Goal: Task Accomplishment & Management: Manage account settings

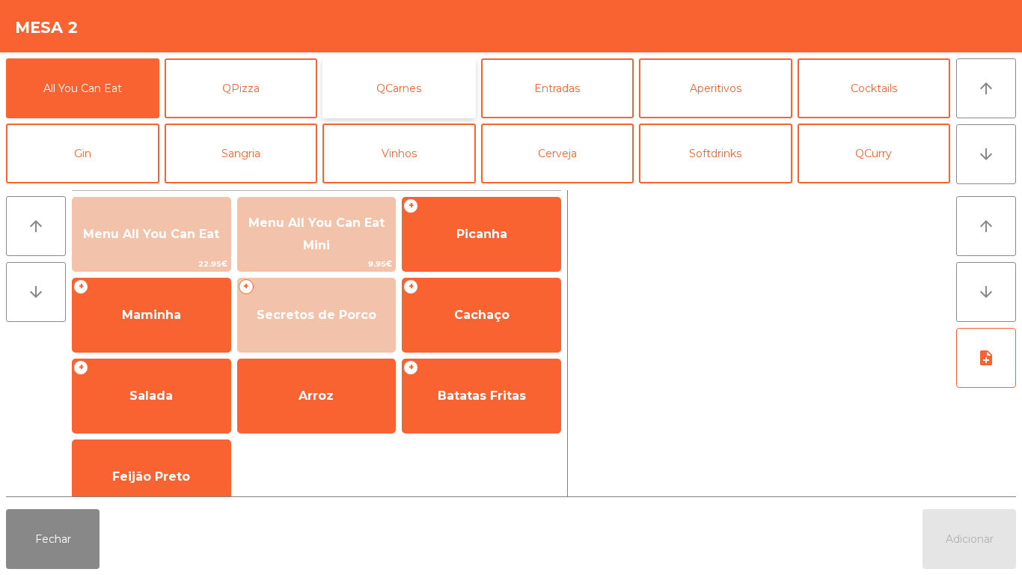
click at [438, 100] on button "QCarnes" at bounding box center [398, 88] width 153 height 60
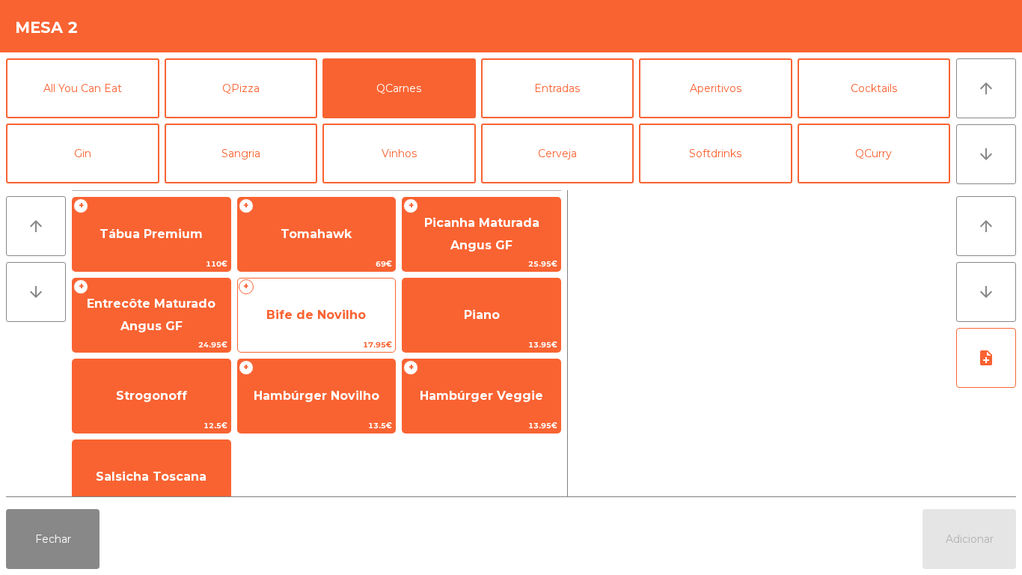
click at [369, 301] on span "Bife de Novilho" at bounding box center [317, 315] width 158 height 40
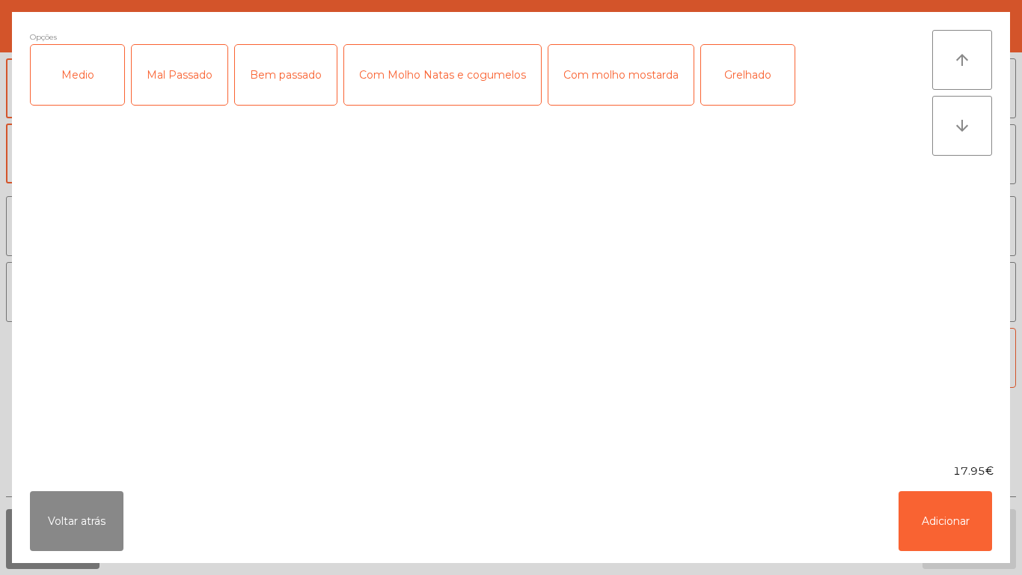
click at [111, 97] on div "Medio" at bounding box center [78, 75] width 94 height 60
click at [626, 81] on div "Com molho mostarda" at bounding box center [620, 75] width 145 height 60
click at [943, 512] on button "Adicionar" at bounding box center [946, 521] width 94 height 60
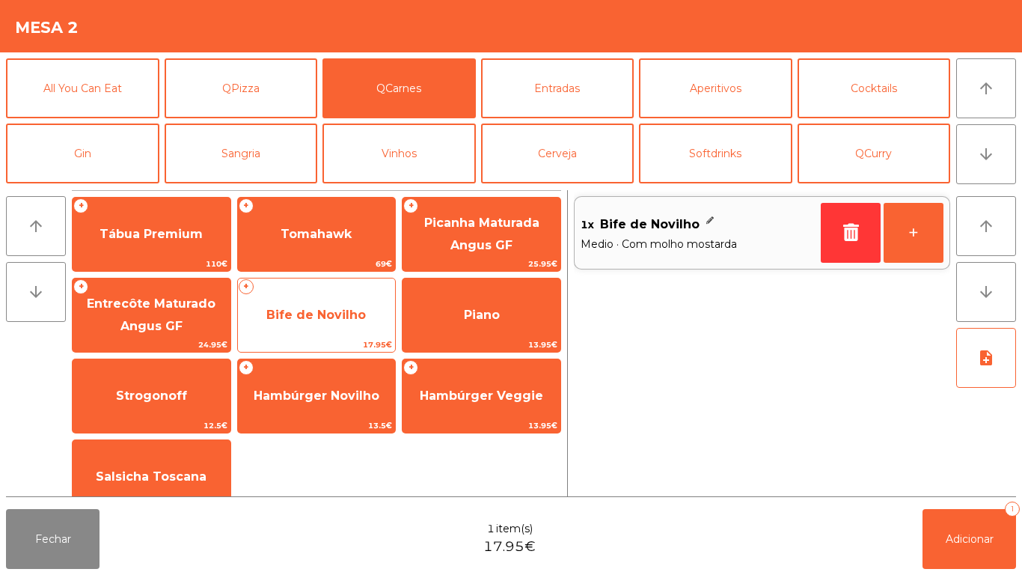
click at [324, 325] on span "Bife de Novilho" at bounding box center [317, 315] width 158 height 40
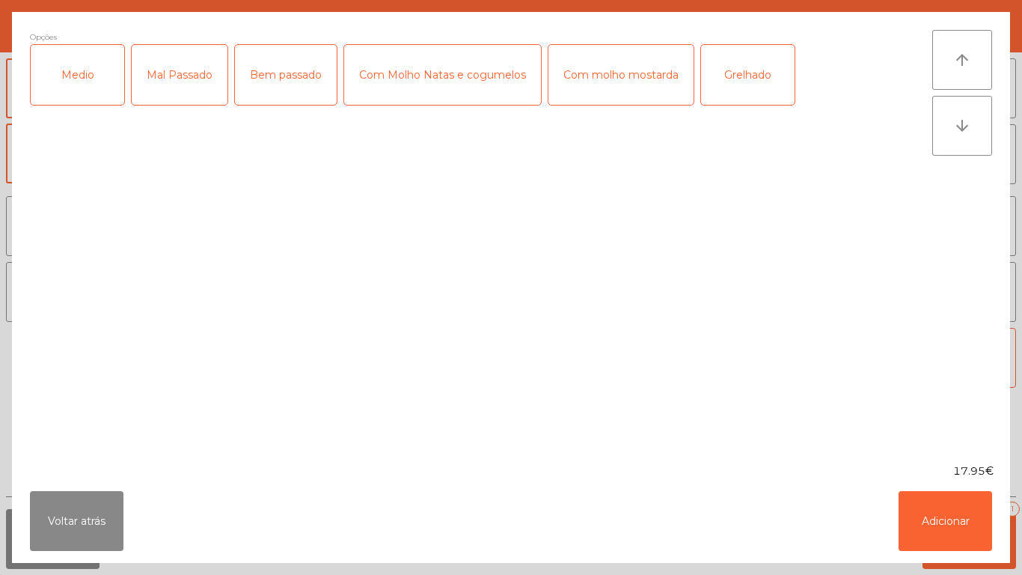
click at [94, 72] on div "Medio" at bounding box center [78, 75] width 94 height 60
click at [757, 88] on div "Grelhado" at bounding box center [748, 75] width 94 height 60
click at [969, 530] on button "Adicionar" at bounding box center [946, 521] width 94 height 60
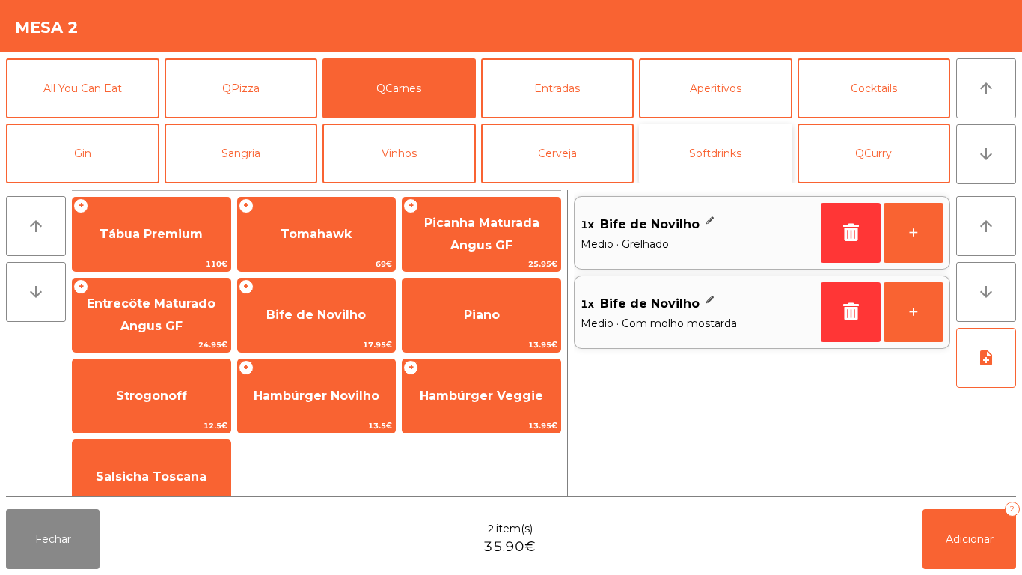
click at [715, 164] on button "Softdrinks" at bounding box center [715, 153] width 153 height 60
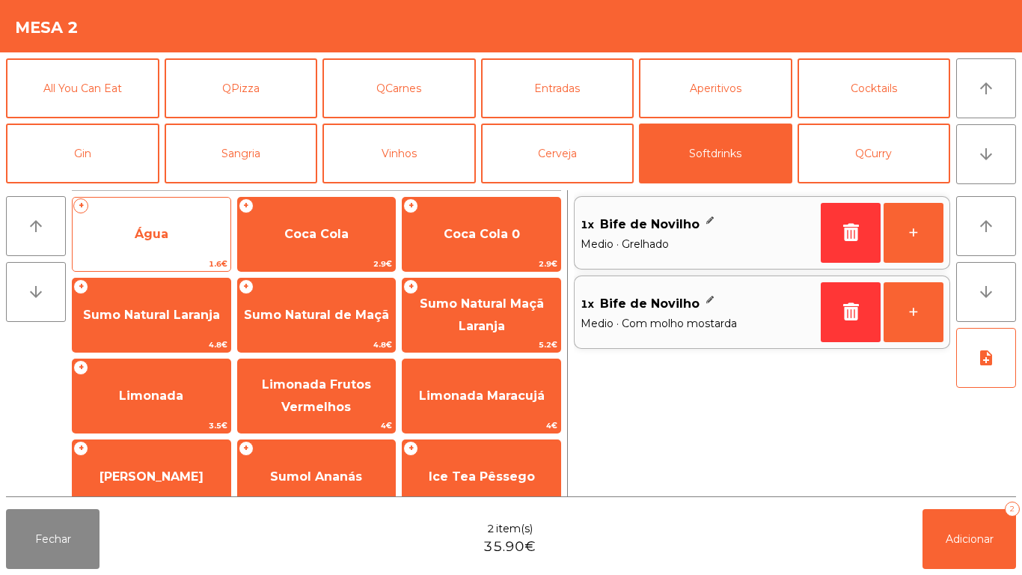
click at [183, 247] on span "Água" at bounding box center [152, 234] width 158 height 40
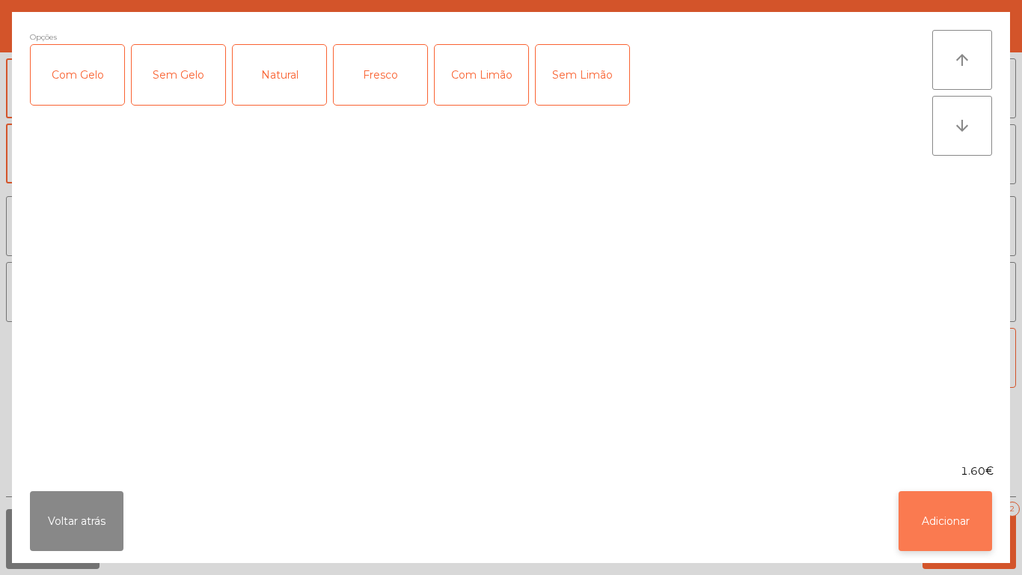
click at [922, 514] on button "Adicionar" at bounding box center [946, 521] width 94 height 60
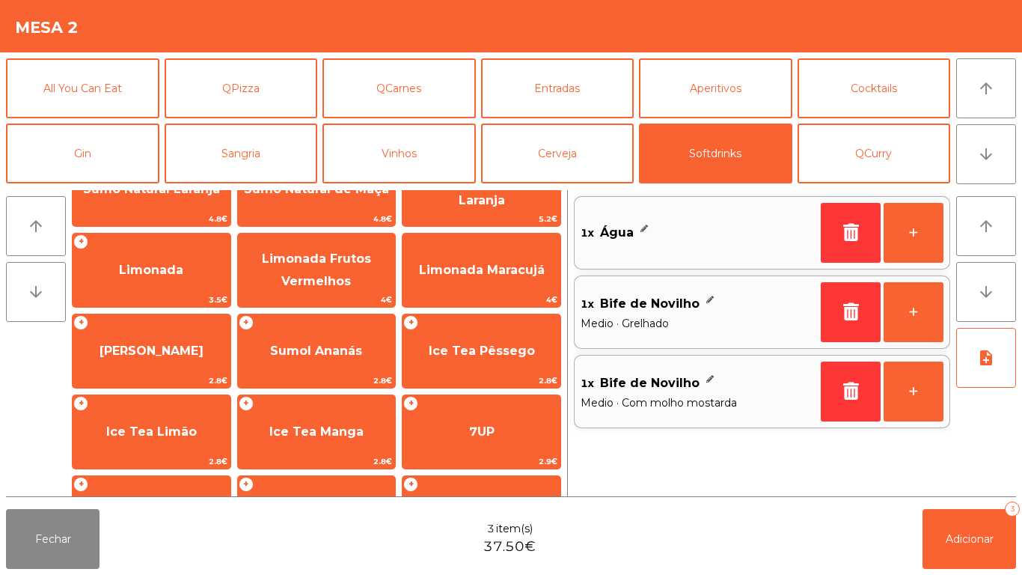
scroll to position [266, 0]
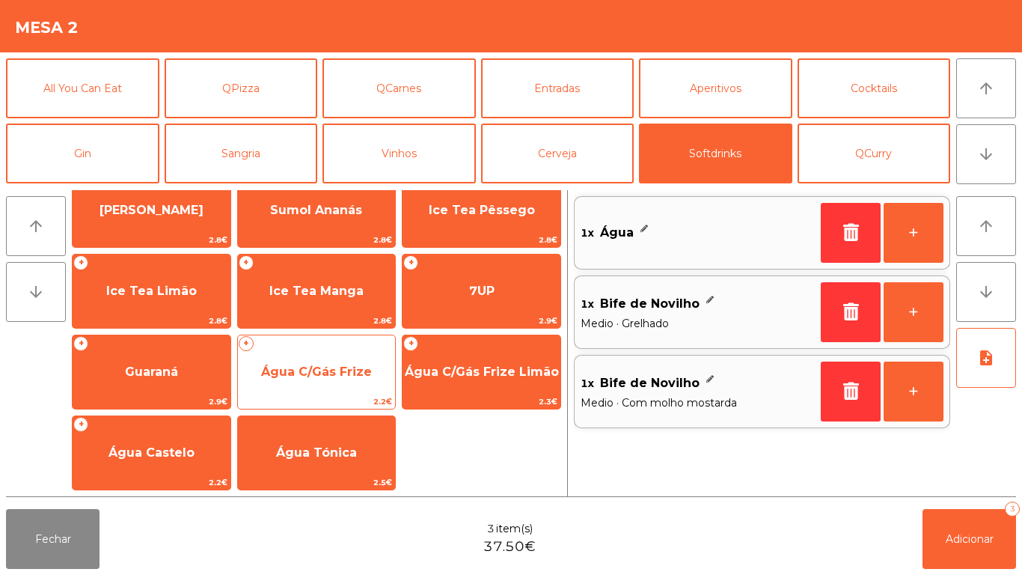
click at [323, 372] on span "Água C/Gás Frize" at bounding box center [316, 371] width 111 height 14
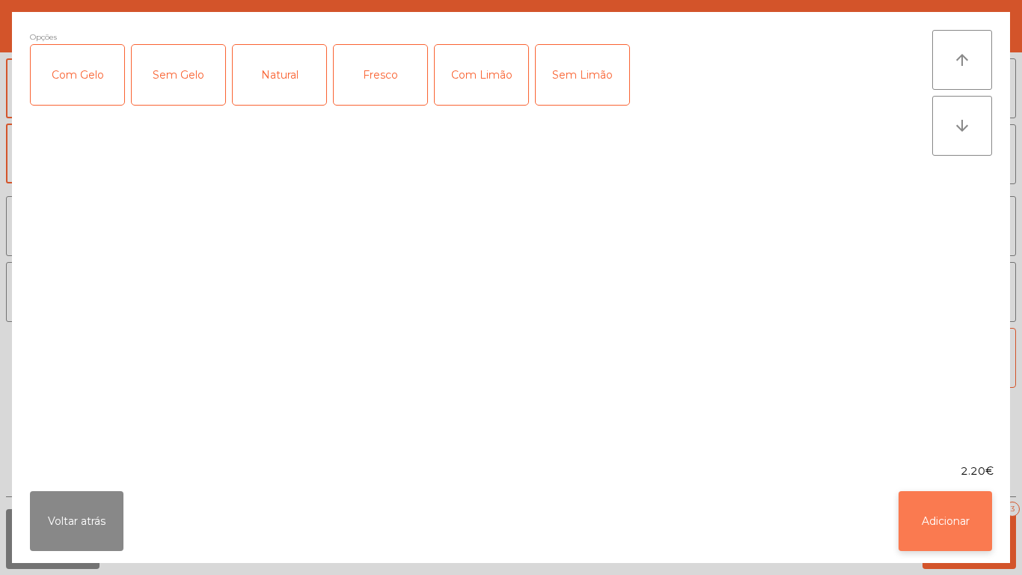
click at [964, 514] on button "Adicionar" at bounding box center [946, 521] width 94 height 60
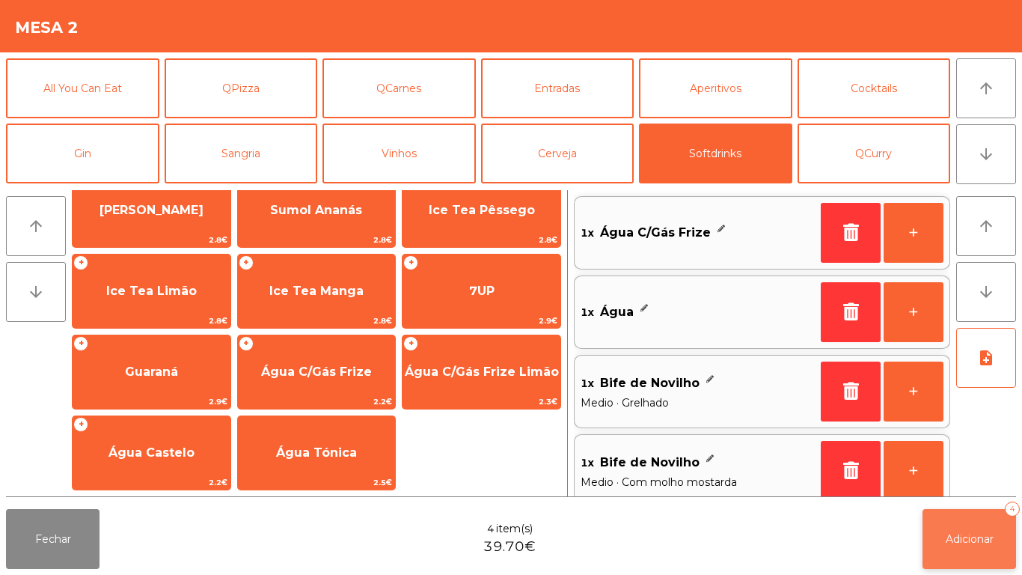
click at [984, 530] on button "Adicionar 4" at bounding box center [970, 539] width 94 height 60
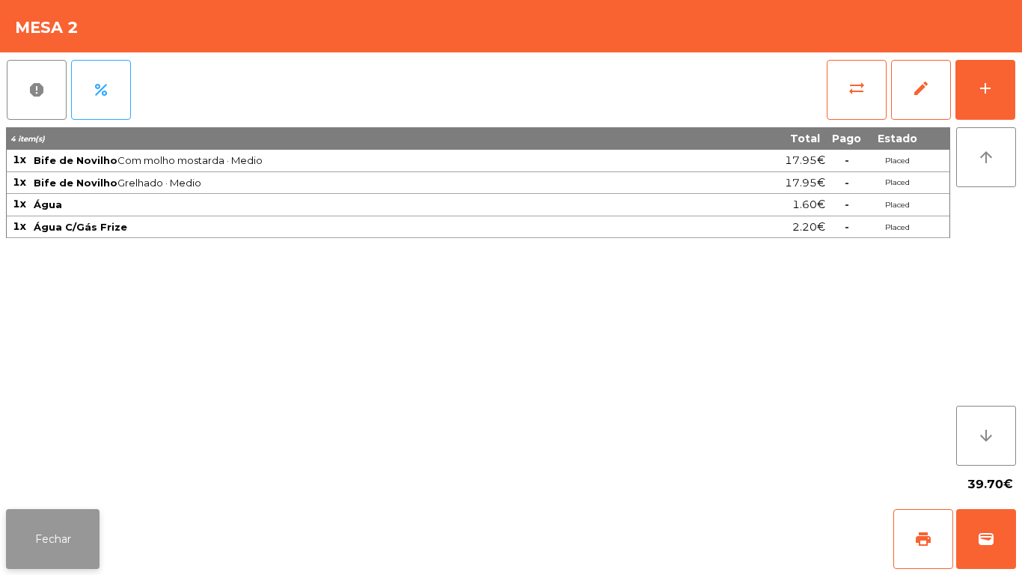
click at [66, 527] on button "Fechar" at bounding box center [53, 539] width 94 height 60
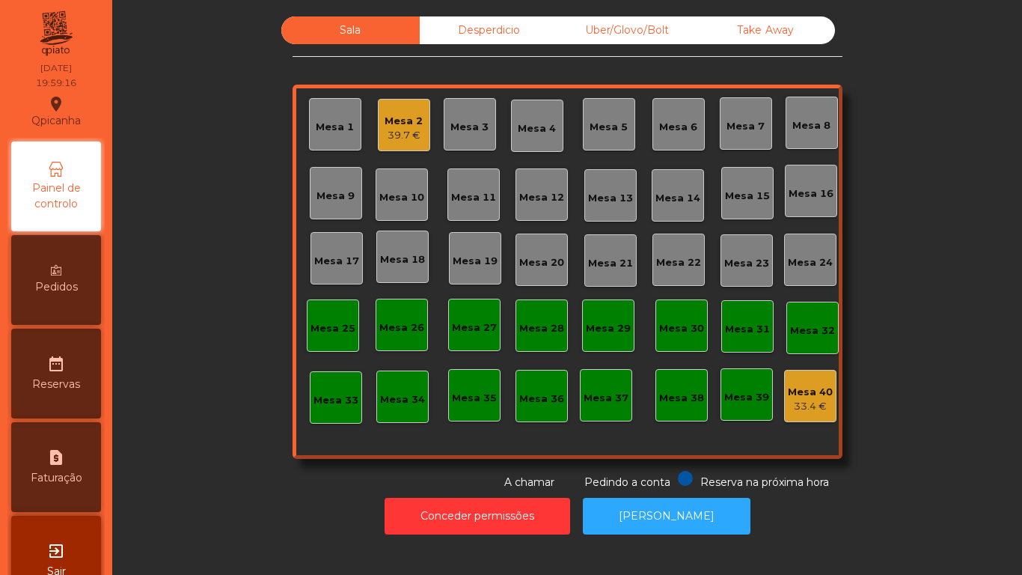
click at [480, 137] on div "Mesa 3" at bounding box center [470, 124] width 52 height 52
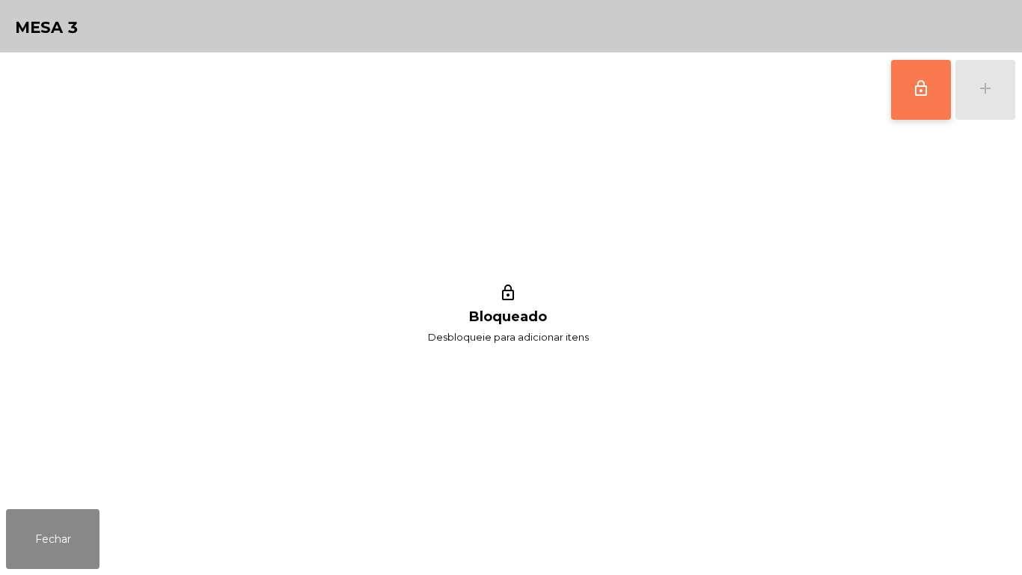
click at [920, 88] on span "lock_outline" at bounding box center [921, 88] width 18 height 18
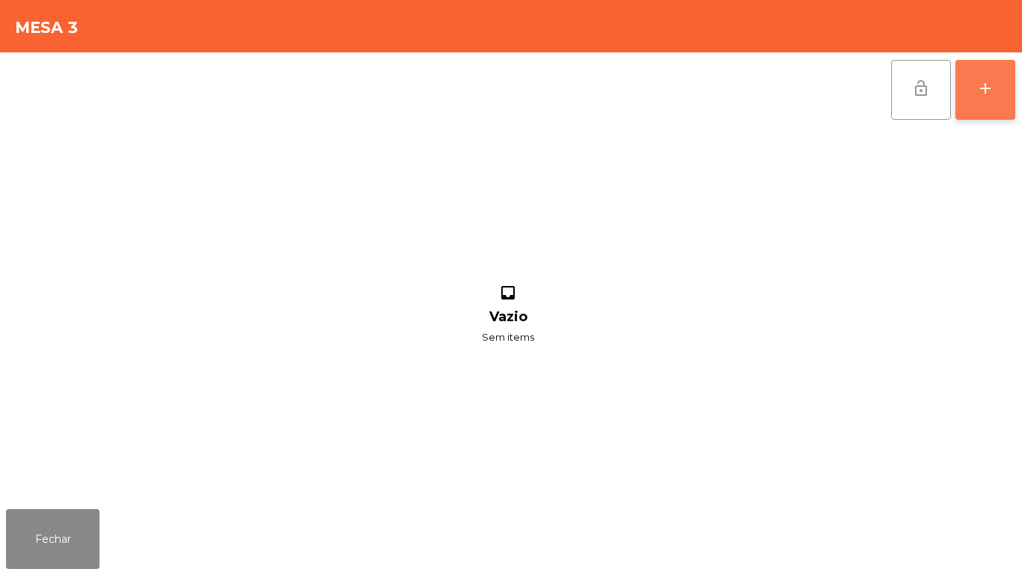
click at [977, 95] on div "add" at bounding box center [985, 88] width 18 height 18
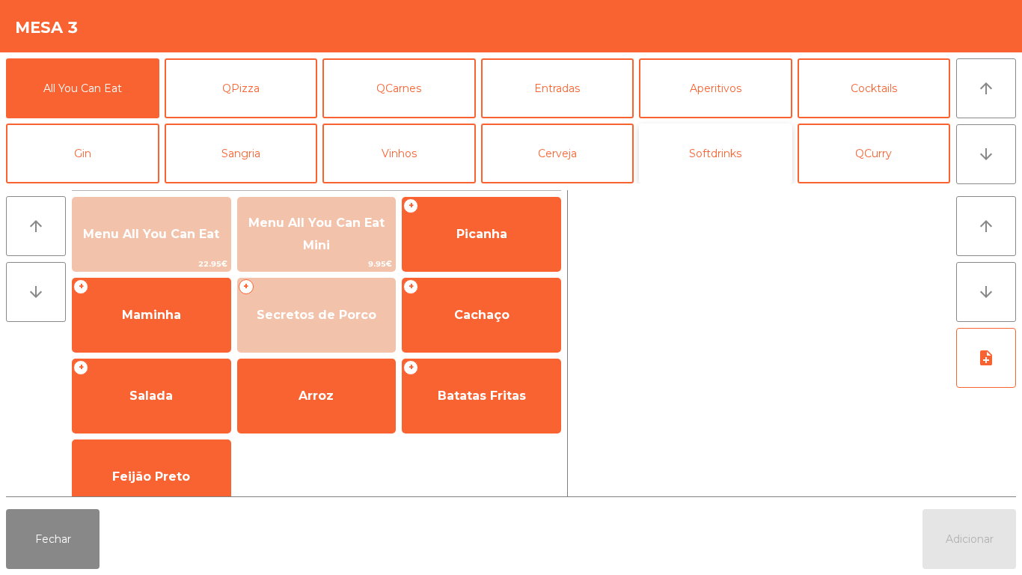
click at [715, 161] on button "Softdrinks" at bounding box center [715, 153] width 153 height 60
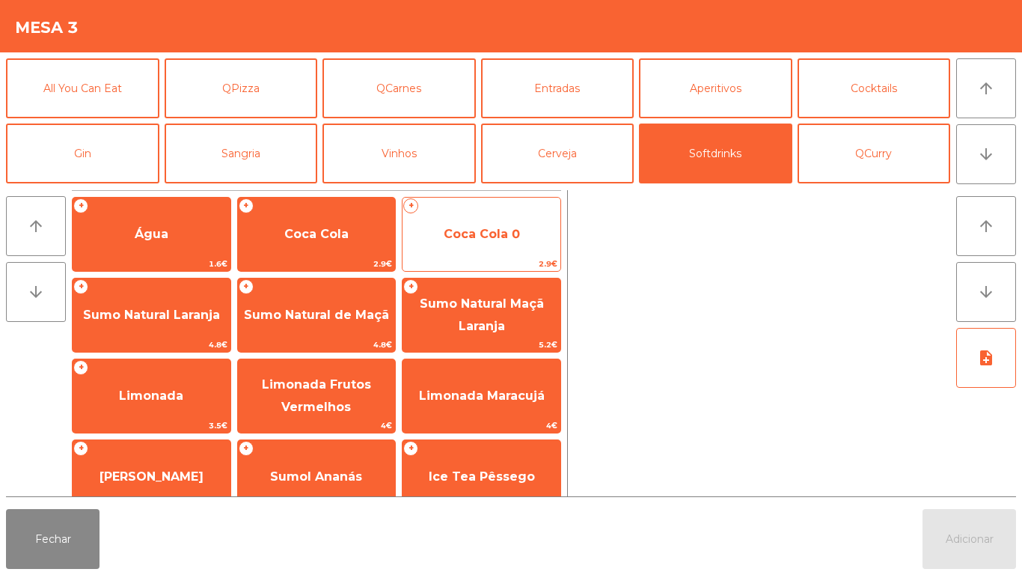
click at [473, 233] on span "Coca Cola 0" at bounding box center [482, 234] width 76 height 14
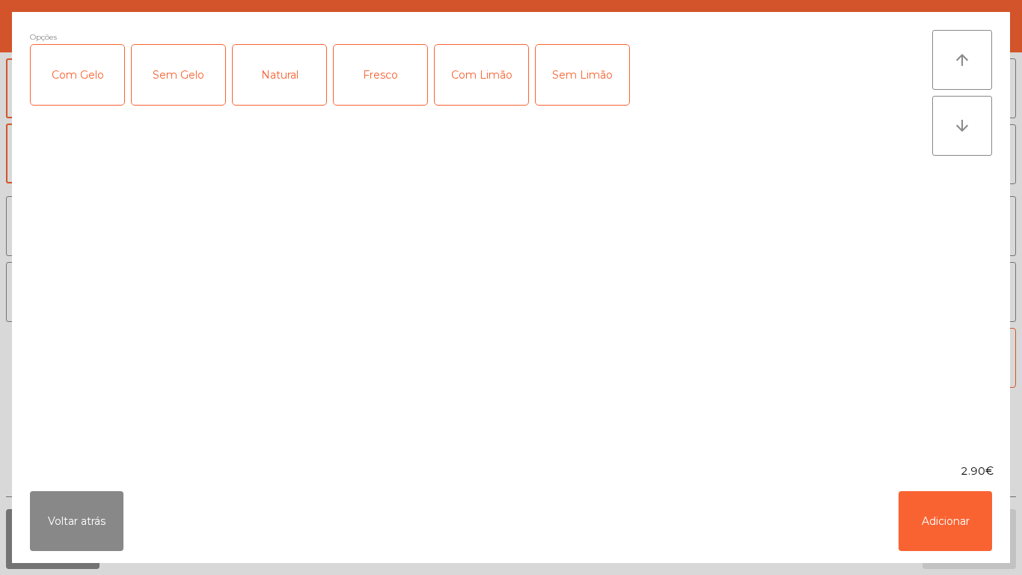
click at [113, 87] on div "Com Gelo" at bounding box center [78, 75] width 94 height 60
click at [495, 87] on div "Com Limão" at bounding box center [482, 75] width 94 height 60
click at [927, 524] on button "Adicionar" at bounding box center [946, 521] width 94 height 60
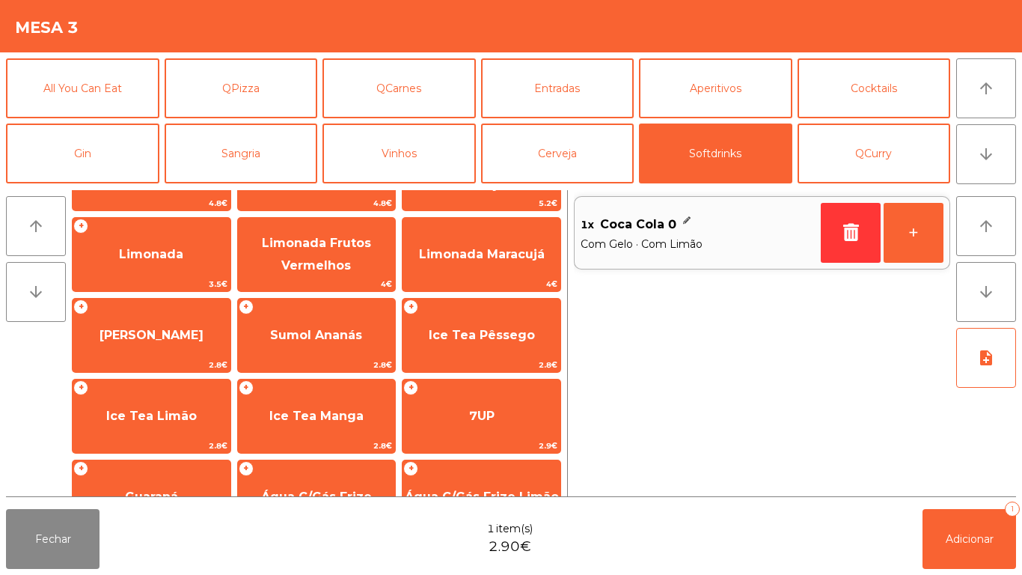
scroll to position [153, 0]
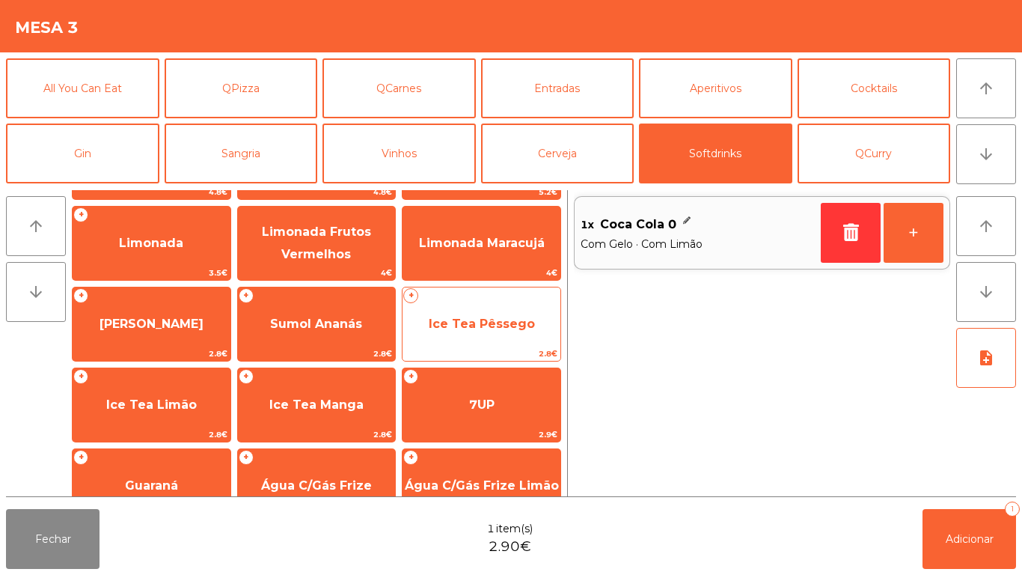
click at [483, 317] on span "Ice Tea Pêssego" at bounding box center [482, 323] width 106 height 14
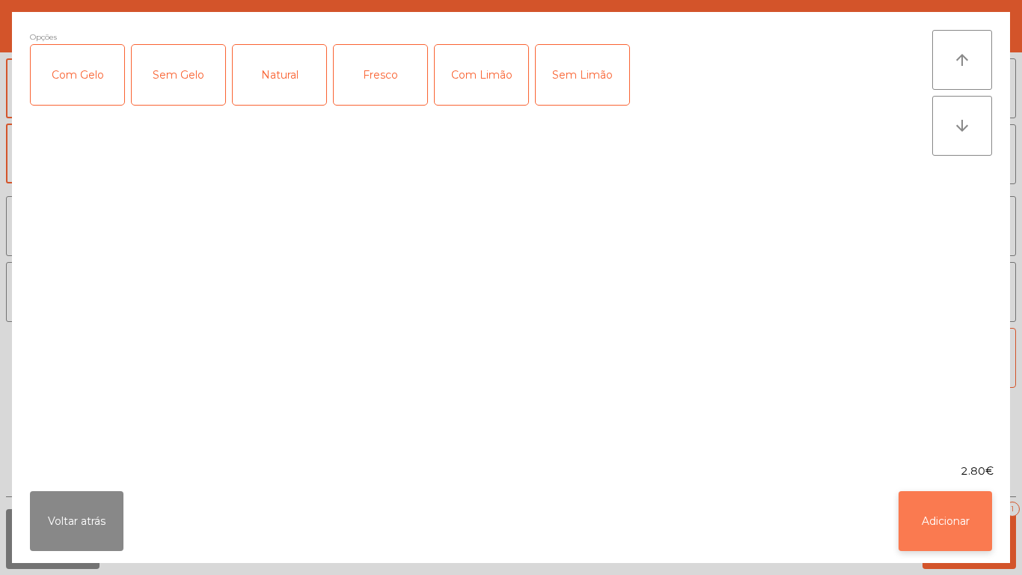
click at [946, 516] on button "Adicionar" at bounding box center [946, 521] width 94 height 60
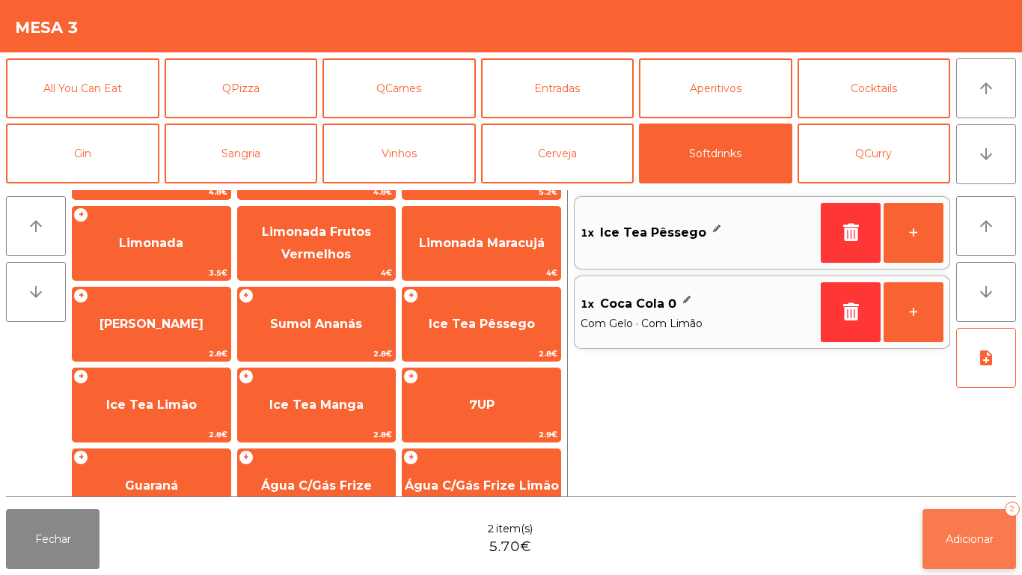
click at [946, 524] on button "Adicionar 2" at bounding box center [970, 539] width 94 height 60
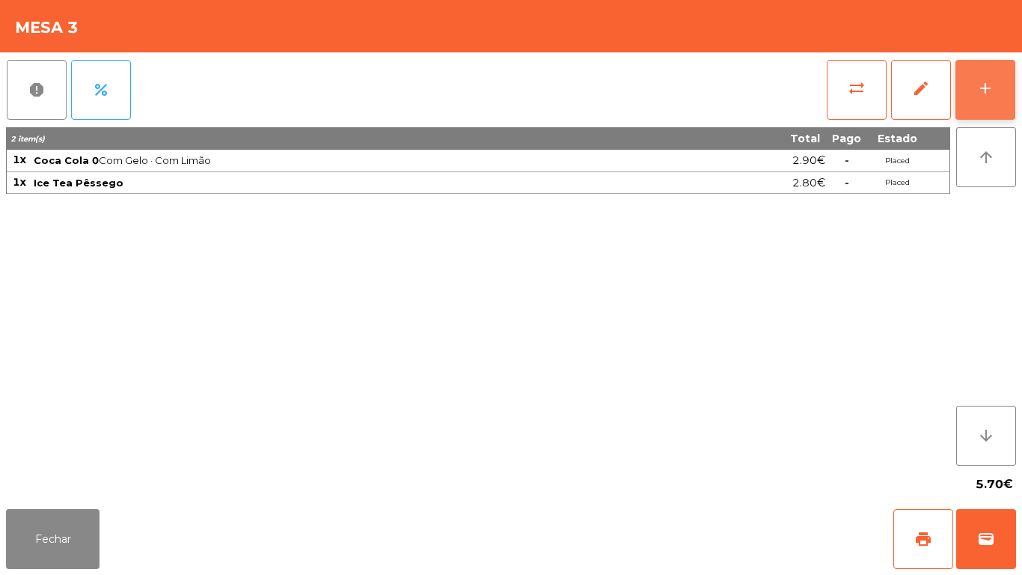
click at [983, 98] on button "add" at bounding box center [985, 90] width 60 height 60
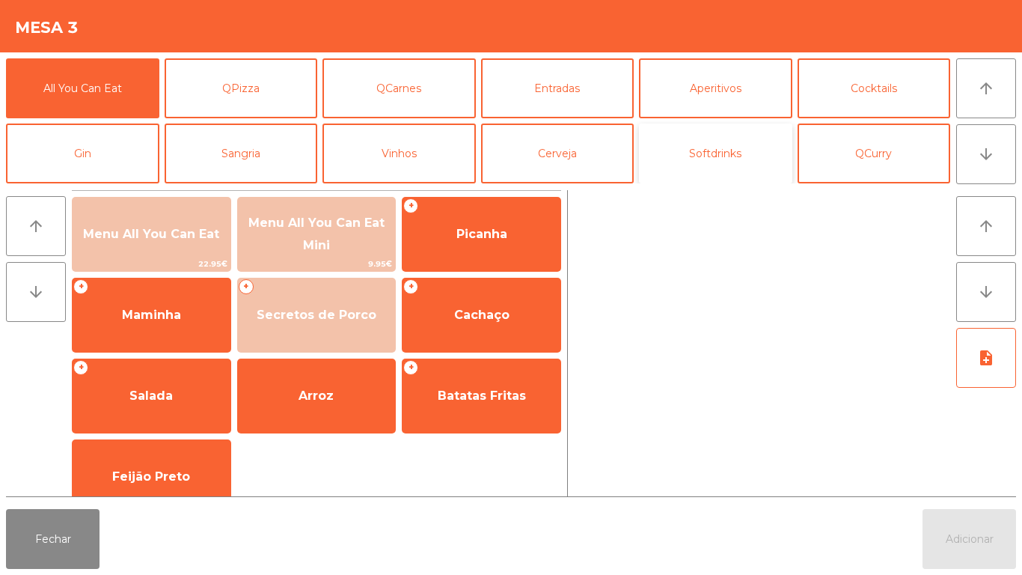
click at [715, 165] on button "Softdrinks" at bounding box center [715, 153] width 153 height 60
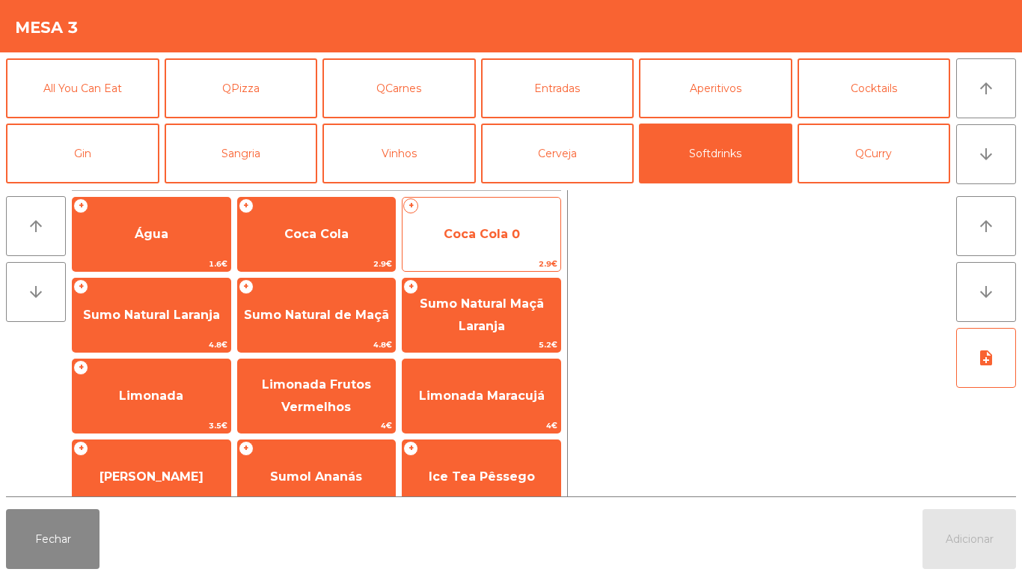
click at [495, 242] on span "Coca Cola 0" at bounding box center [482, 234] width 158 height 40
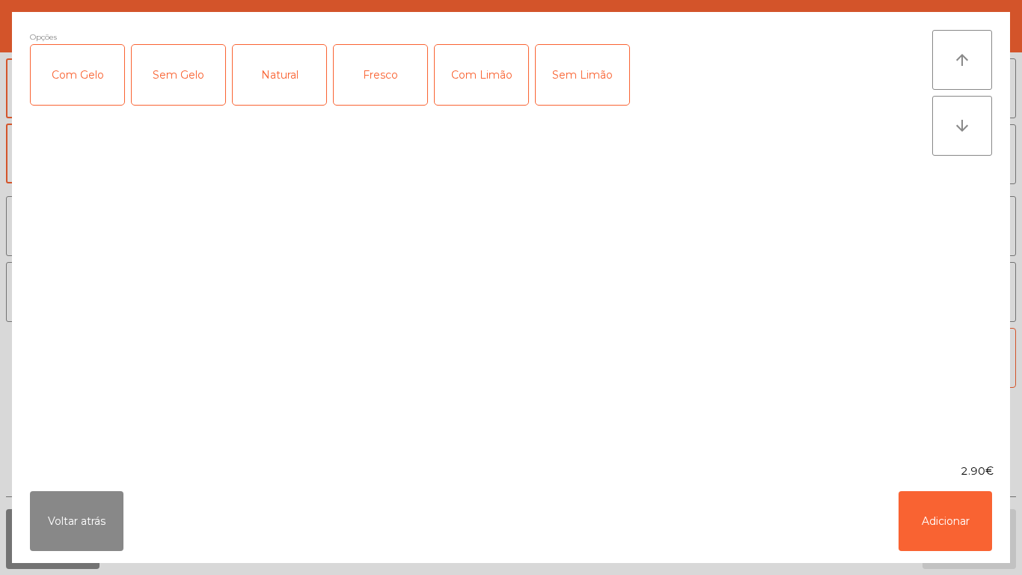
click at [97, 94] on div "Com Gelo" at bounding box center [78, 75] width 94 height 60
click at [489, 84] on div "Com Limão" at bounding box center [482, 75] width 94 height 60
click at [932, 510] on button "Adicionar" at bounding box center [946, 521] width 94 height 60
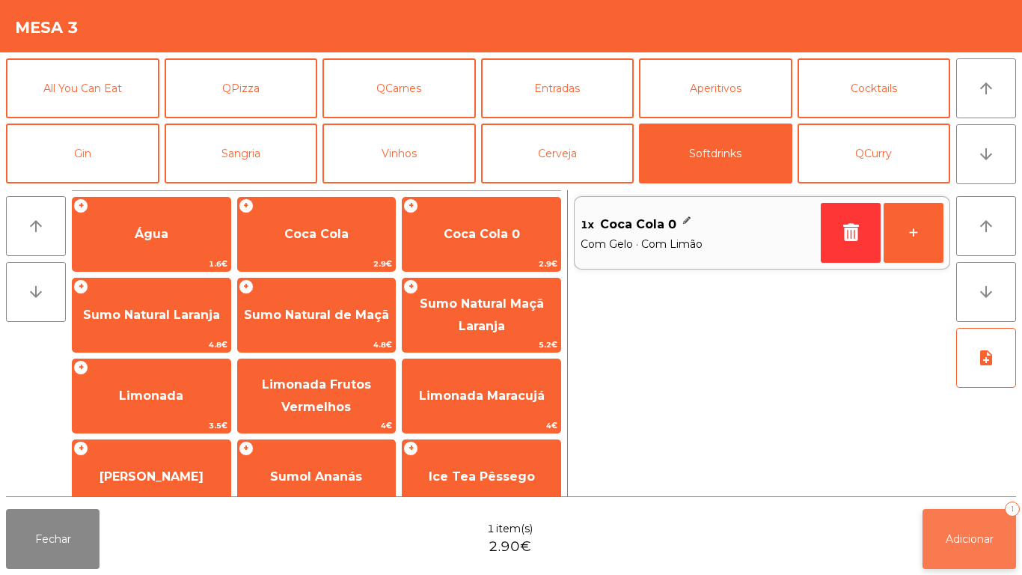
click at [961, 536] on span "Adicionar" at bounding box center [970, 538] width 48 height 13
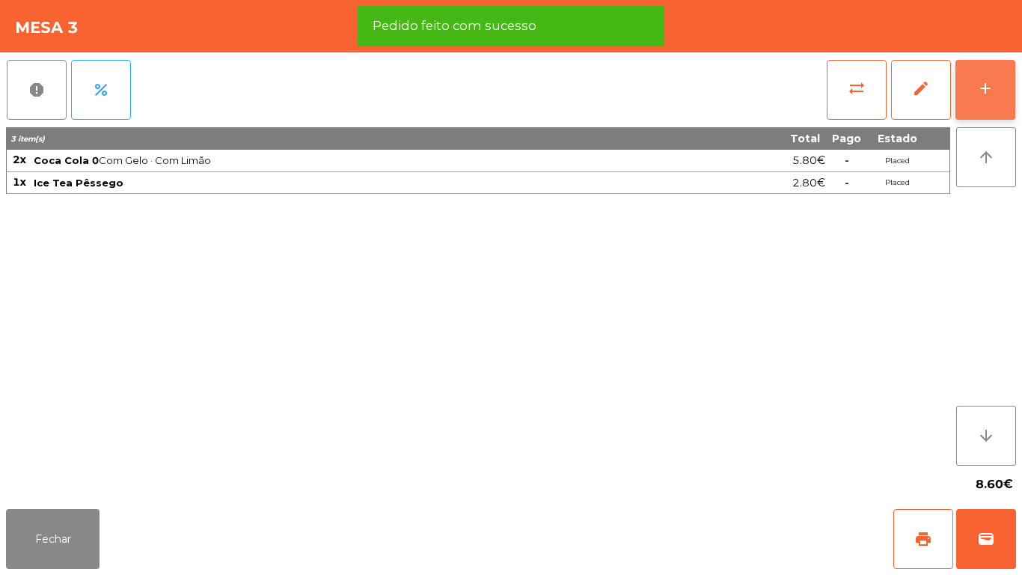
click at [982, 97] on div "add" at bounding box center [985, 88] width 18 height 18
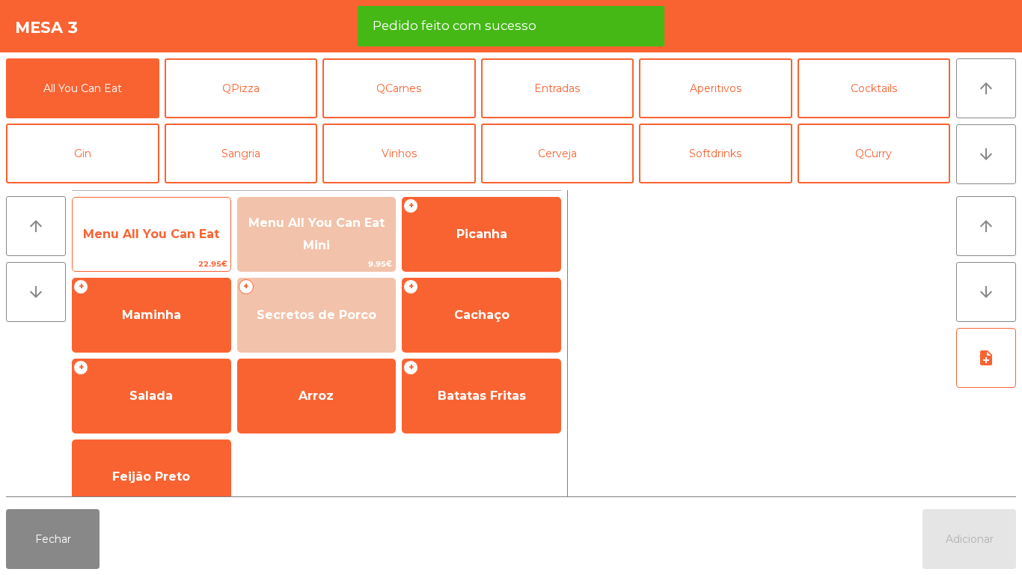
click at [159, 236] on span "Menu All You Can Eat" at bounding box center [151, 234] width 136 height 14
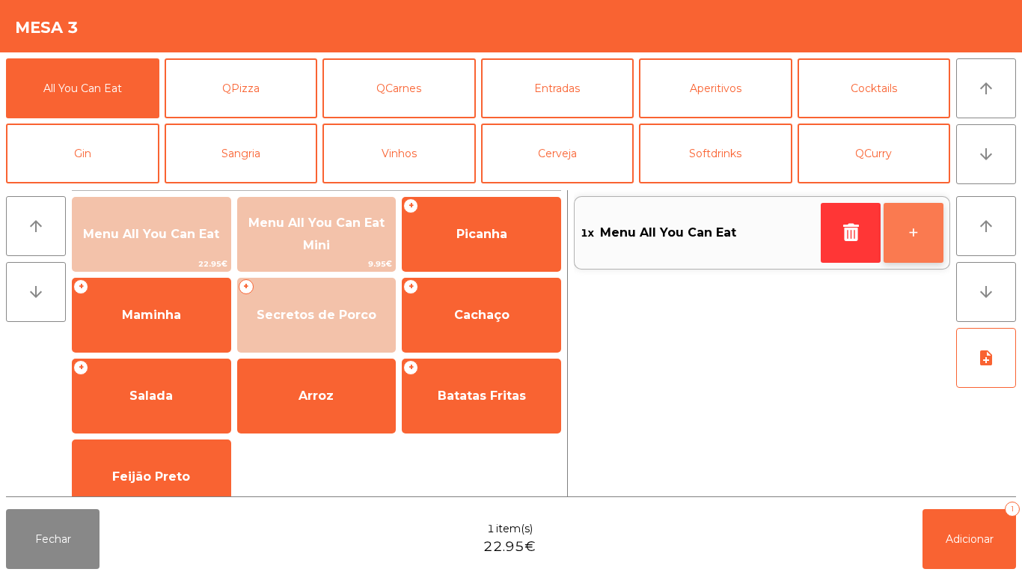
click at [907, 228] on button "+" at bounding box center [914, 233] width 60 height 60
click at [912, 235] on button "+" at bounding box center [914, 233] width 60 height 60
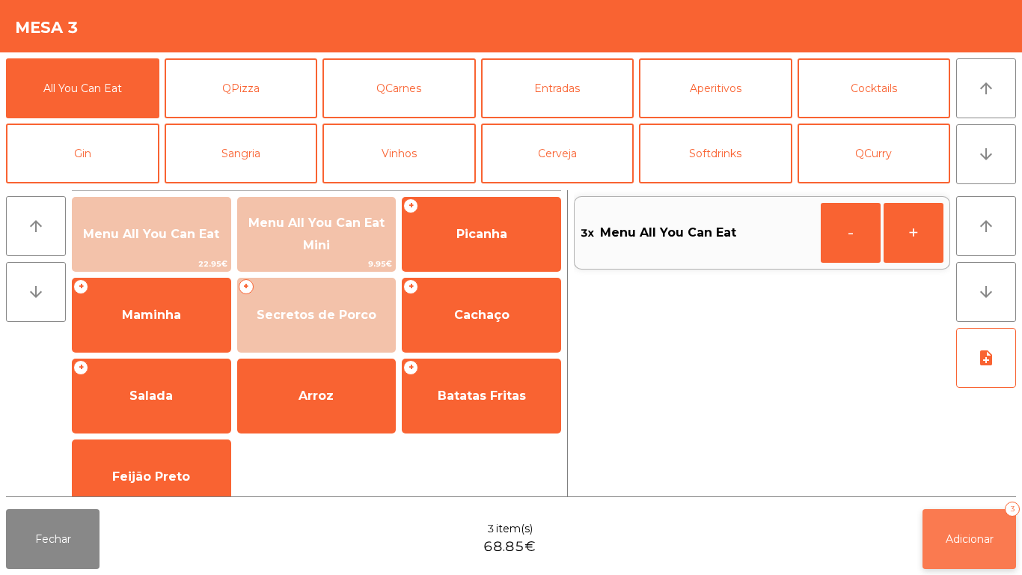
click at [964, 537] on span "Adicionar" at bounding box center [970, 538] width 48 height 13
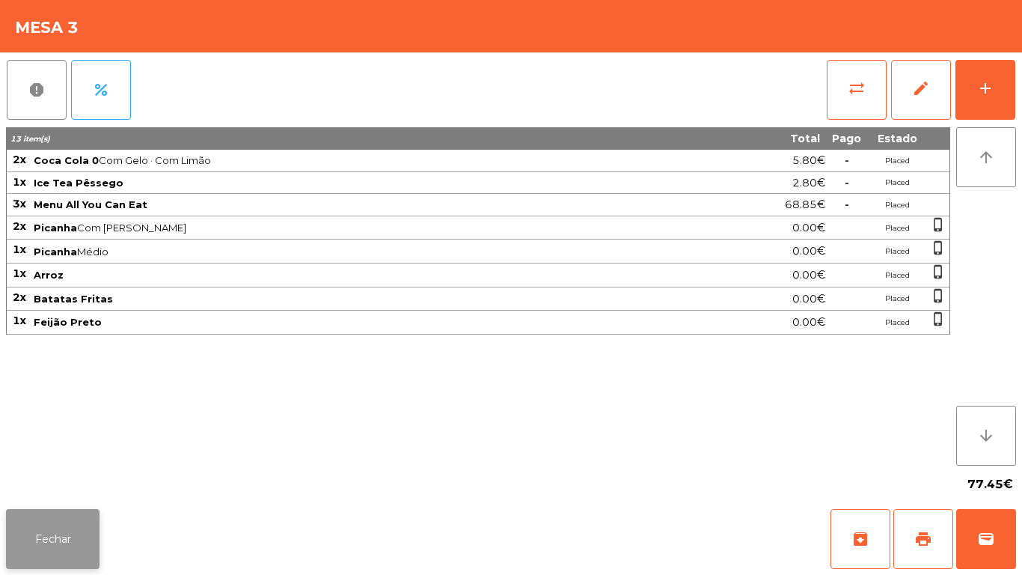
click at [64, 557] on button "Fechar" at bounding box center [53, 539] width 94 height 60
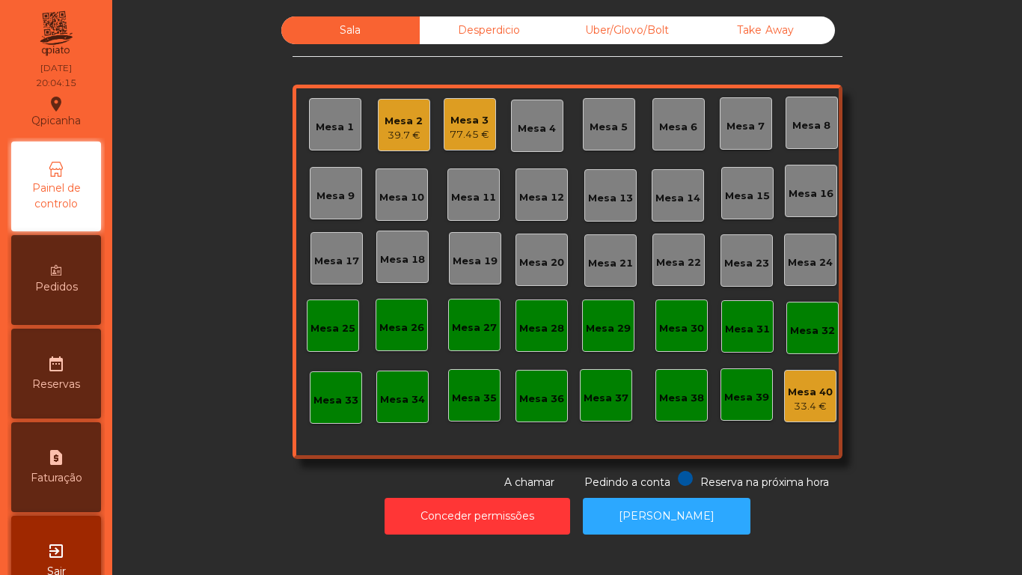
click at [52, 281] on span "Pedidos" at bounding box center [56, 287] width 43 height 16
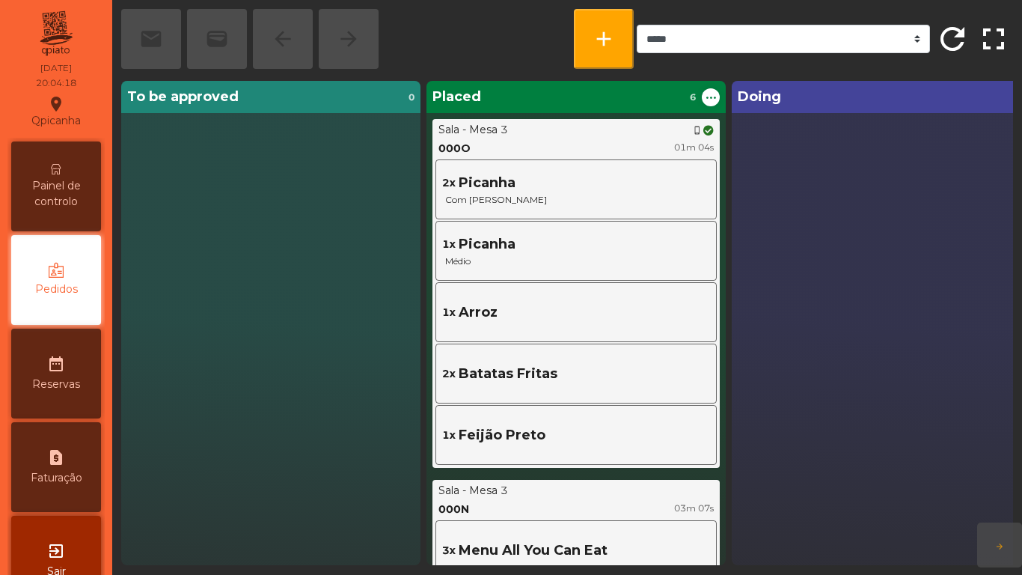
click at [64, 189] on span "Painel de controlo" at bounding box center [56, 193] width 82 height 31
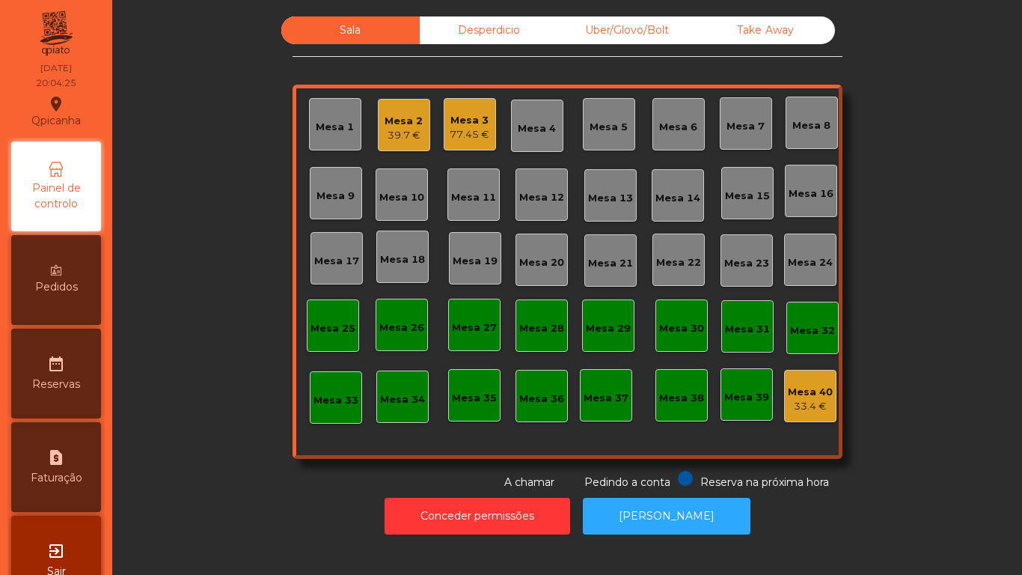
click at [479, 136] on div "77.45 €" at bounding box center [470, 134] width 40 height 15
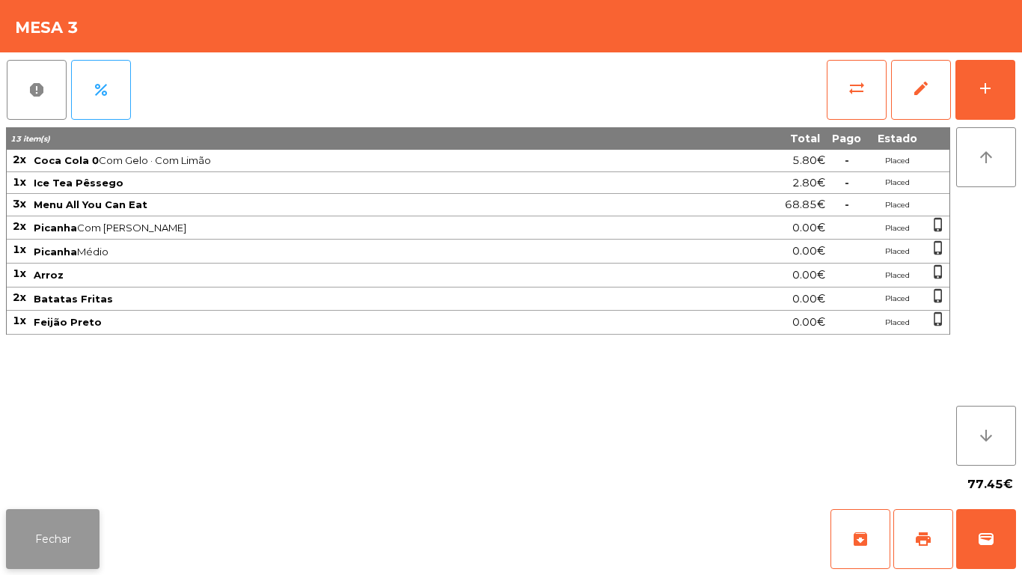
click at [37, 533] on button "Fechar" at bounding box center [53, 539] width 94 height 60
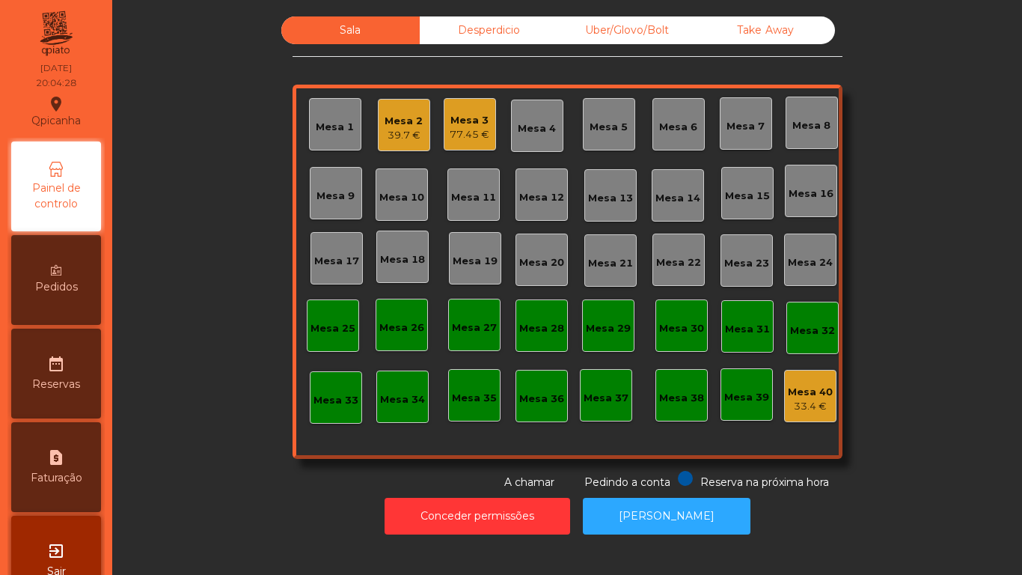
click at [81, 272] on div "Pedidos" at bounding box center [56, 280] width 90 height 90
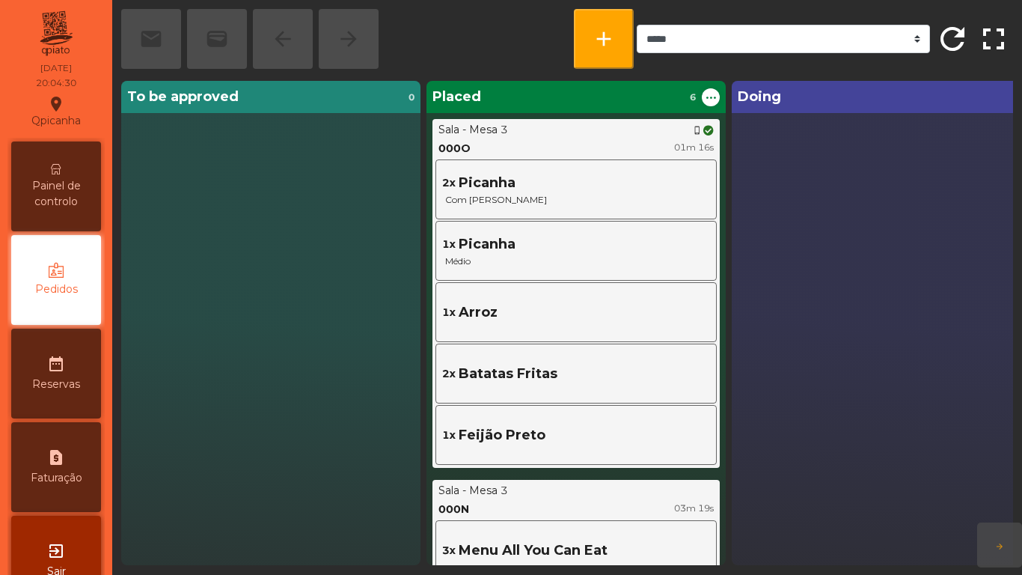
click at [68, 173] on div "Painel de controlo" at bounding box center [56, 186] width 90 height 90
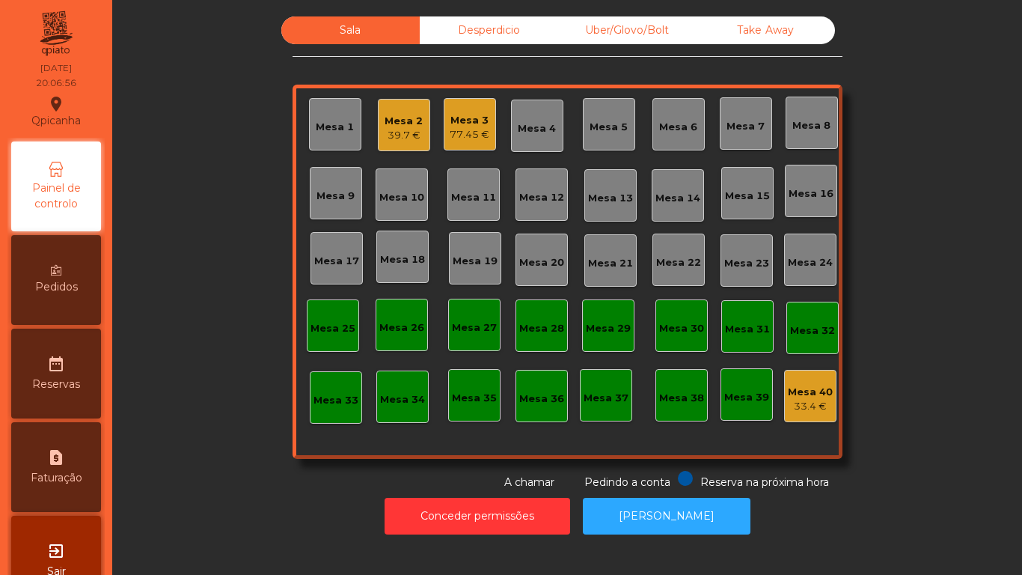
click at [77, 279] on span "Pedidos" at bounding box center [56, 287] width 43 height 16
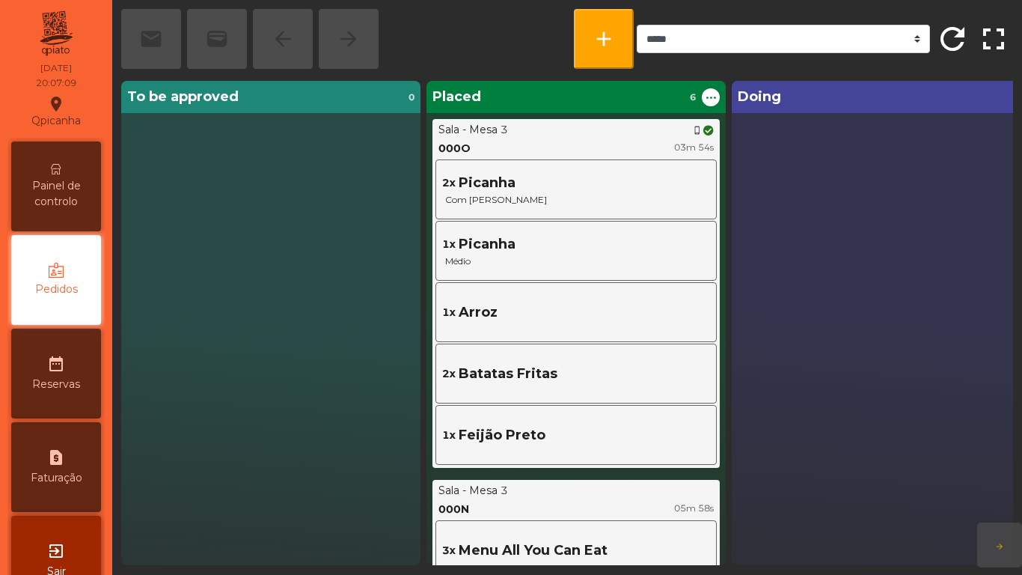
click at [67, 196] on span "Painel de controlo" at bounding box center [56, 193] width 82 height 31
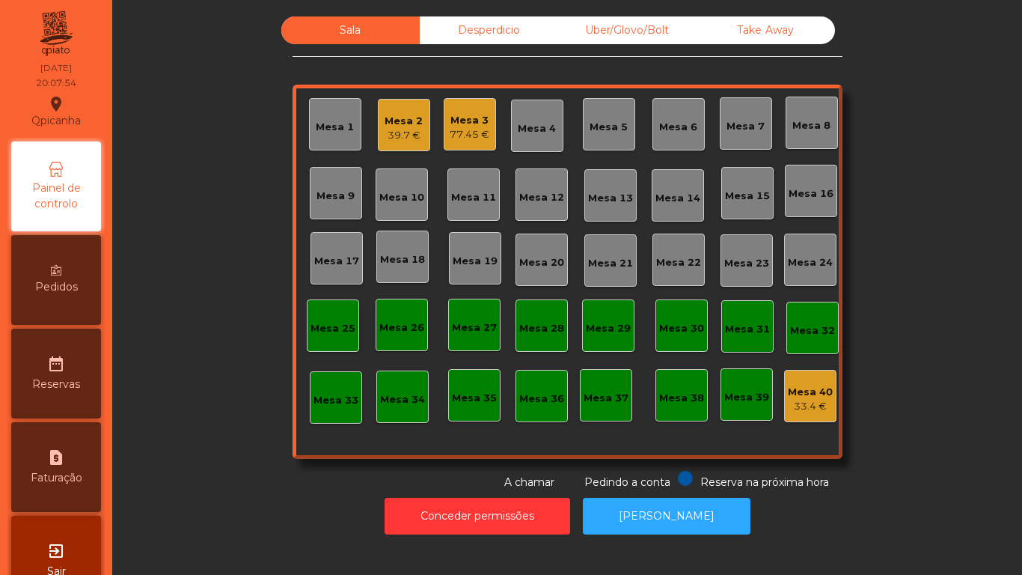
click at [85, 276] on div "Pedidos" at bounding box center [56, 280] width 90 height 90
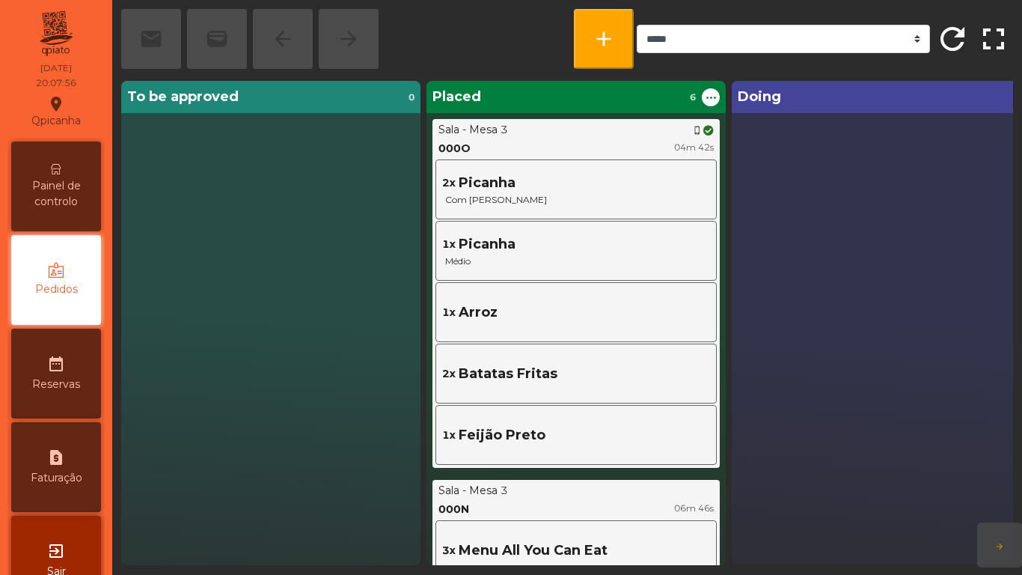
click at [82, 196] on span "Painel de controlo" at bounding box center [56, 193] width 82 height 31
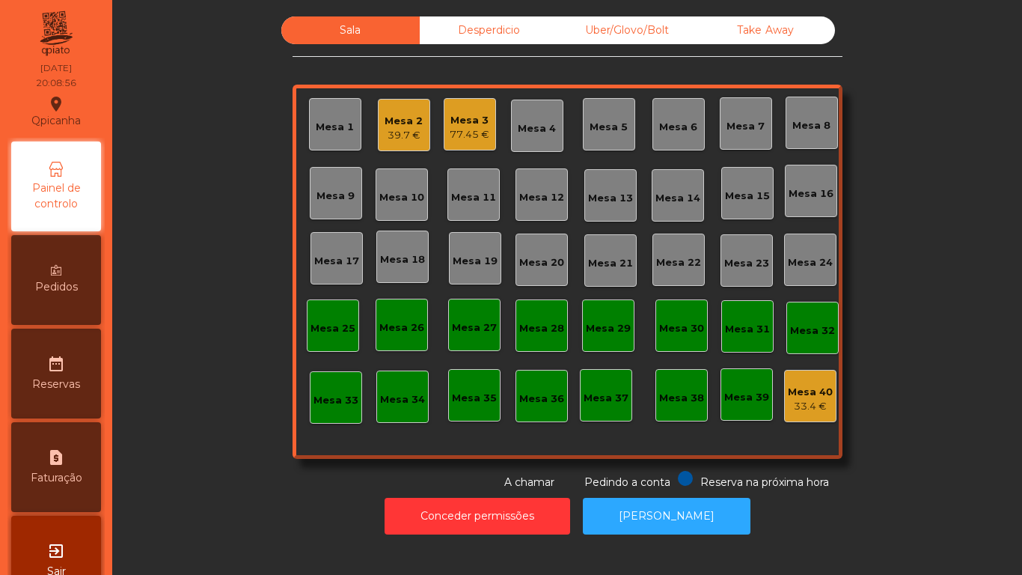
click at [72, 288] on span "Pedidos" at bounding box center [56, 287] width 43 height 16
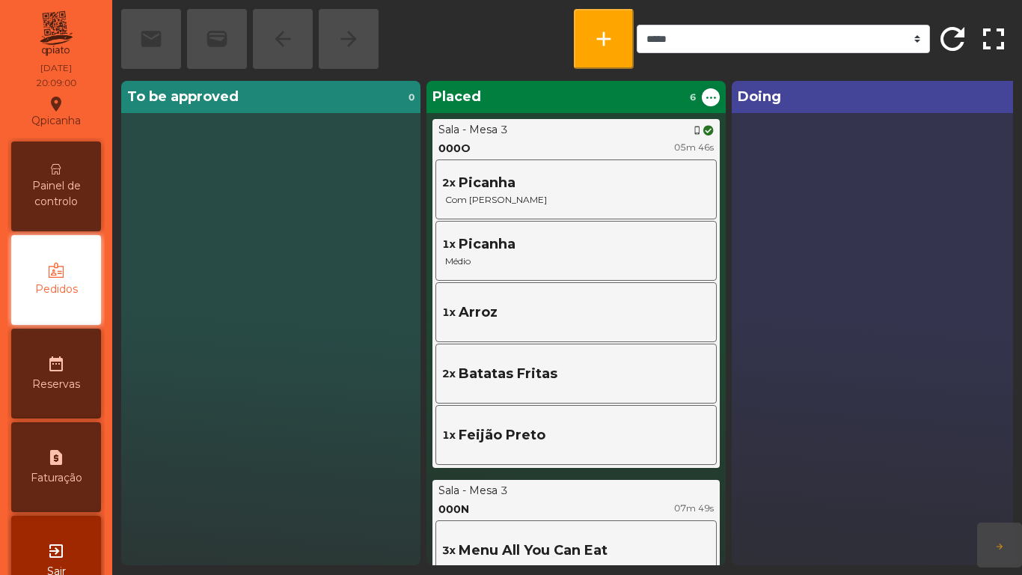
click at [72, 186] on span "Painel de controlo" at bounding box center [56, 193] width 82 height 31
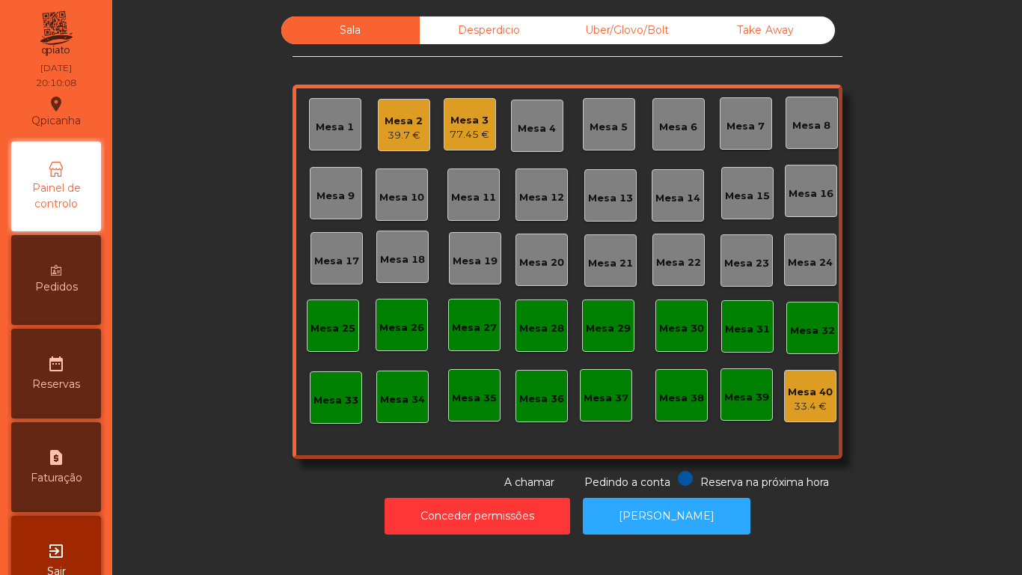
click at [71, 286] on span "Pedidos" at bounding box center [56, 287] width 43 height 16
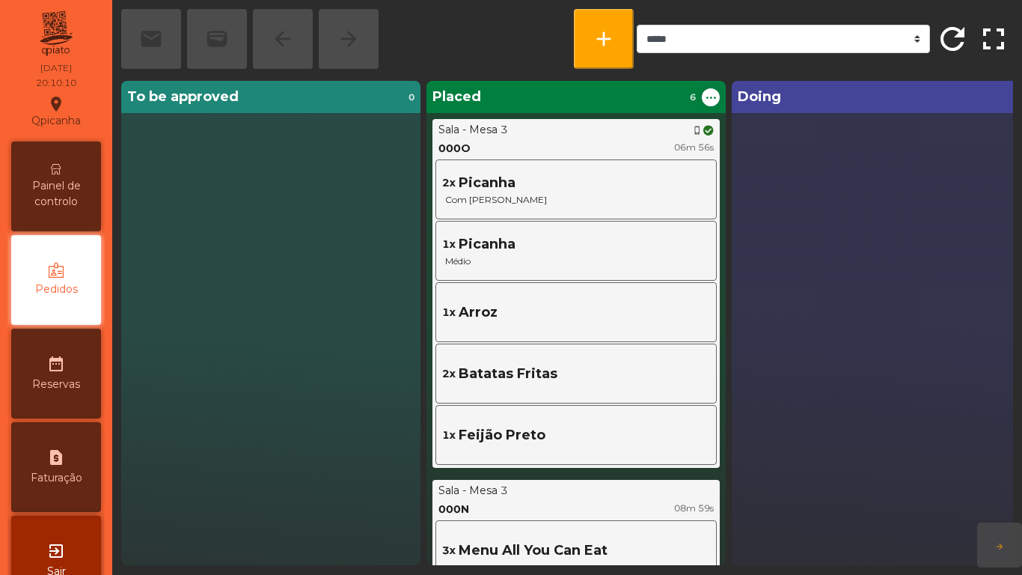
click at [83, 179] on span "Painel de controlo" at bounding box center [56, 193] width 82 height 31
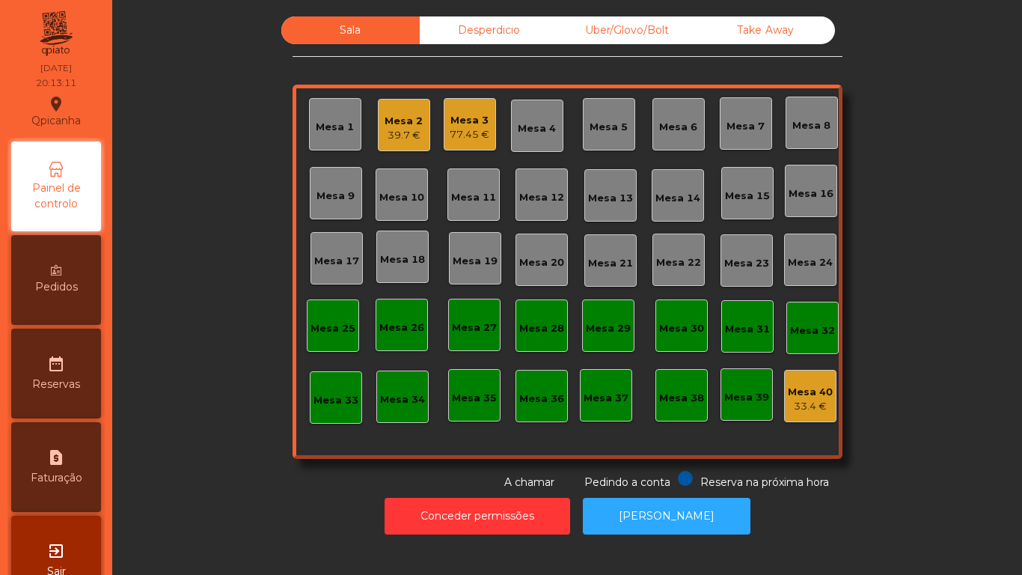
click at [486, 129] on div "Mesa 3 77.45 €" at bounding box center [470, 124] width 52 height 52
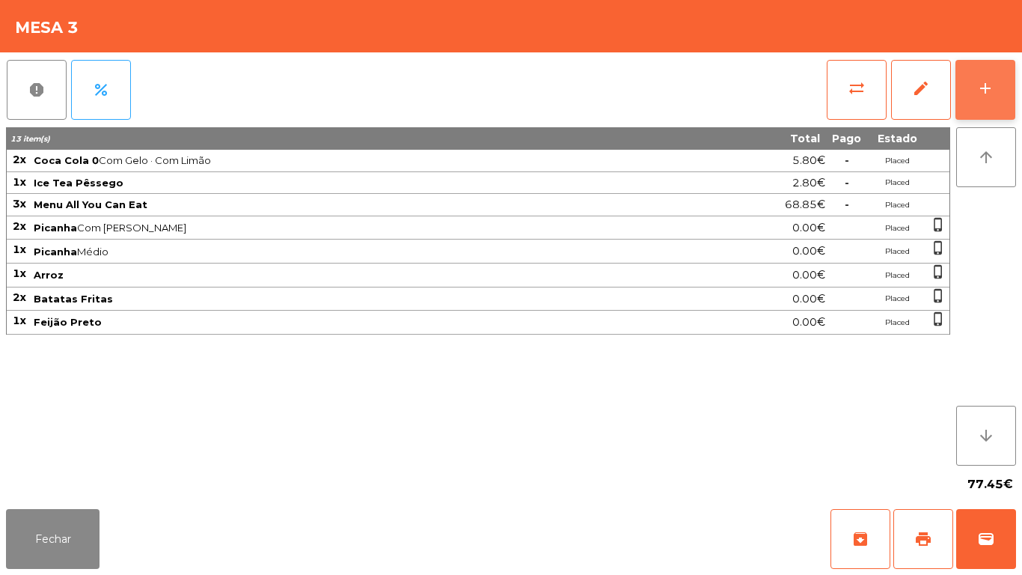
click at [998, 82] on button "add" at bounding box center [985, 90] width 60 height 60
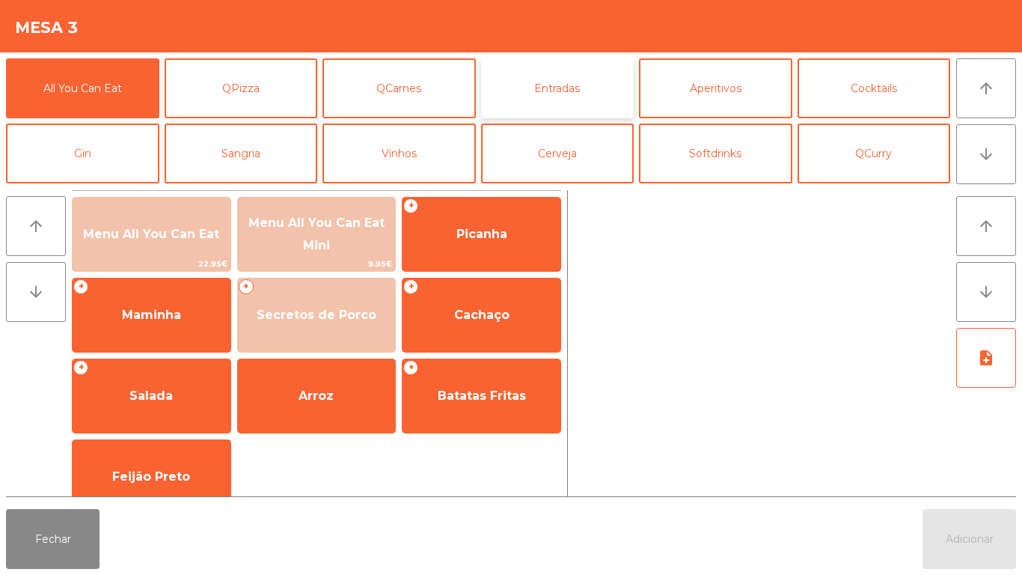
click at [542, 93] on button "Entradas" at bounding box center [557, 88] width 153 height 60
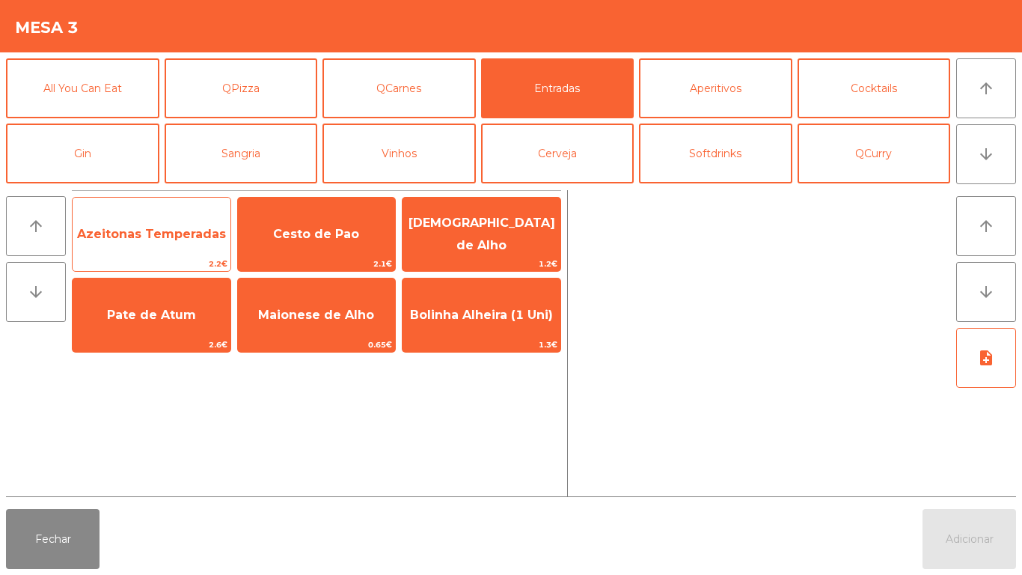
click at [196, 248] on span "Azeitonas Temperadas" at bounding box center [152, 234] width 158 height 40
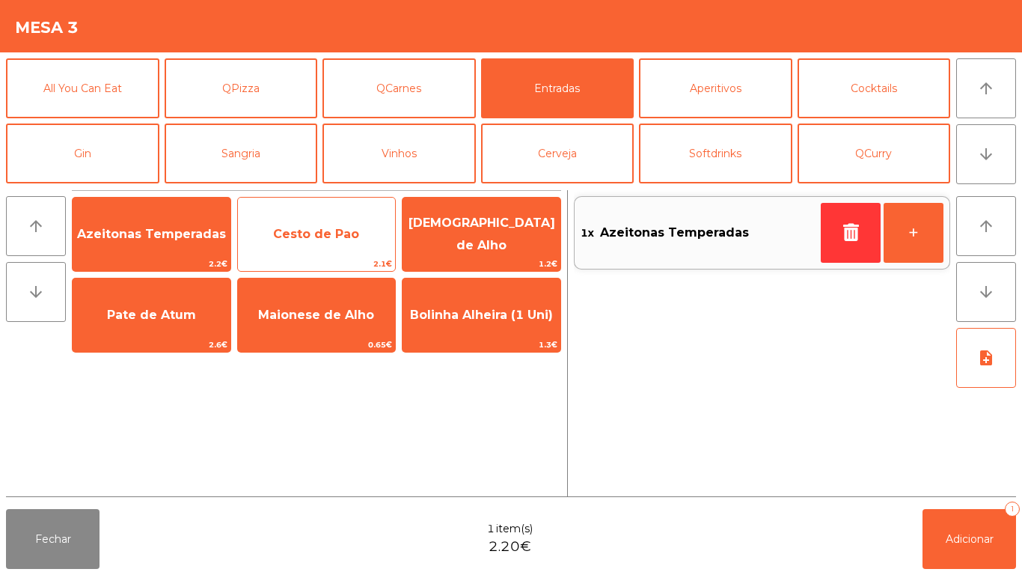
click at [304, 266] on span "2.1€" at bounding box center [317, 264] width 158 height 14
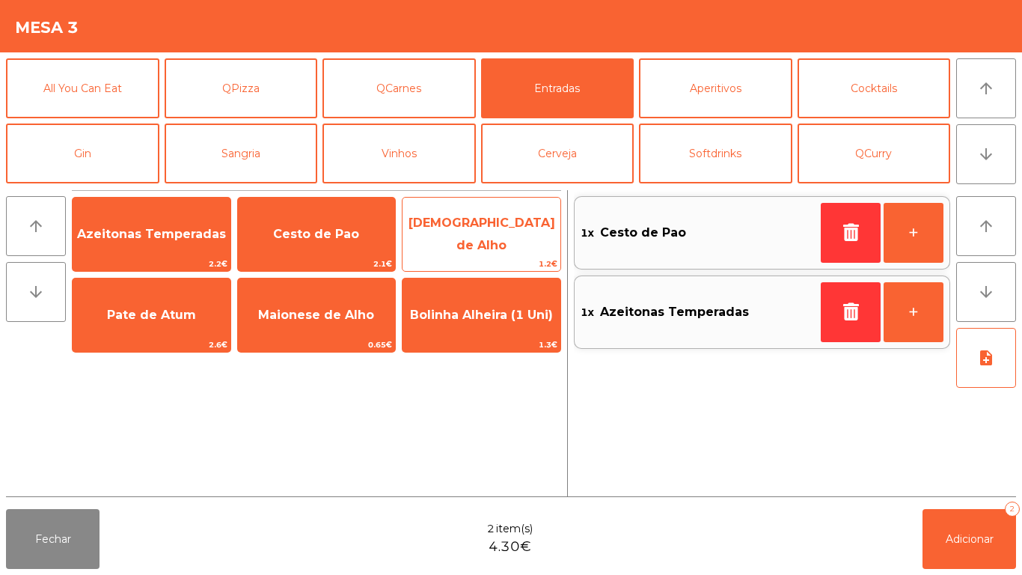
click at [495, 243] on span "[DEMOGRAPHIC_DATA] de Alho" at bounding box center [482, 235] width 158 height 64
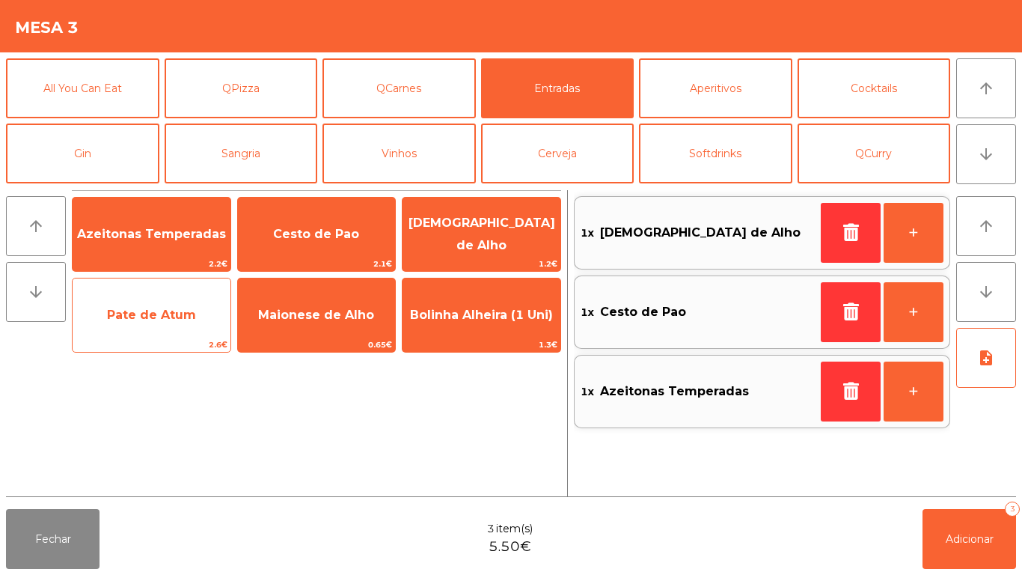
click at [166, 305] on span "Pate de Atum" at bounding box center [152, 315] width 158 height 40
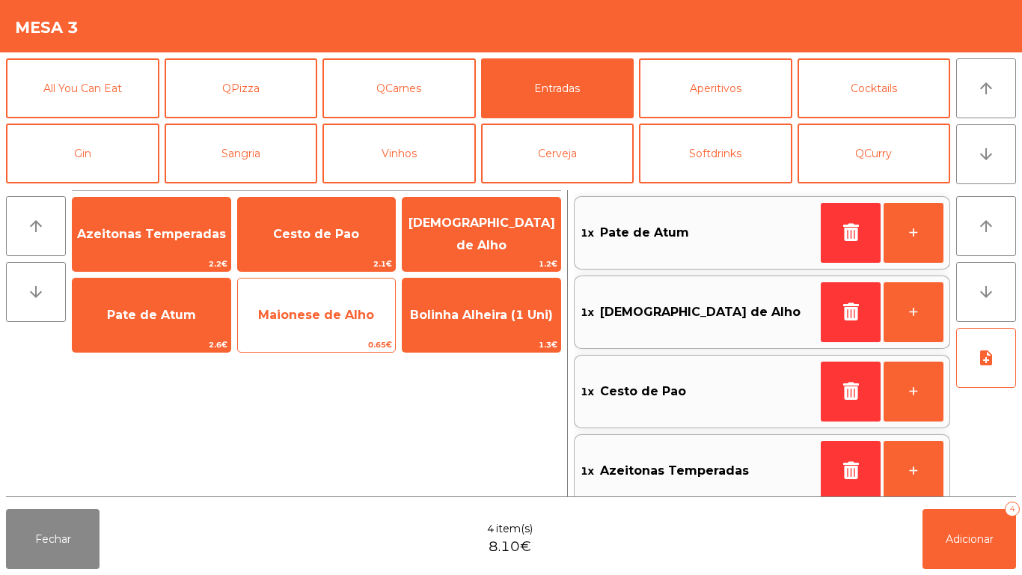
click at [338, 324] on span "Maionese de Alho" at bounding box center [317, 315] width 158 height 40
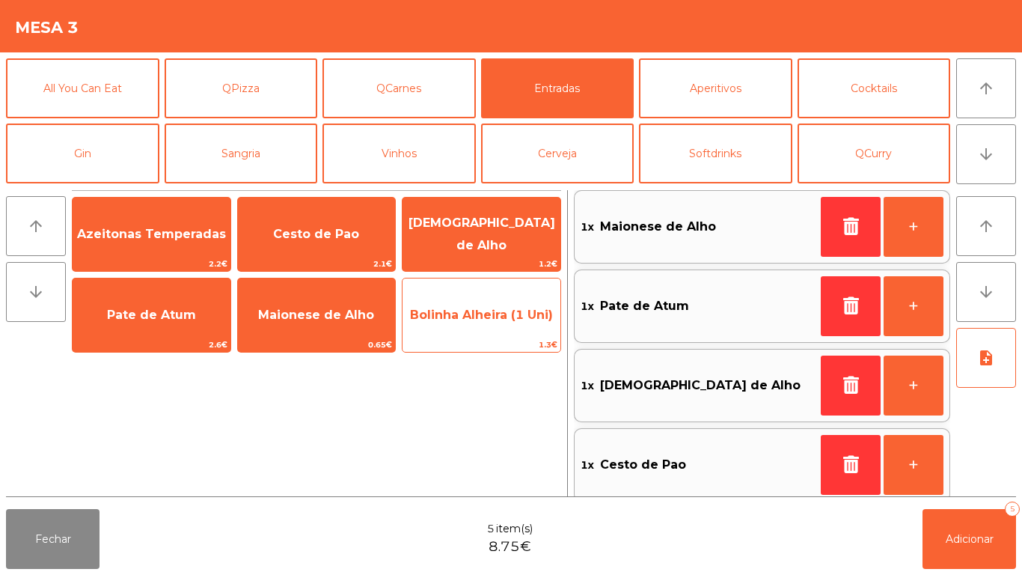
click at [482, 329] on span "Bolinha Alheira (1 Uni)" at bounding box center [482, 315] width 158 height 40
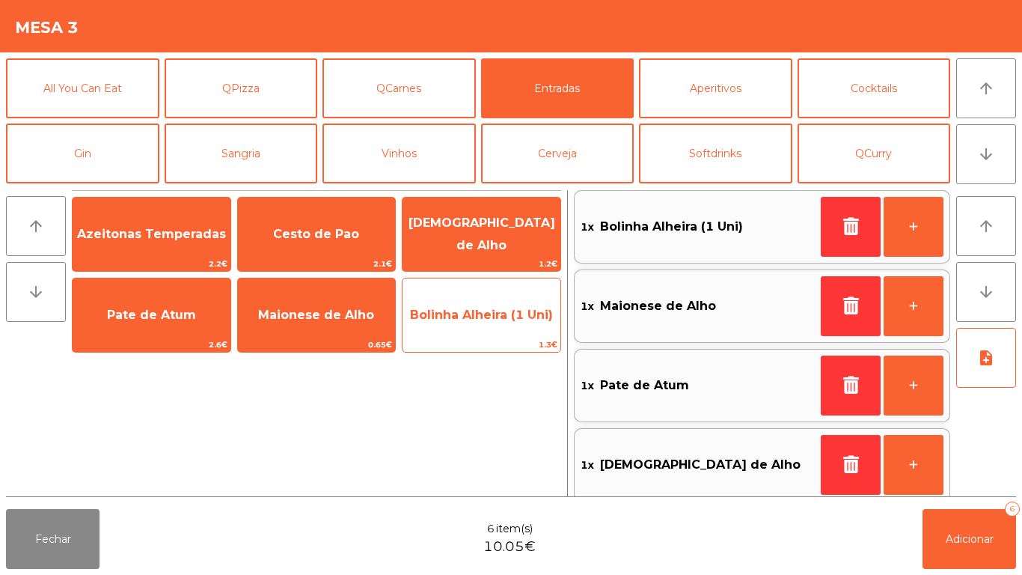
click at [485, 325] on span "Bolinha Alheira (1 Uni)" at bounding box center [482, 315] width 158 height 40
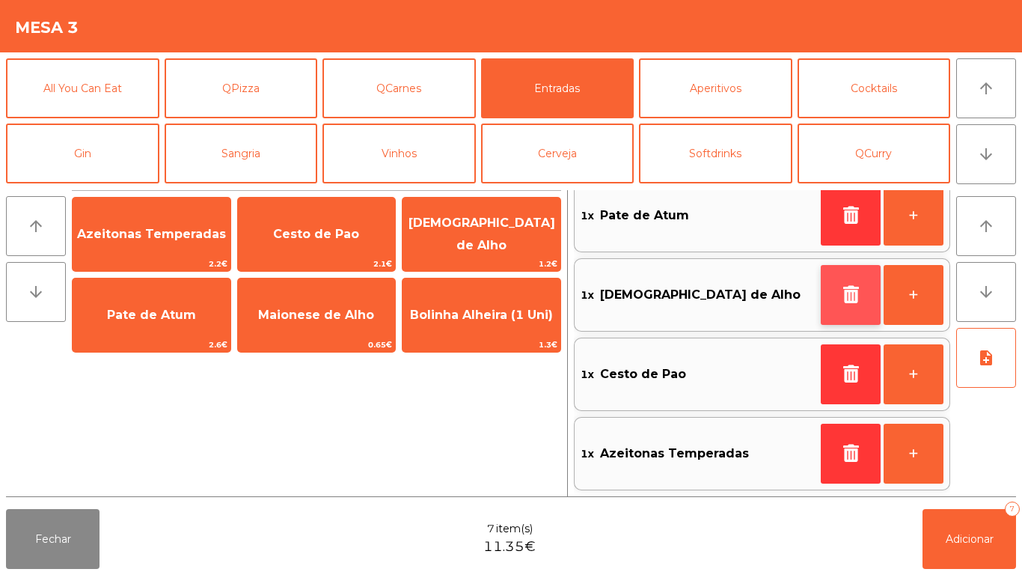
click at [841, 290] on icon "button" at bounding box center [850, 294] width 22 height 18
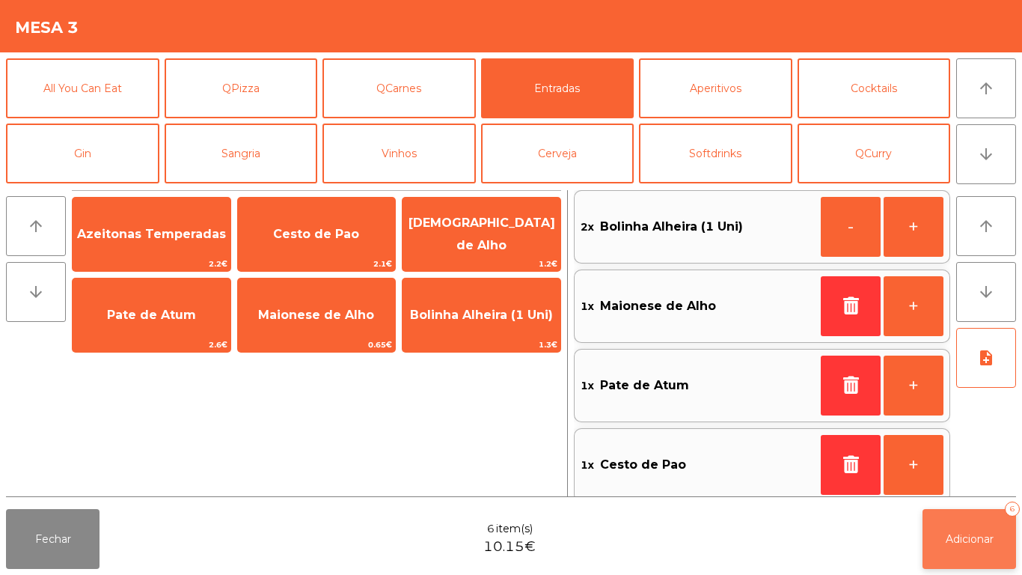
click at [964, 537] on span "Adicionar" at bounding box center [970, 538] width 48 height 13
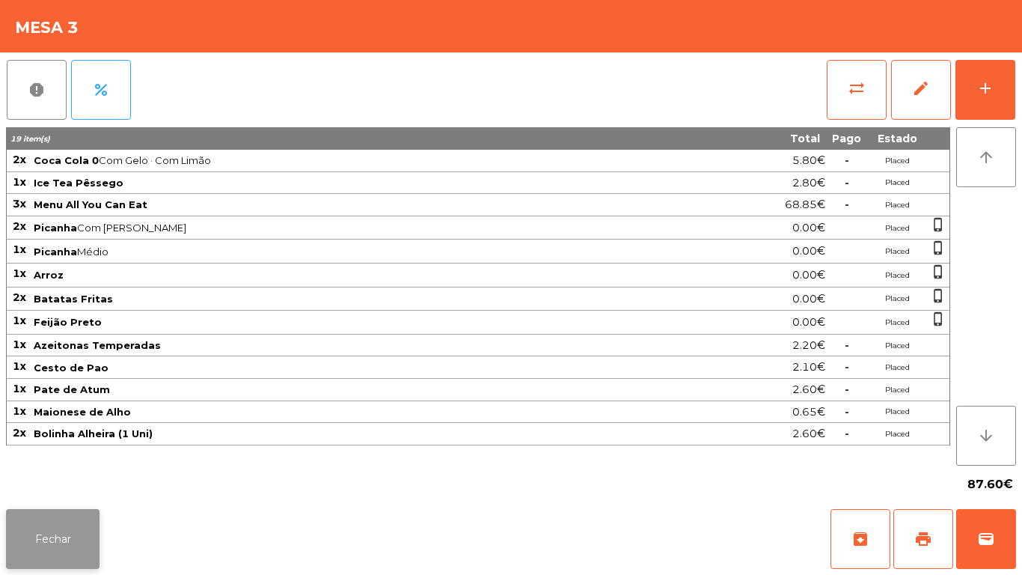
click at [77, 534] on button "Fechar" at bounding box center [53, 539] width 94 height 60
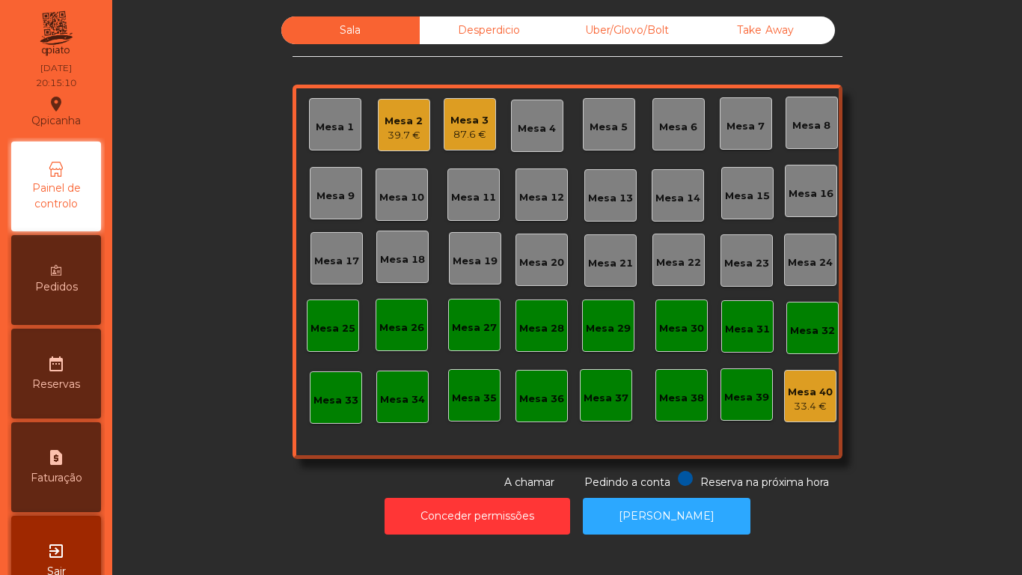
click at [409, 130] on div "39.7 €" at bounding box center [404, 135] width 38 height 15
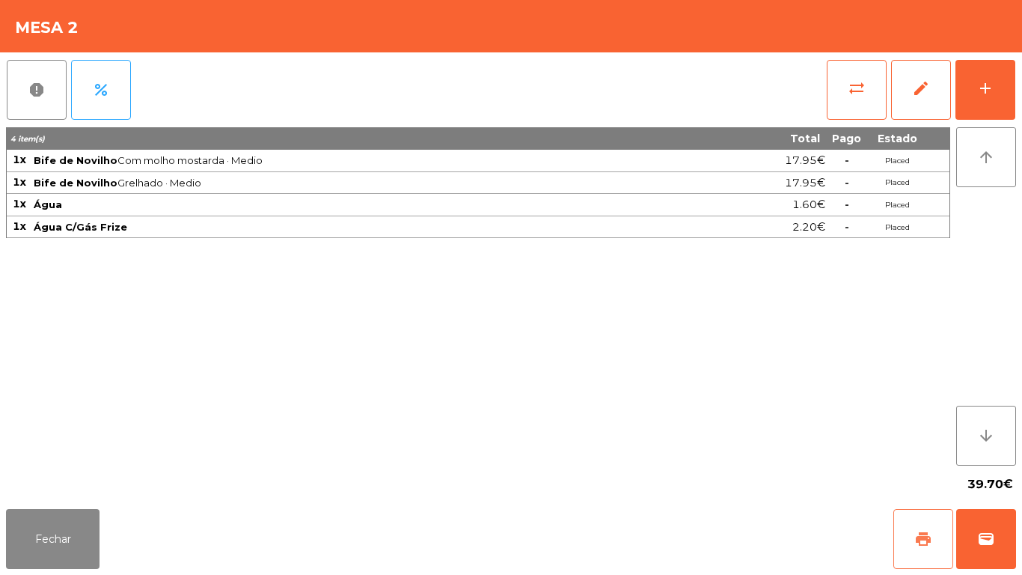
click at [911, 537] on button "print" at bounding box center [923, 539] width 60 height 60
click at [61, 527] on button "Fechar" at bounding box center [53, 539] width 94 height 60
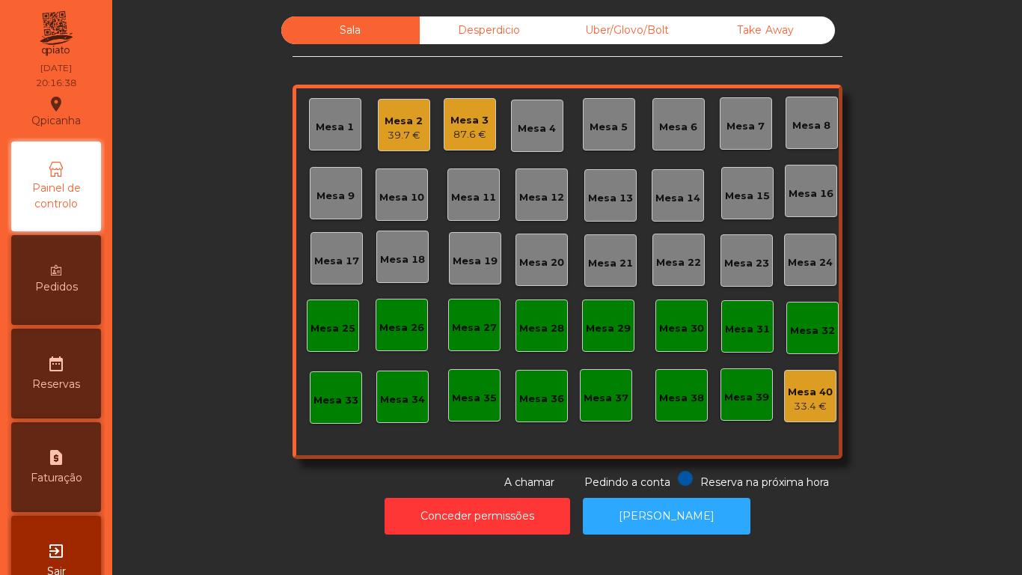
click at [330, 126] on div "Mesa 1" at bounding box center [335, 127] width 38 height 15
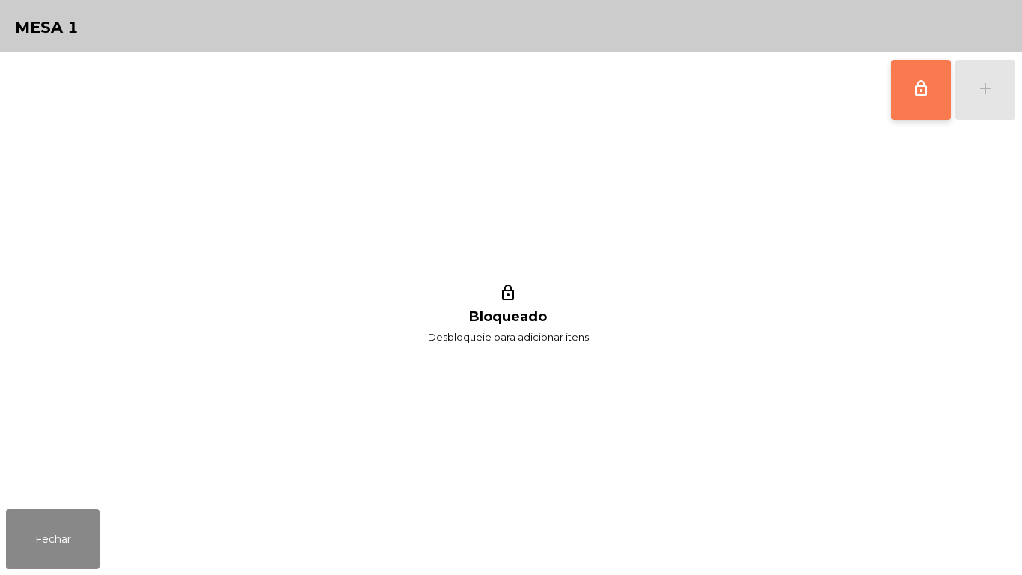
click at [910, 100] on button "lock_outline" at bounding box center [921, 90] width 60 height 60
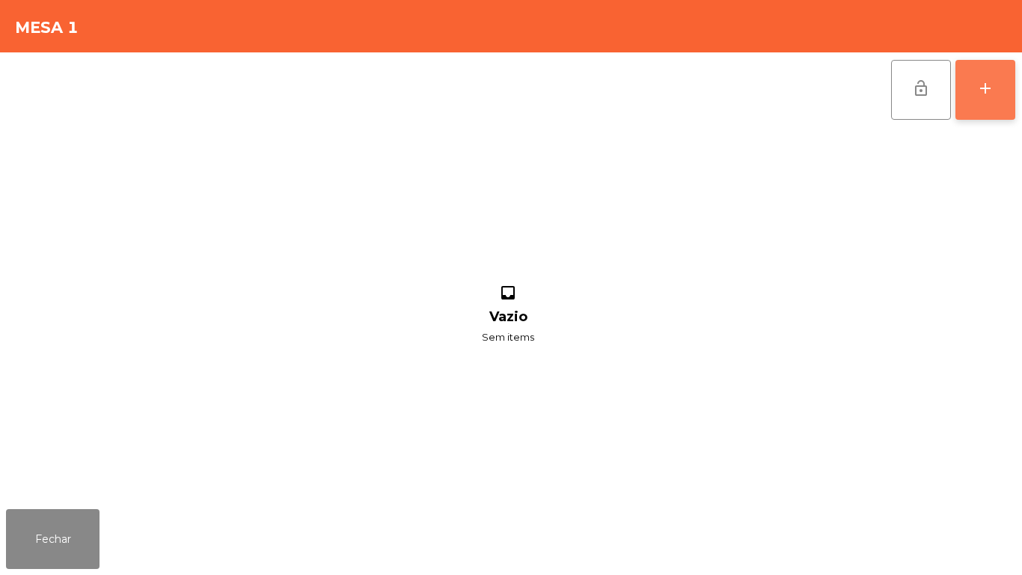
click at [980, 103] on button "add" at bounding box center [985, 90] width 60 height 60
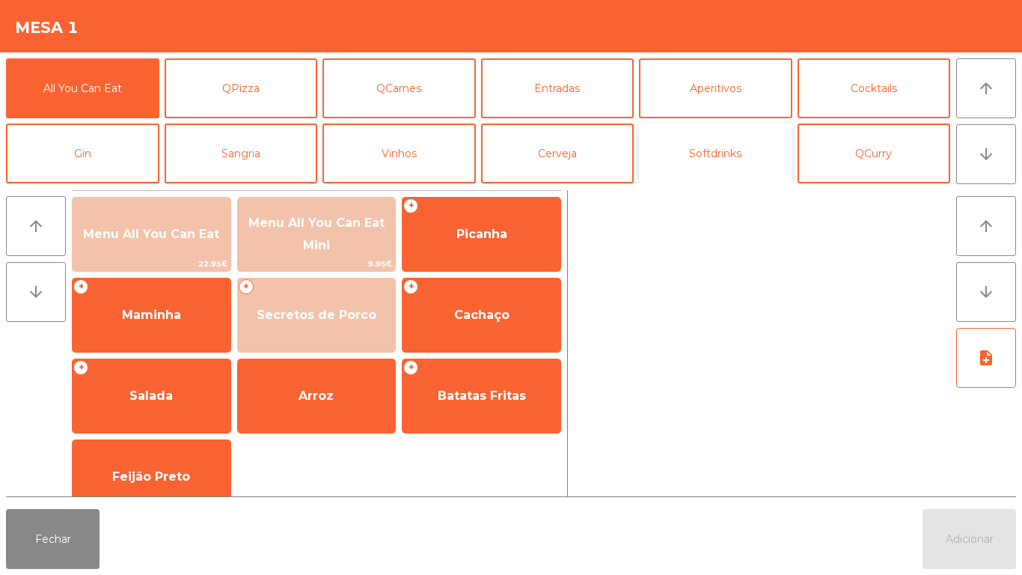
click at [716, 169] on button "Softdrinks" at bounding box center [715, 153] width 153 height 60
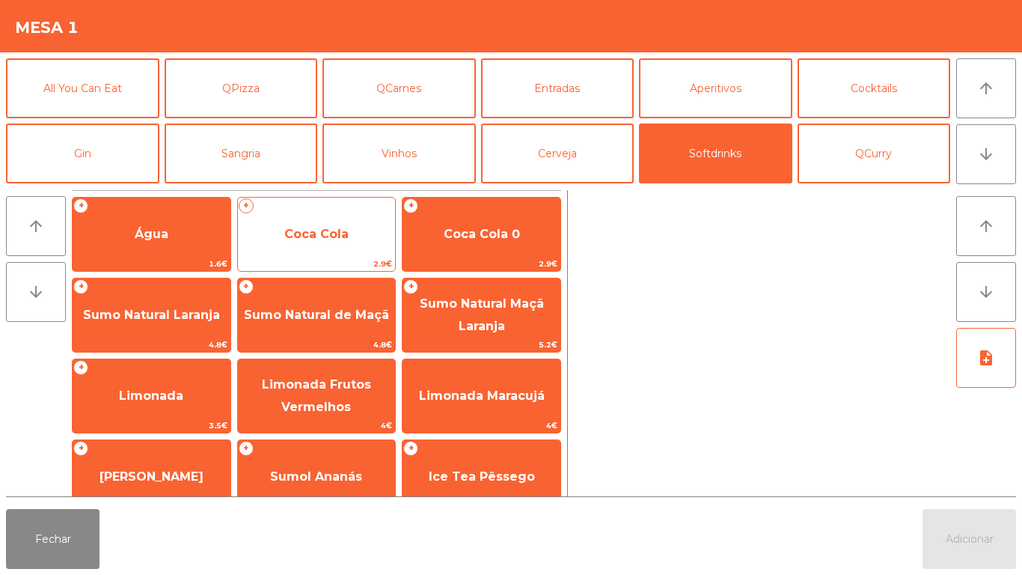
click at [318, 233] on span "Coca Cola" at bounding box center [316, 234] width 64 height 14
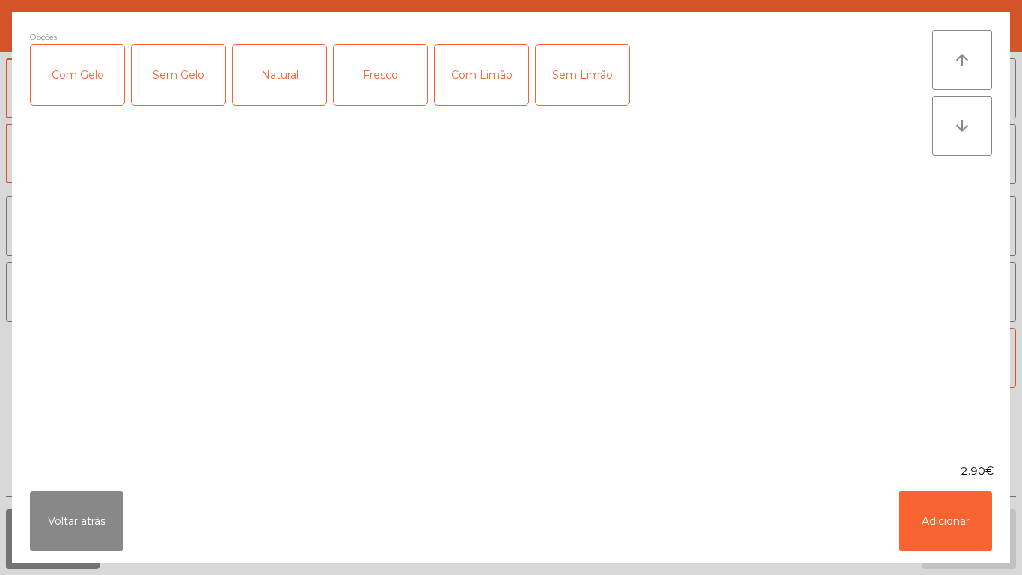
click at [90, 80] on div "Com Gelo" at bounding box center [78, 75] width 94 height 60
click at [495, 94] on div "Com Limão" at bounding box center [482, 75] width 94 height 60
click at [934, 512] on button "Adicionar" at bounding box center [946, 521] width 94 height 60
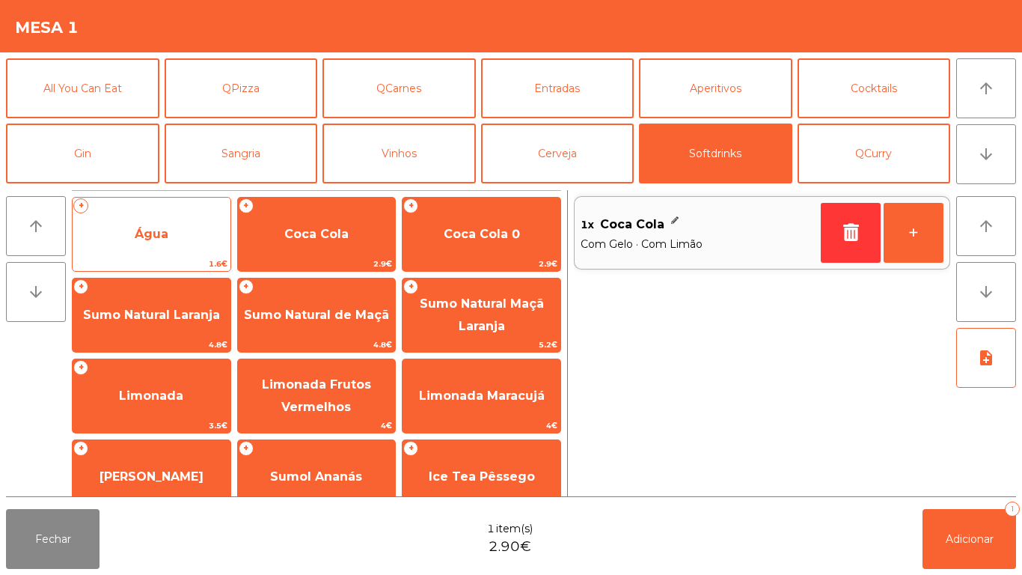
click at [156, 229] on span "Água" at bounding box center [152, 234] width 34 height 14
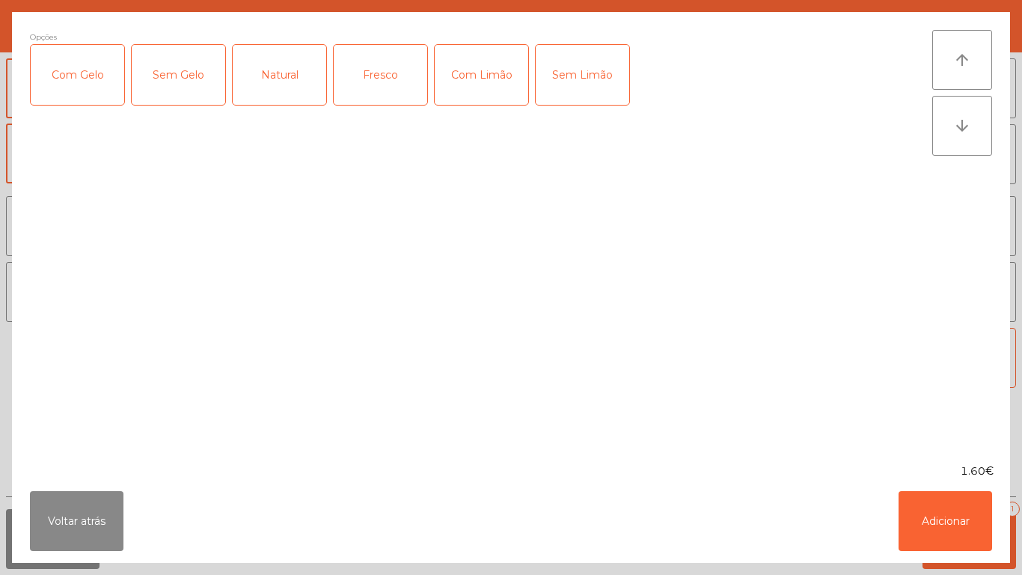
click at [388, 79] on div "Fresco" at bounding box center [381, 75] width 94 height 60
click at [940, 521] on button "Adicionar" at bounding box center [946, 521] width 94 height 60
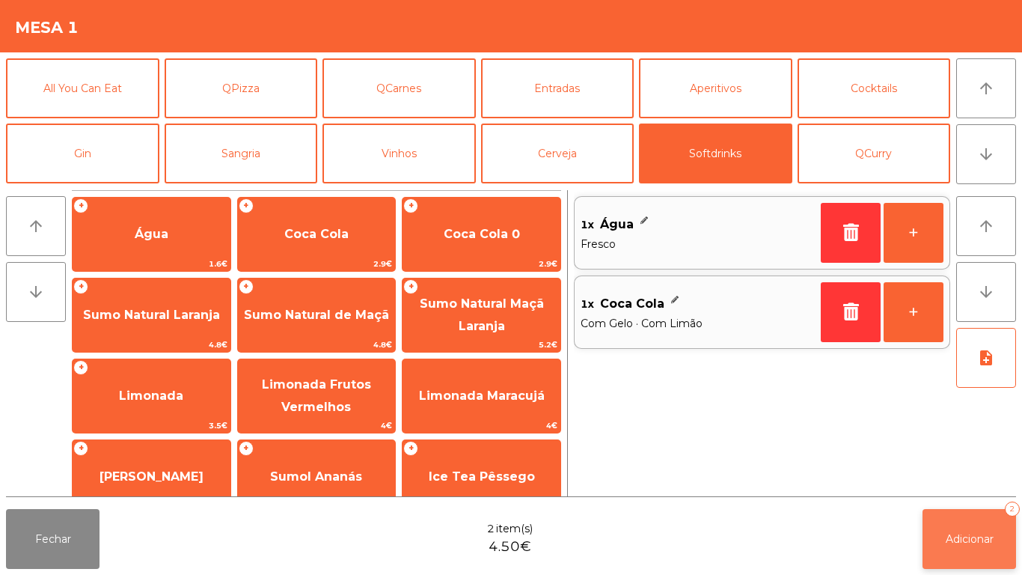
click at [925, 522] on button "Adicionar 2" at bounding box center [970, 539] width 94 height 60
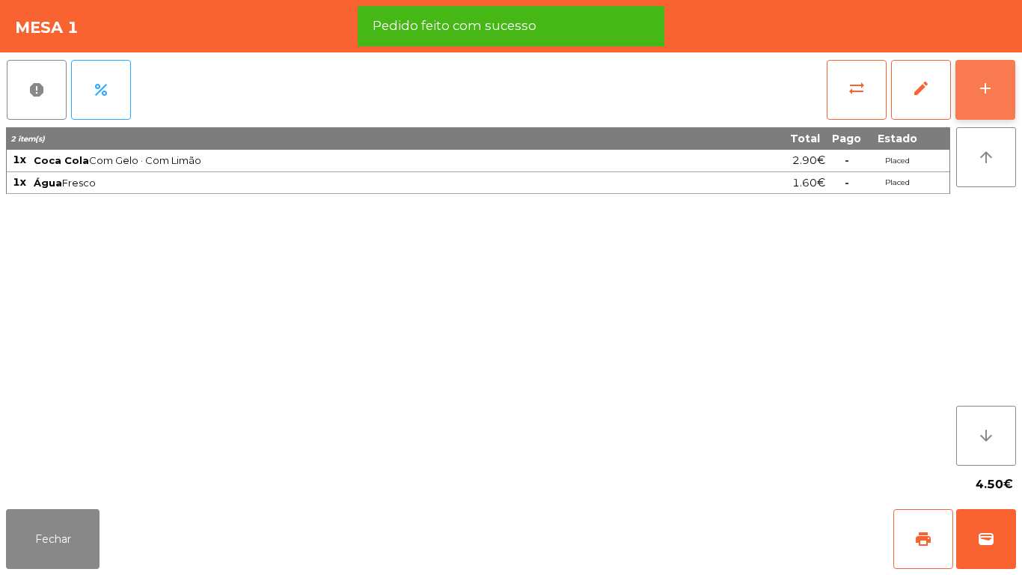
click at [976, 97] on div "add" at bounding box center [985, 88] width 18 height 18
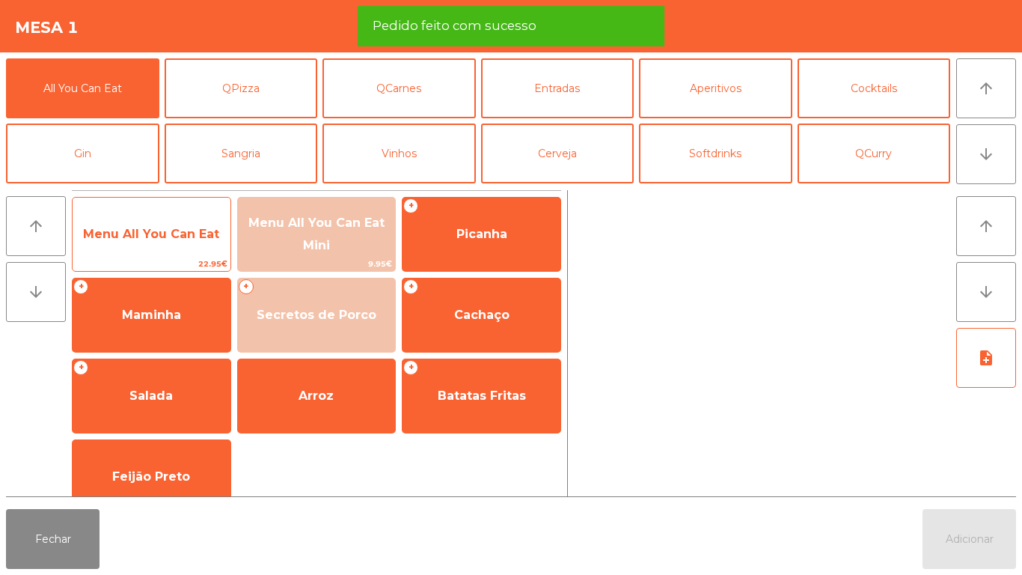
click at [150, 236] on span "Menu All You Can Eat" at bounding box center [151, 234] width 136 height 14
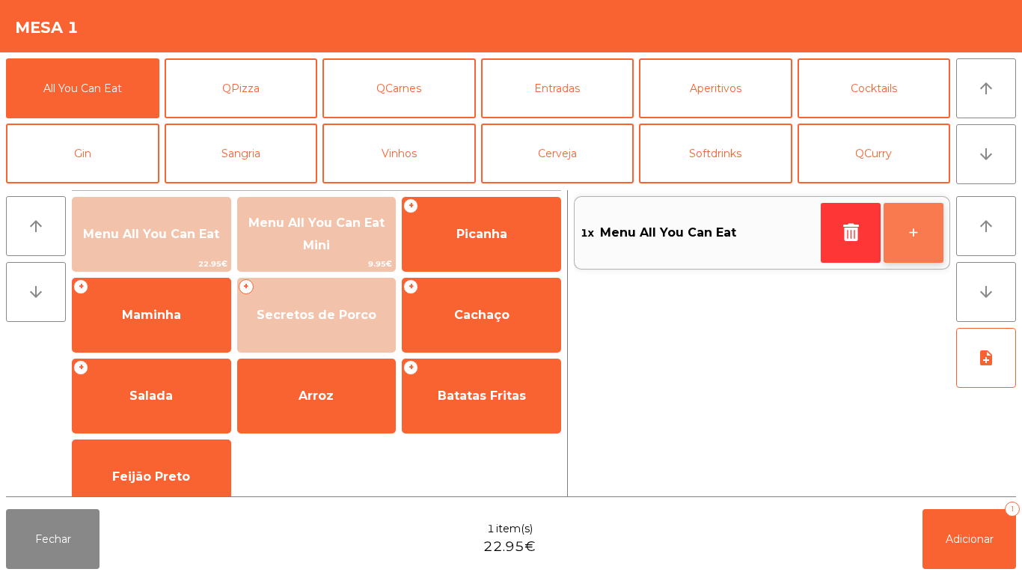
click at [906, 237] on button "+" at bounding box center [914, 233] width 60 height 60
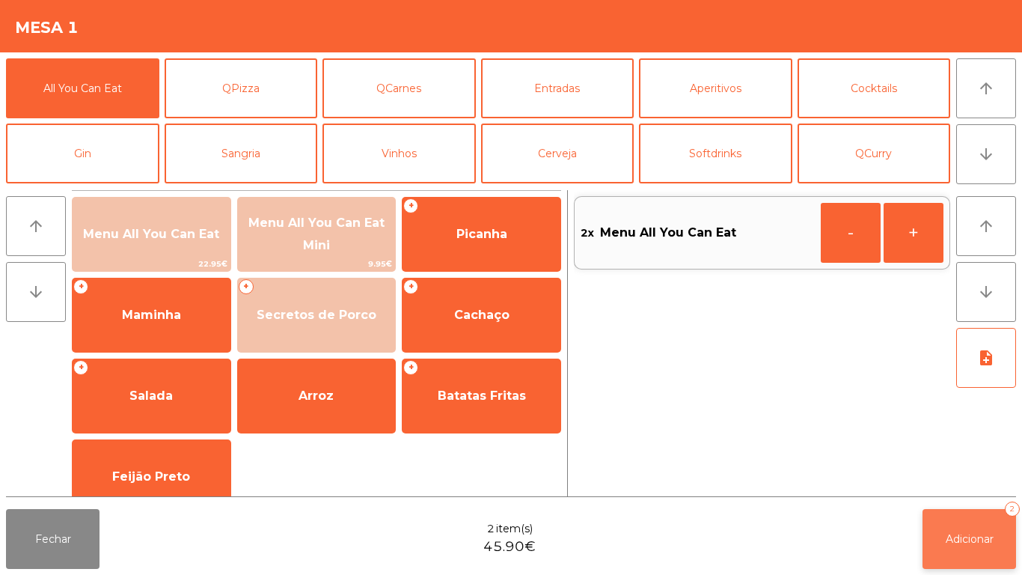
click at [950, 541] on span "Adicionar" at bounding box center [970, 538] width 48 height 13
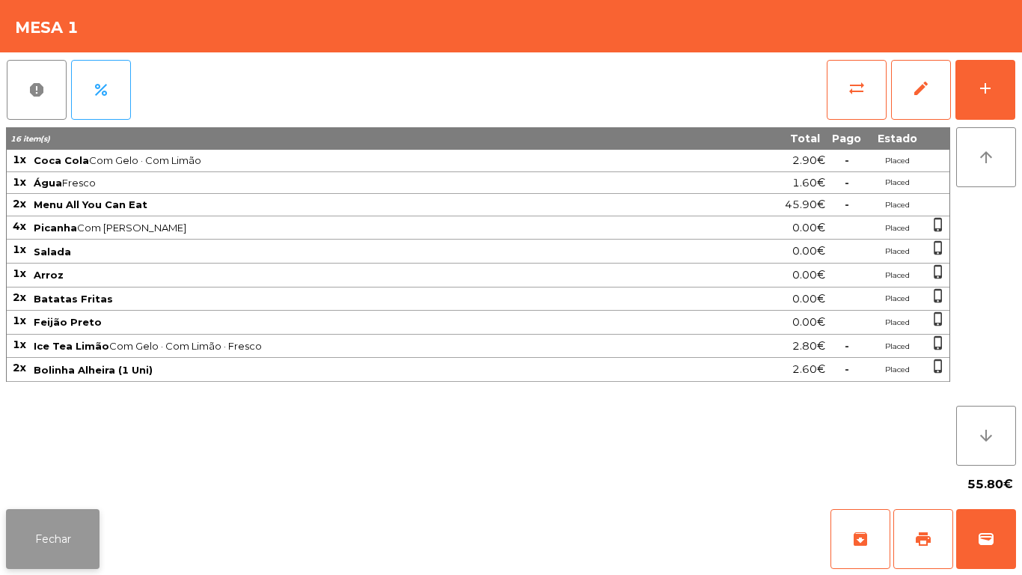
click at [68, 561] on button "Fechar" at bounding box center [53, 539] width 94 height 60
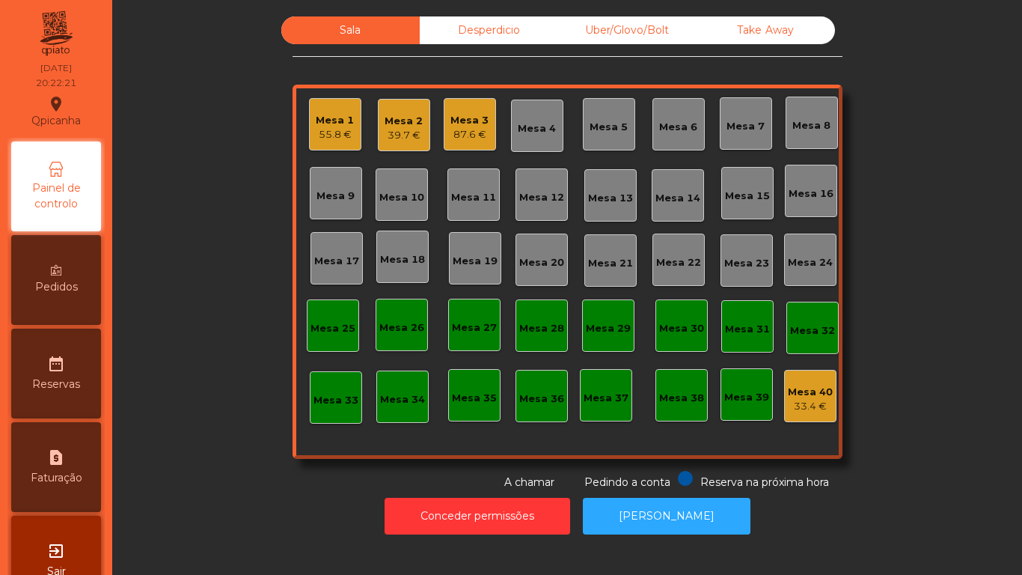
click at [61, 279] on span "Pedidos" at bounding box center [56, 287] width 43 height 16
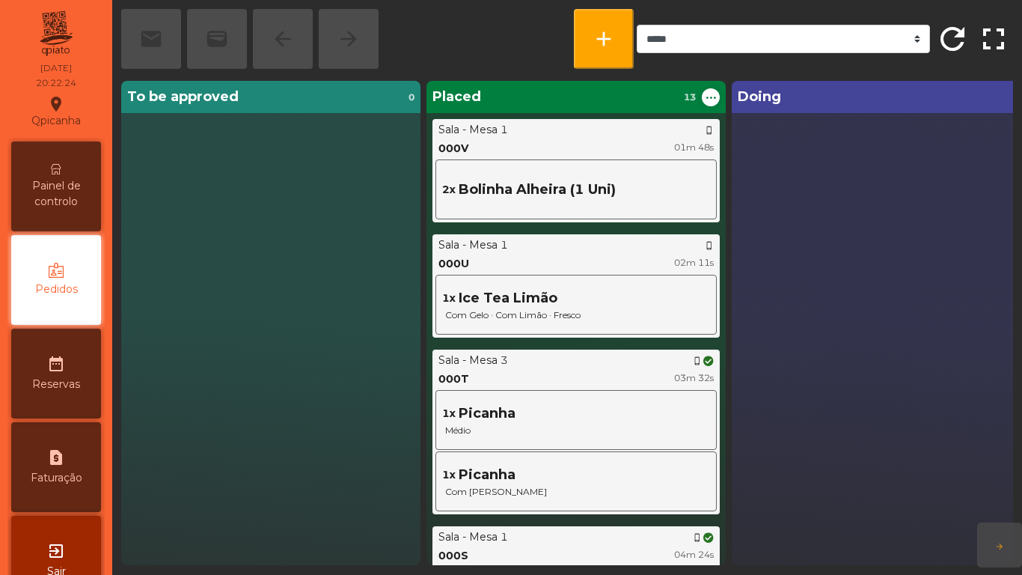
click at [57, 201] on span "Painel de controlo" at bounding box center [56, 193] width 82 height 31
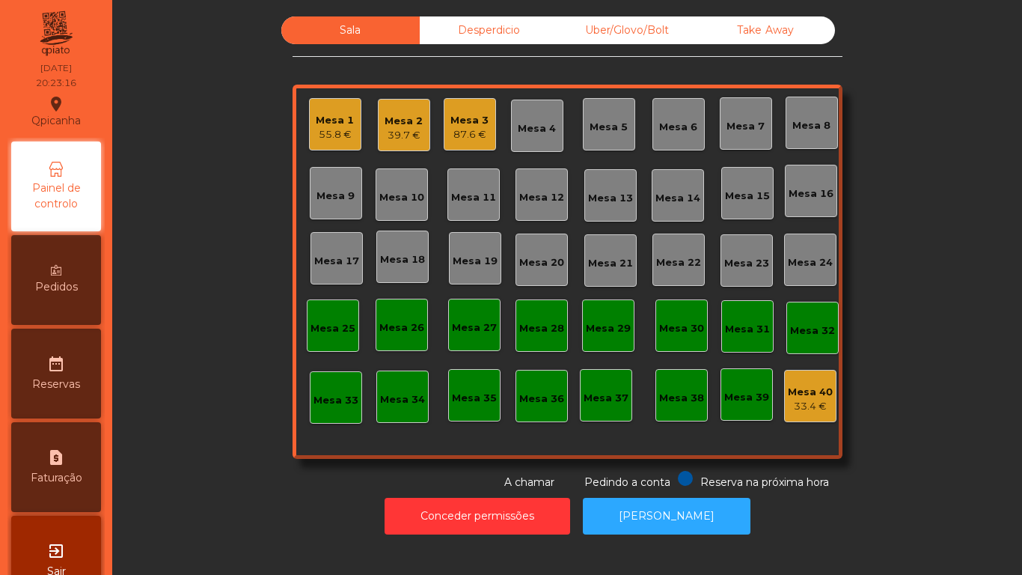
click at [412, 120] on div "Mesa 2" at bounding box center [404, 121] width 38 height 15
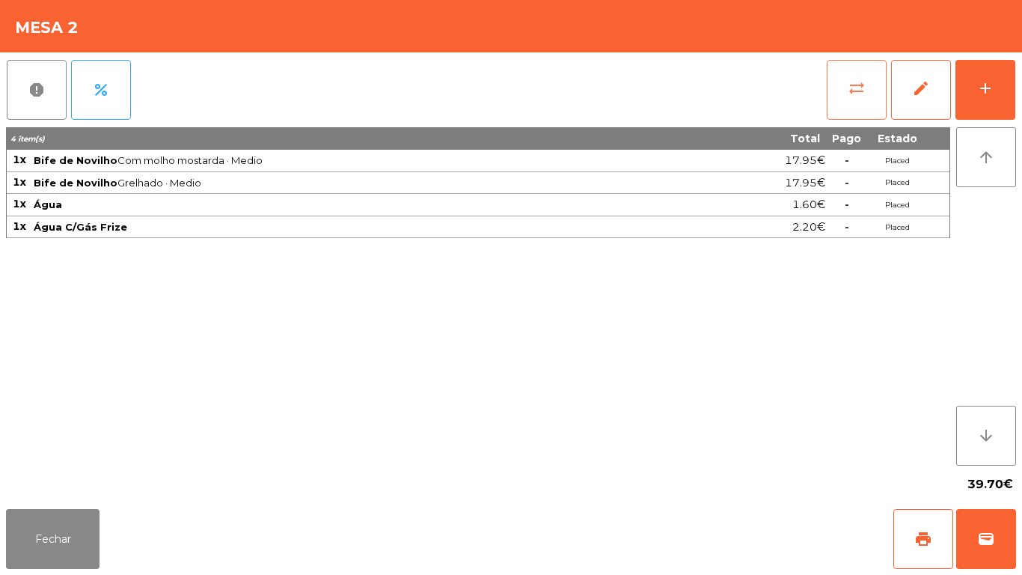
click at [852, 102] on button "sync_alt" at bounding box center [857, 90] width 60 height 60
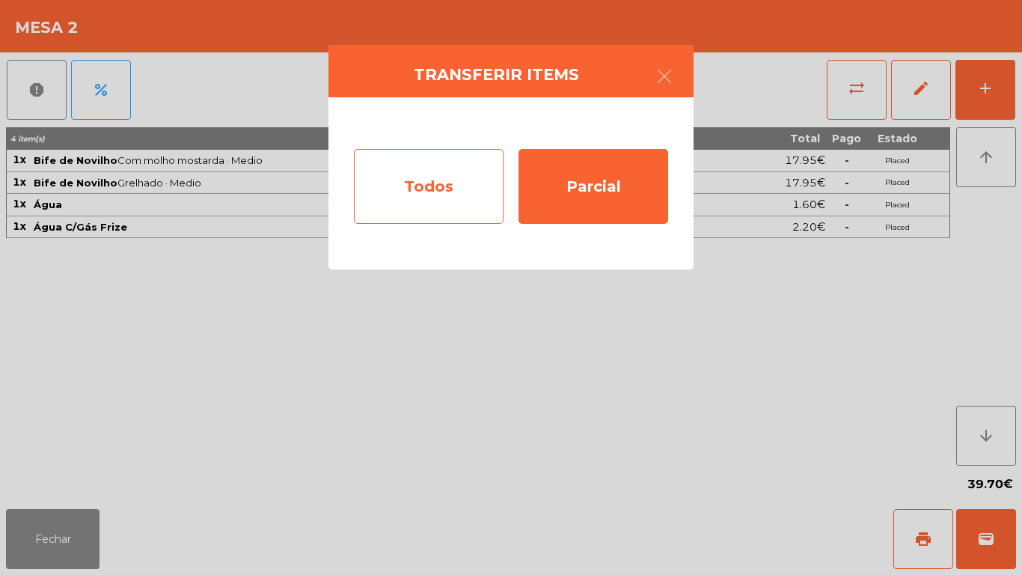
click at [376, 187] on div "Todos" at bounding box center [429, 186] width 150 height 75
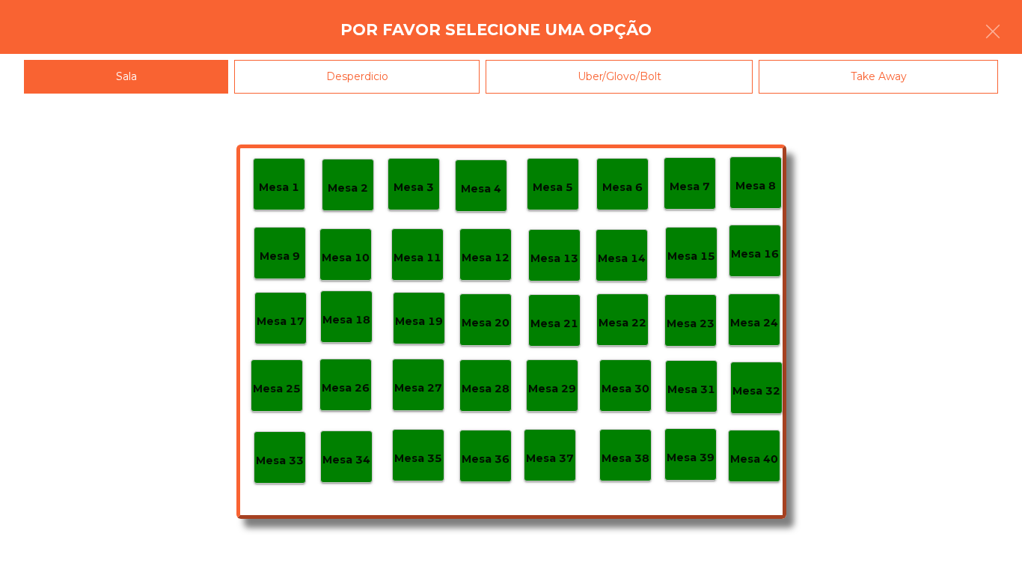
click at [746, 451] on p "Mesa 40" at bounding box center [754, 458] width 48 height 17
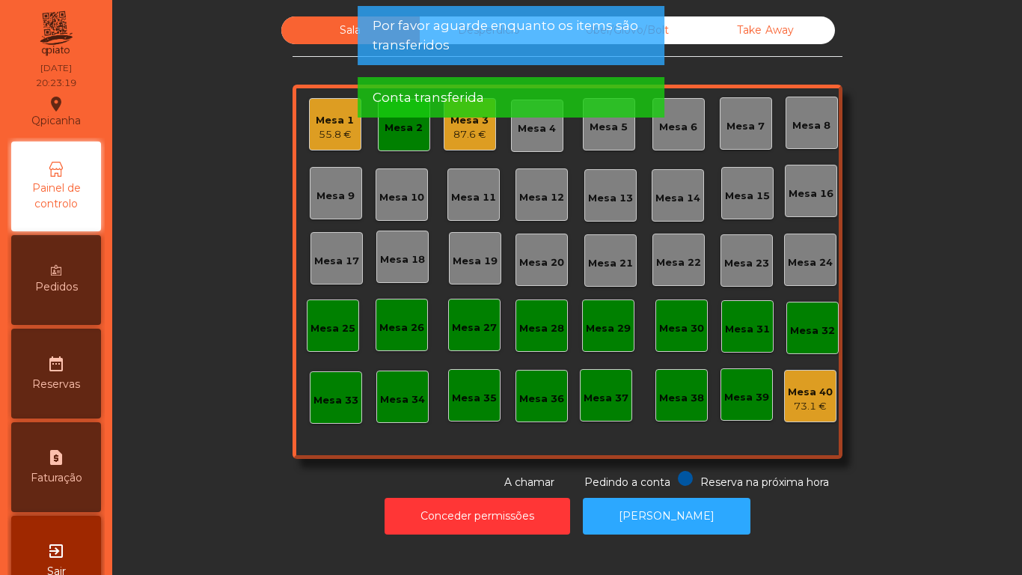
click at [401, 168] on div "Mesa 10" at bounding box center [402, 194] width 52 height 52
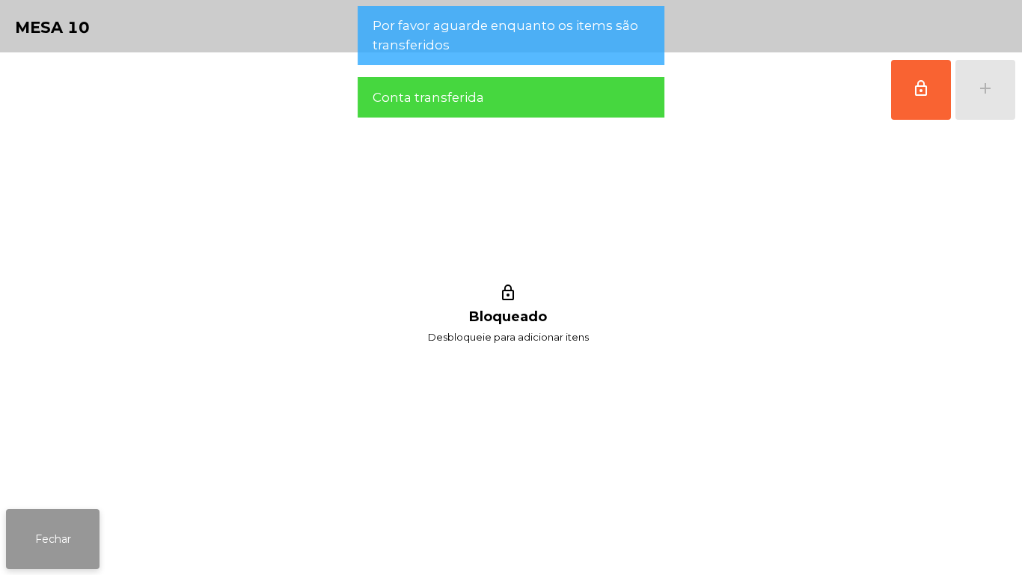
click at [64, 512] on button "Fechar" at bounding box center [53, 539] width 94 height 60
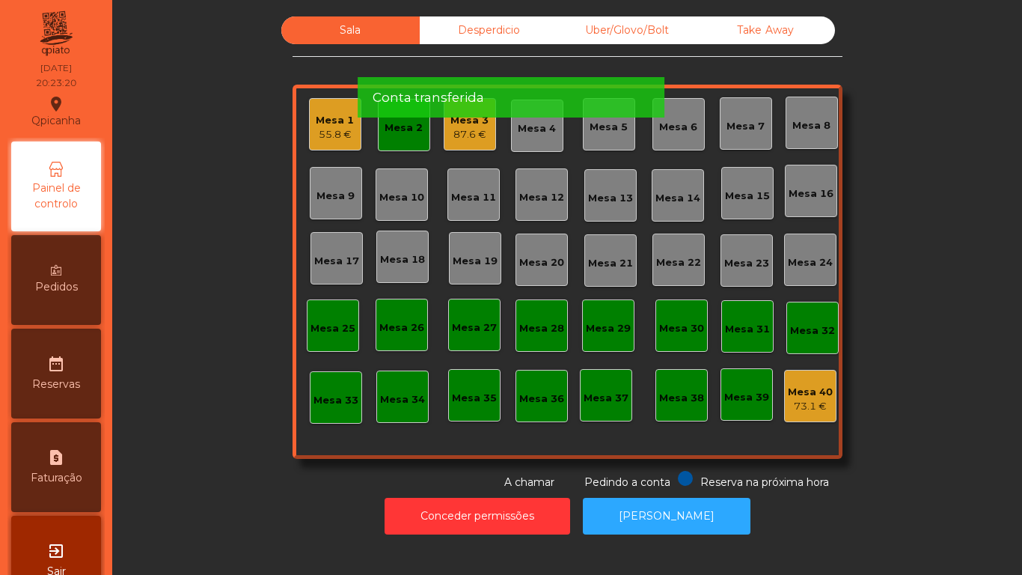
click at [418, 105] on span "Conta transferida" at bounding box center [428, 97] width 111 height 19
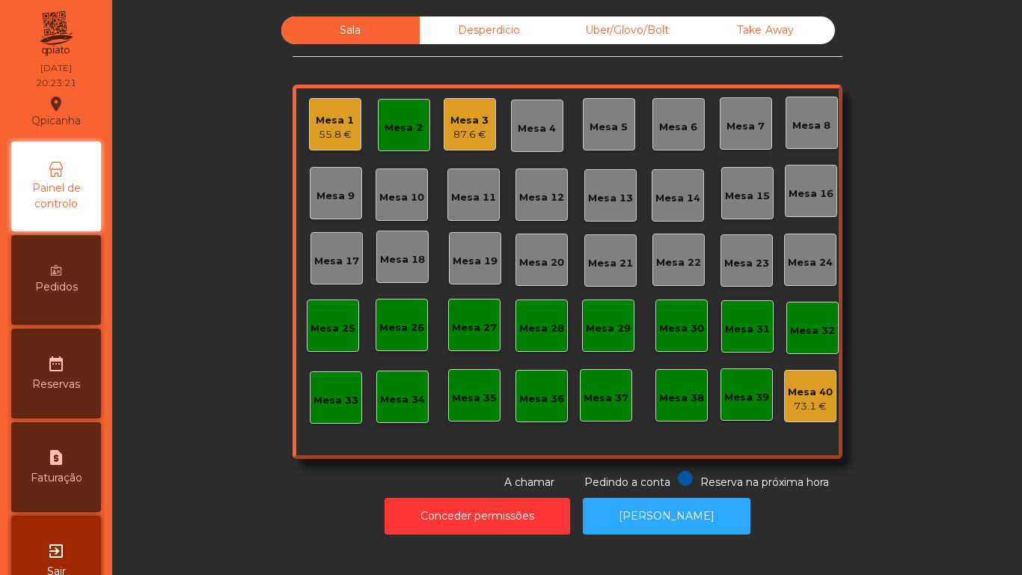
click at [402, 110] on div "Mesa 2" at bounding box center [404, 125] width 52 height 52
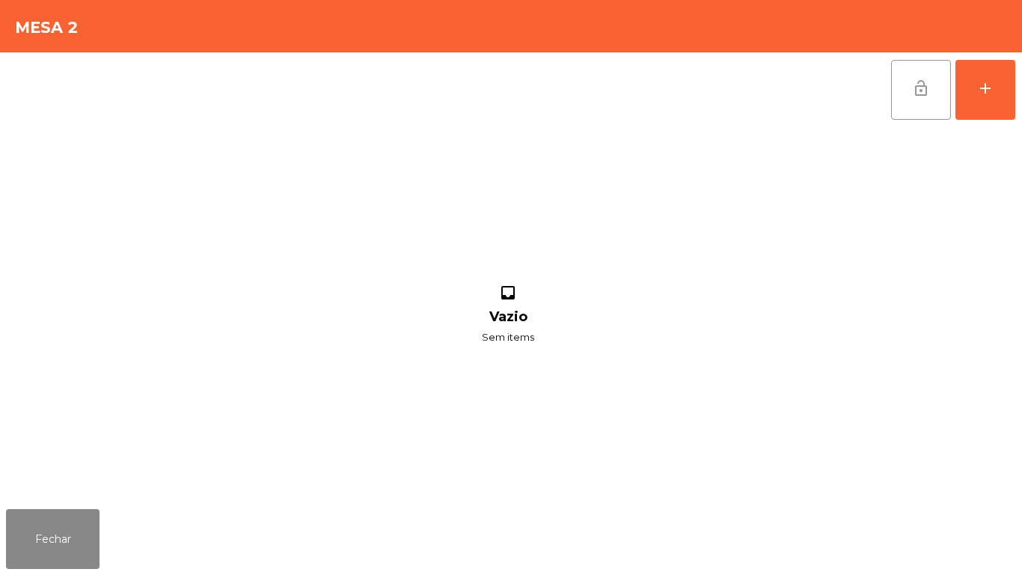
click at [918, 111] on button "lock_open" at bounding box center [921, 90] width 60 height 60
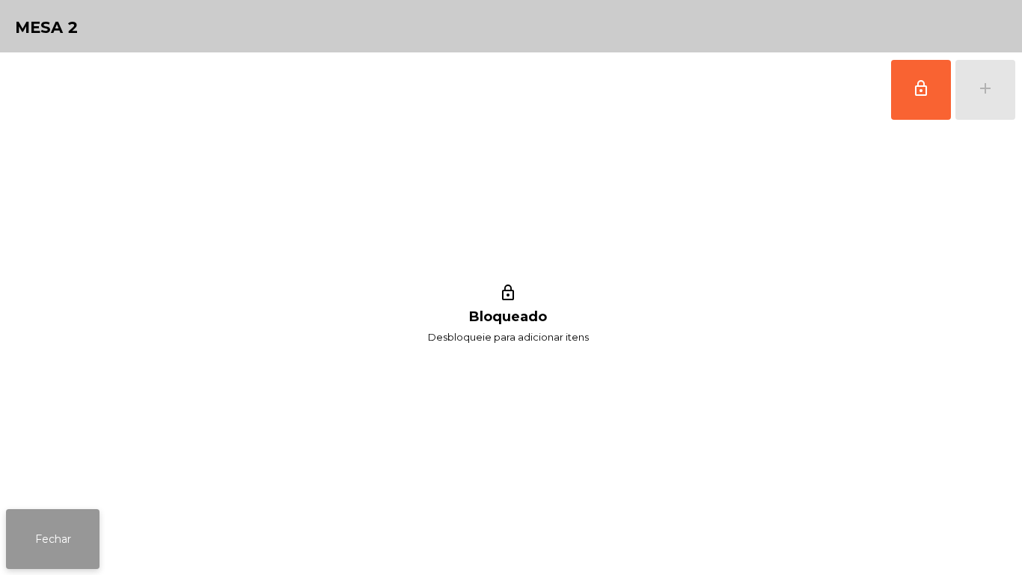
click at [82, 528] on button "Fechar" at bounding box center [53, 539] width 94 height 60
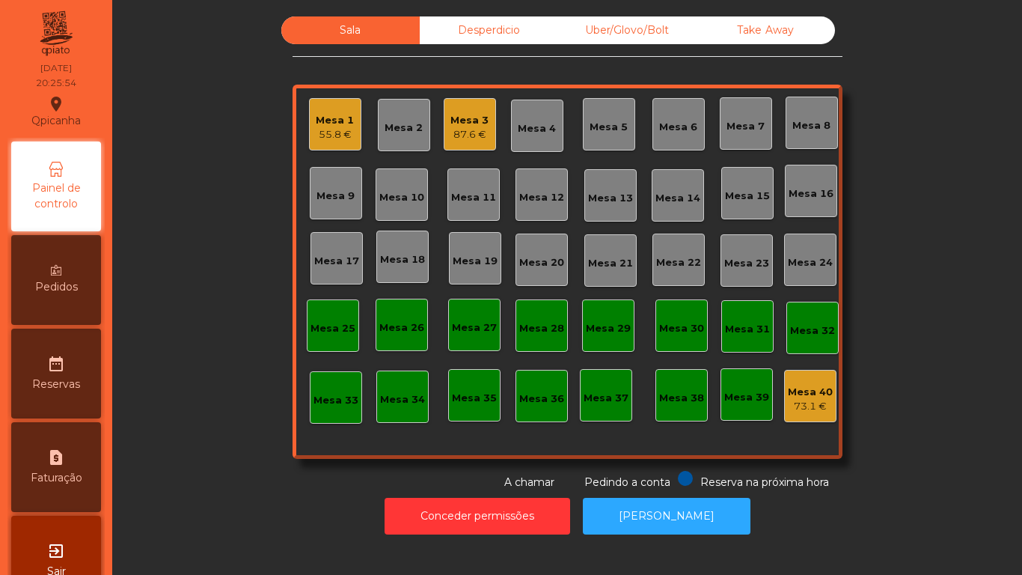
click at [61, 275] on icon at bounding box center [56, 270] width 10 height 10
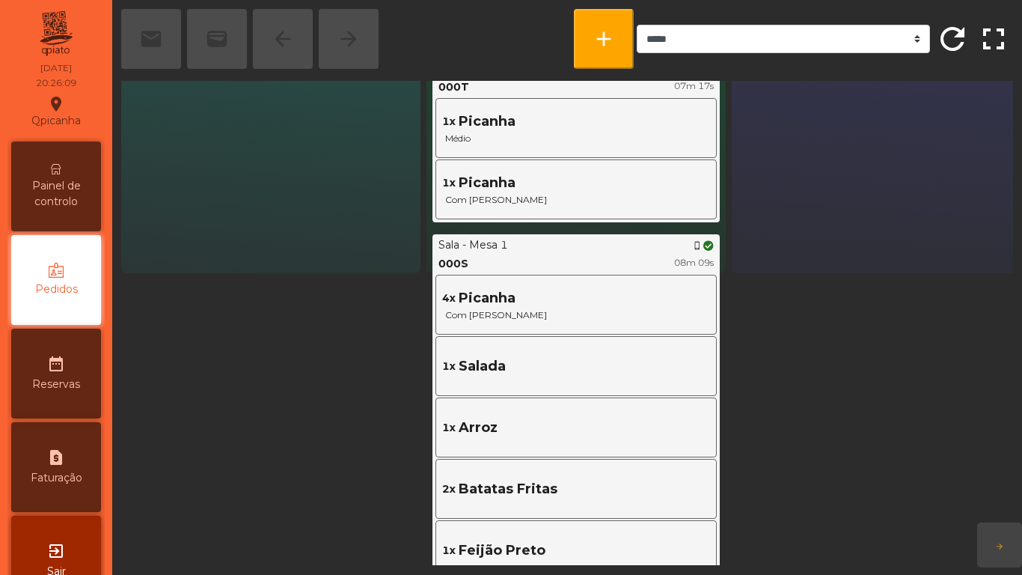
scroll to position [293, 0]
click at [52, 195] on span "Painel de controlo" at bounding box center [56, 193] width 82 height 31
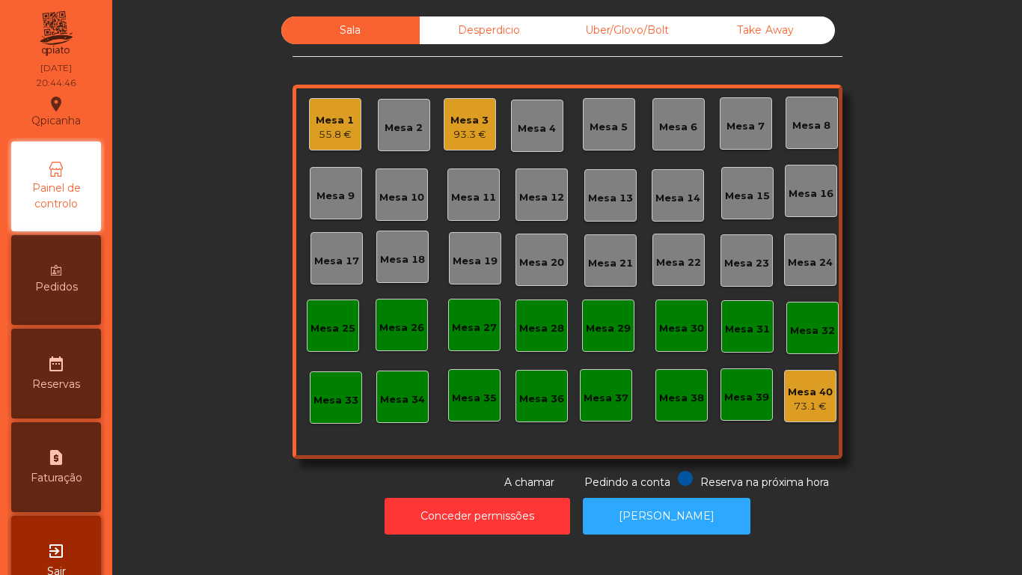
click at [473, 127] on div "93.3 €" at bounding box center [469, 134] width 38 height 15
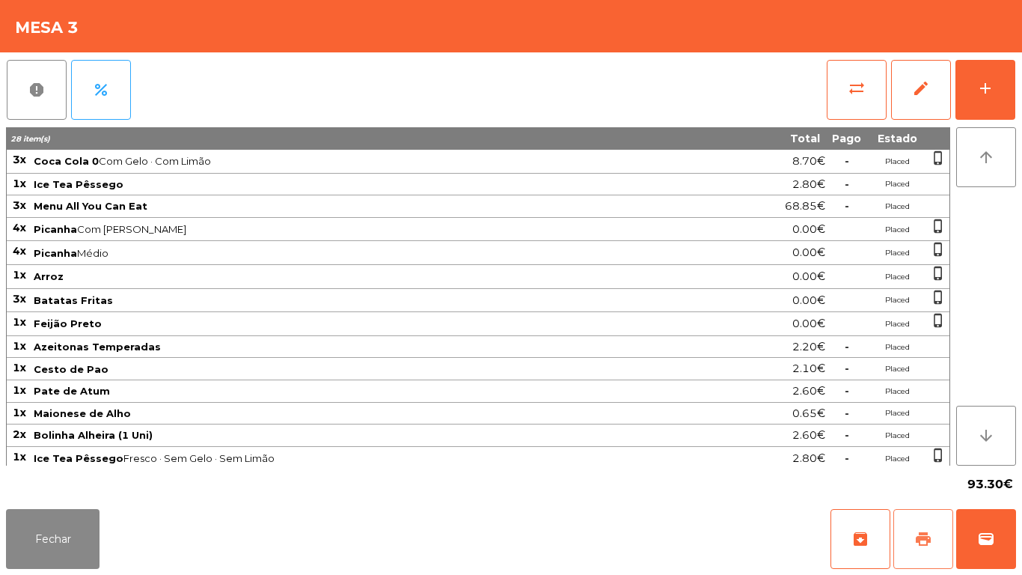
click at [917, 537] on span "print" at bounding box center [923, 539] width 18 height 18
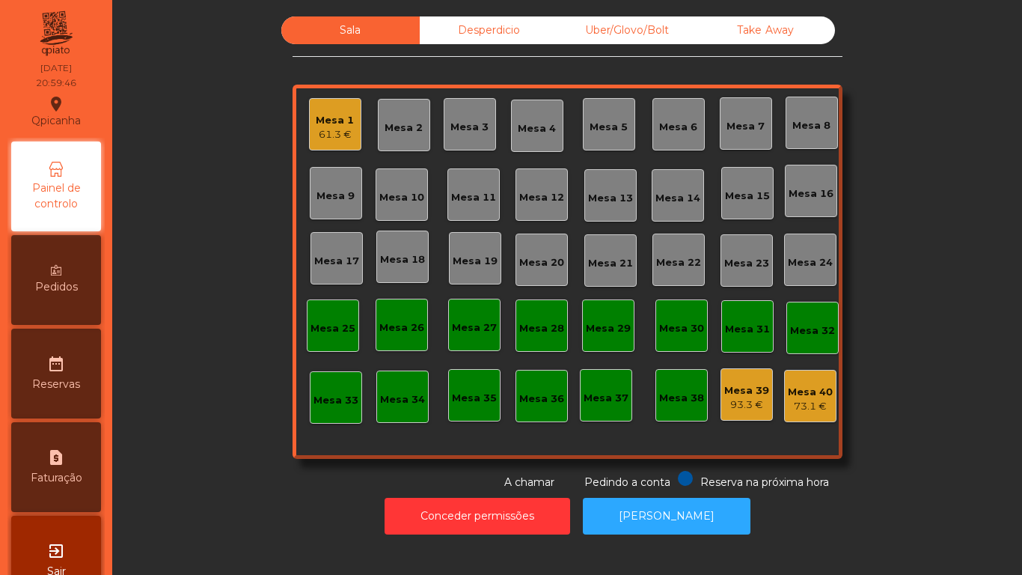
click at [739, 382] on div "Mesa 39 93.3 €" at bounding box center [746, 394] width 45 height 35
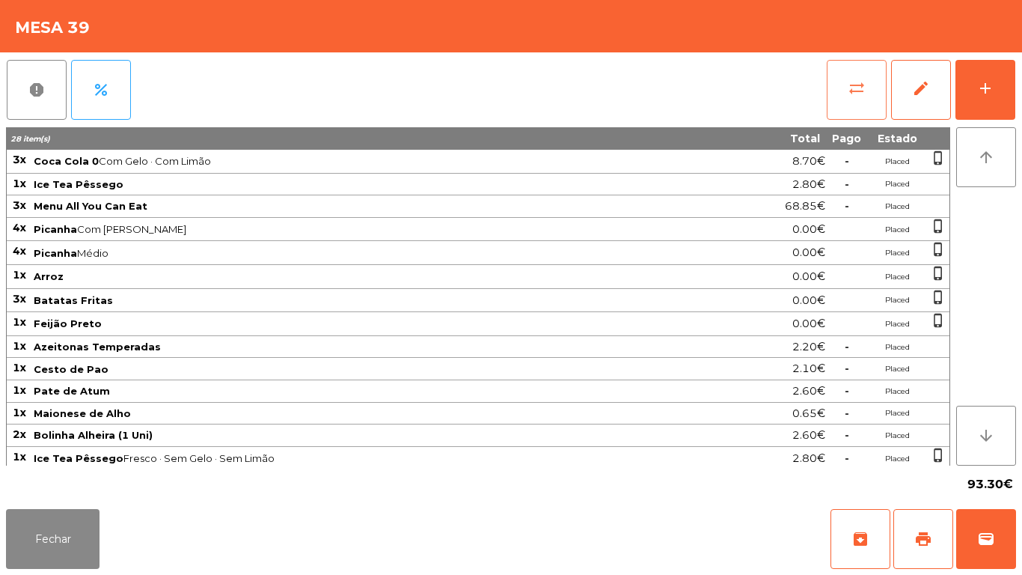
click at [853, 88] on span "sync_alt" at bounding box center [857, 88] width 18 height 18
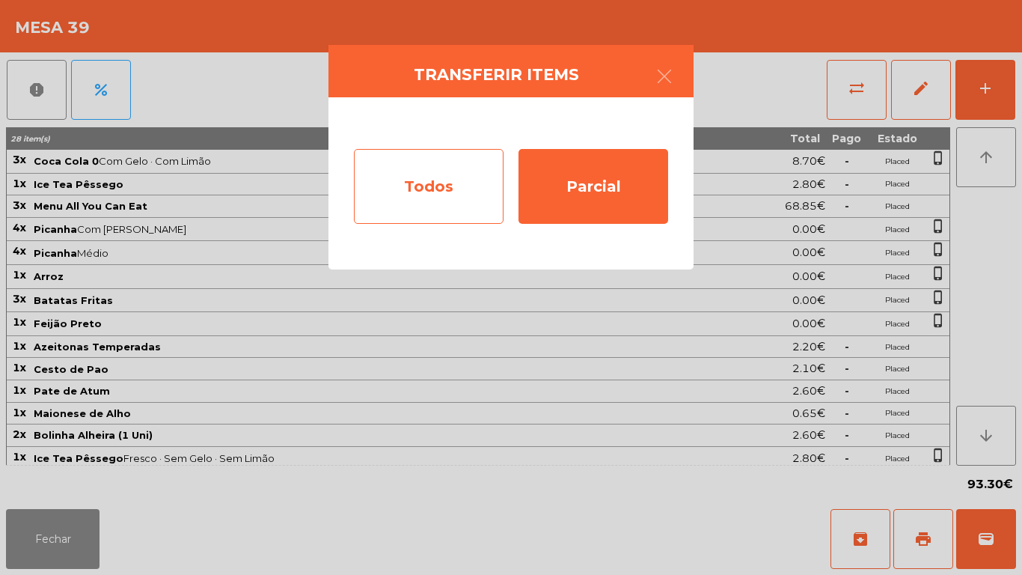
click at [446, 189] on div "Todos" at bounding box center [429, 186] width 150 height 75
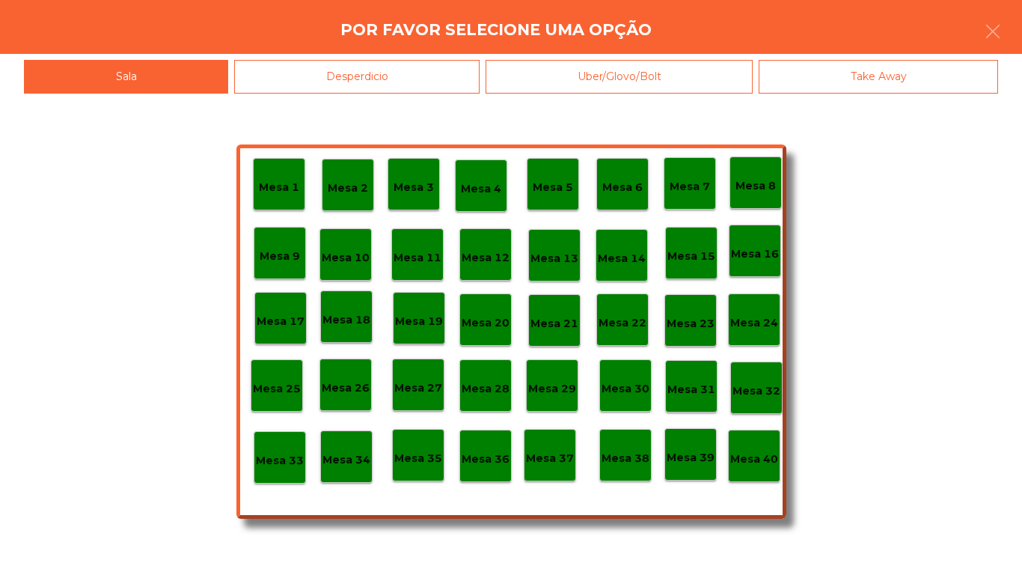
click at [756, 436] on div "Mesa 40" at bounding box center [754, 455] width 52 height 52
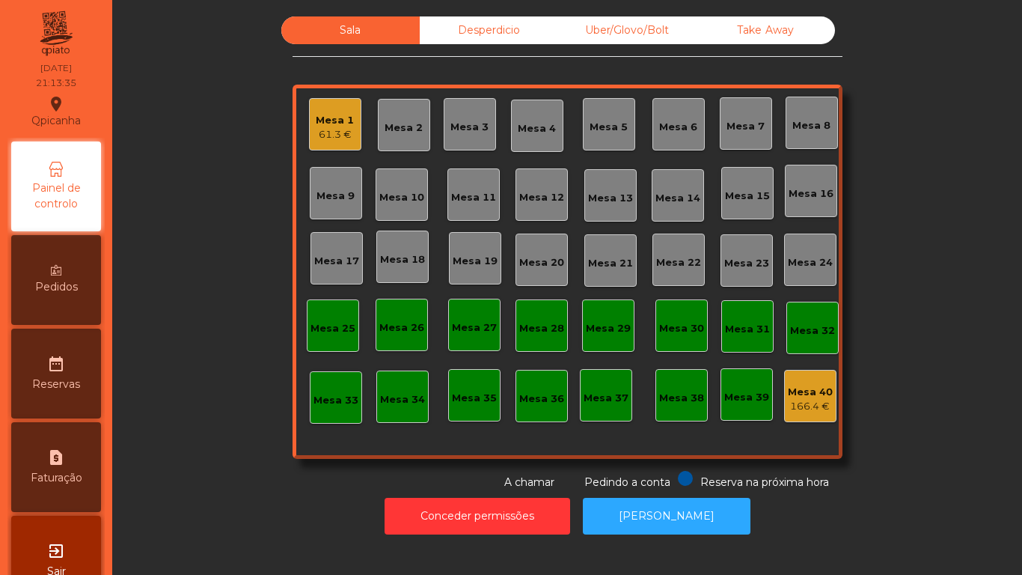
click at [343, 147] on div "Mesa 1 61.3 €" at bounding box center [335, 124] width 52 height 52
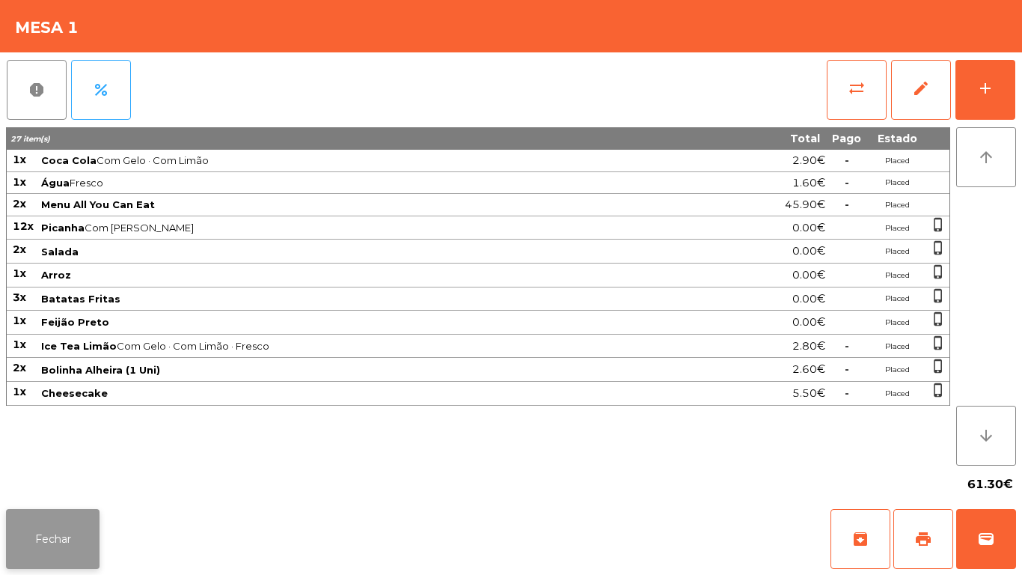
click at [70, 535] on button "Fechar" at bounding box center [53, 539] width 94 height 60
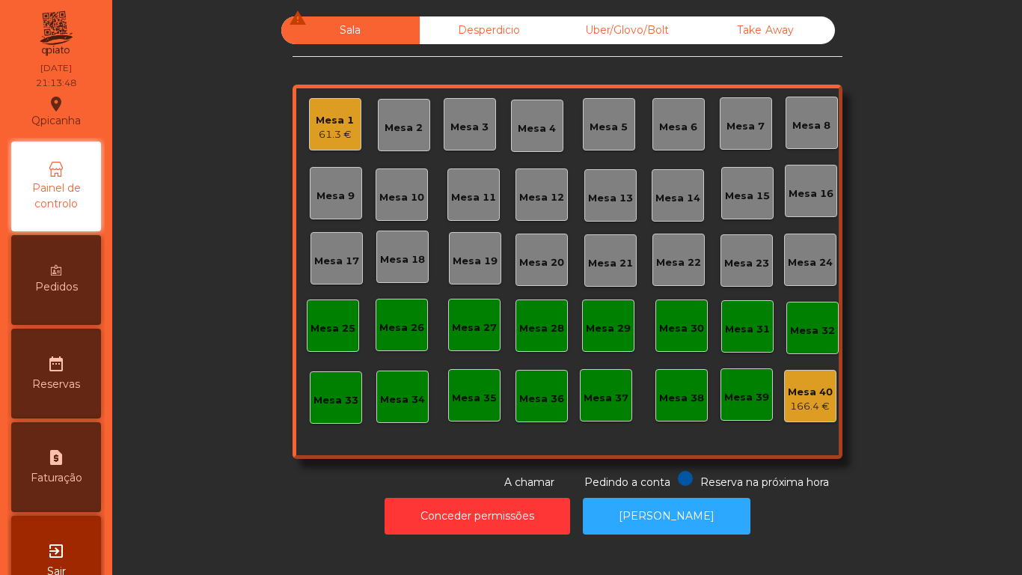
click at [333, 132] on div "61.3 €" at bounding box center [335, 134] width 38 height 15
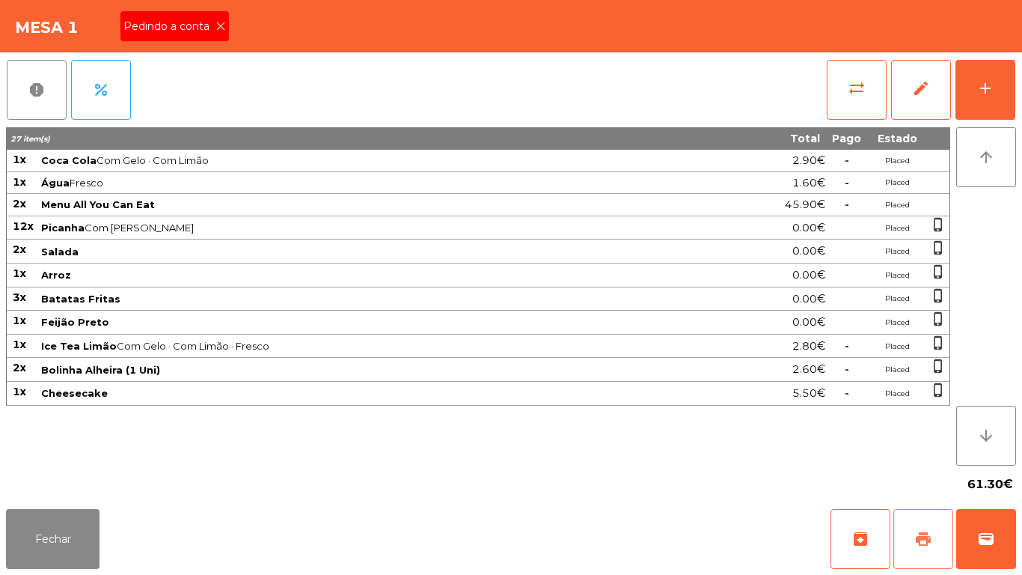
click at [917, 542] on span "print" at bounding box center [923, 539] width 18 height 18
click at [222, 40] on div "Pedindo a conta" at bounding box center [174, 26] width 108 height 30
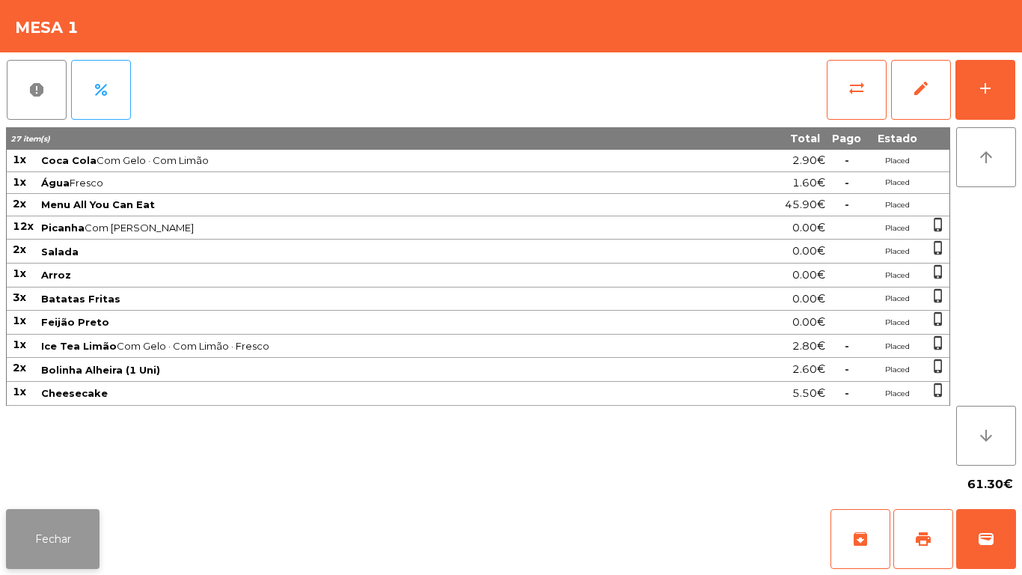
click at [44, 528] on button "Fechar" at bounding box center [53, 539] width 94 height 60
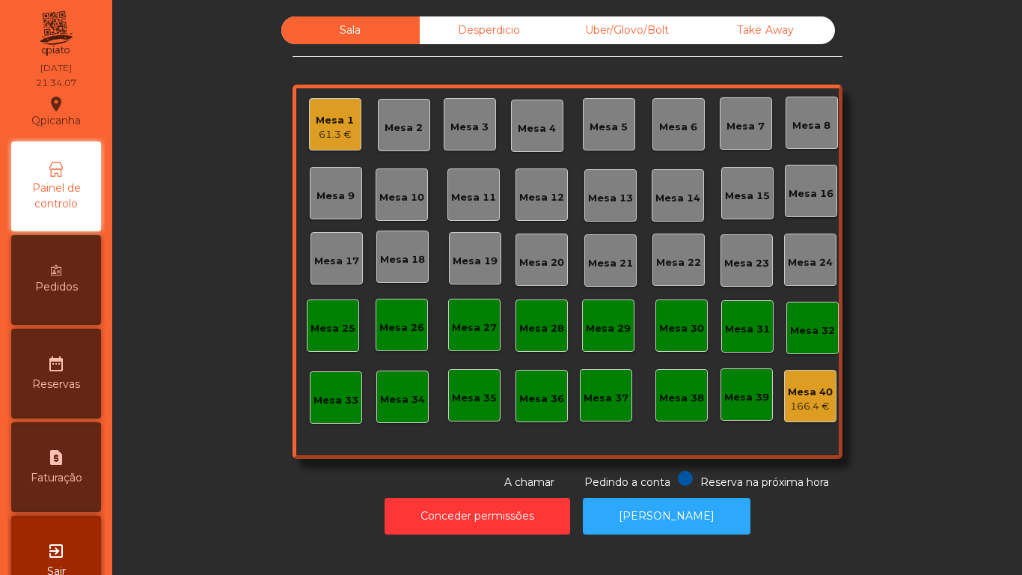
click at [309, 109] on div "Mesa 1 61.3 €" at bounding box center [335, 124] width 52 height 52
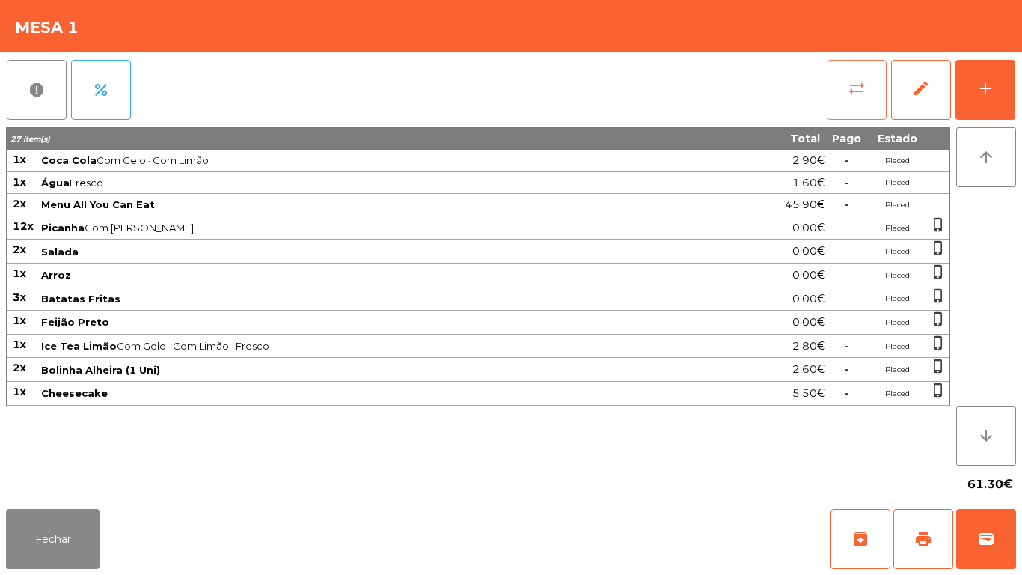
click at [854, 114] on button "sync_alt" at bounding box center [857, 90] width 60 height 60
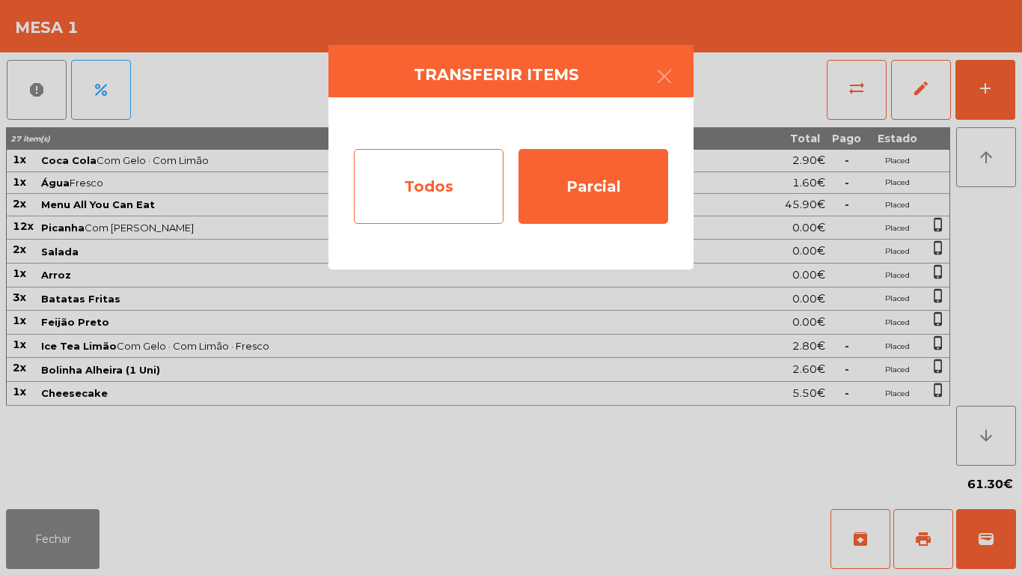
click at [447, 181] on div "Todos" at bounding box center [429, 186] width 150 height 75
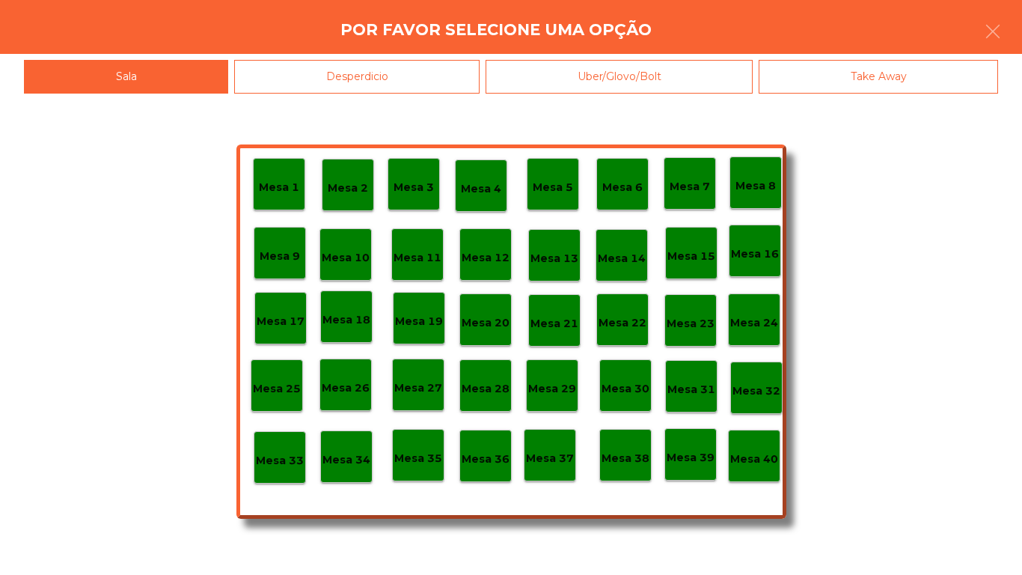
click at [749, 432] on div "Mesa 40" at bounding box center [754, 455] width 52 height 52
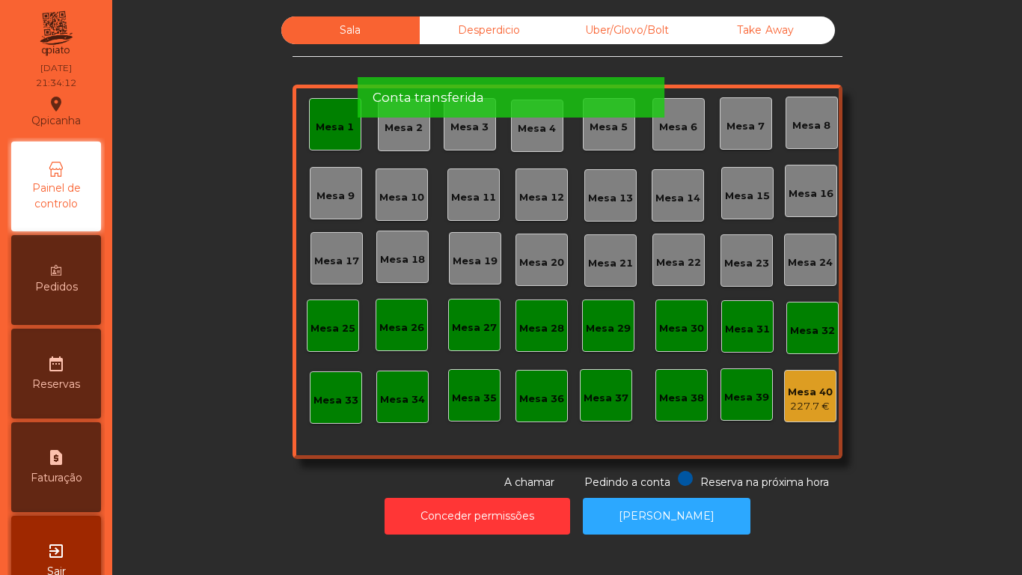
click at [339, 129] on div "Mesa 1" at bounding box center [335, 127] width 38 height 15
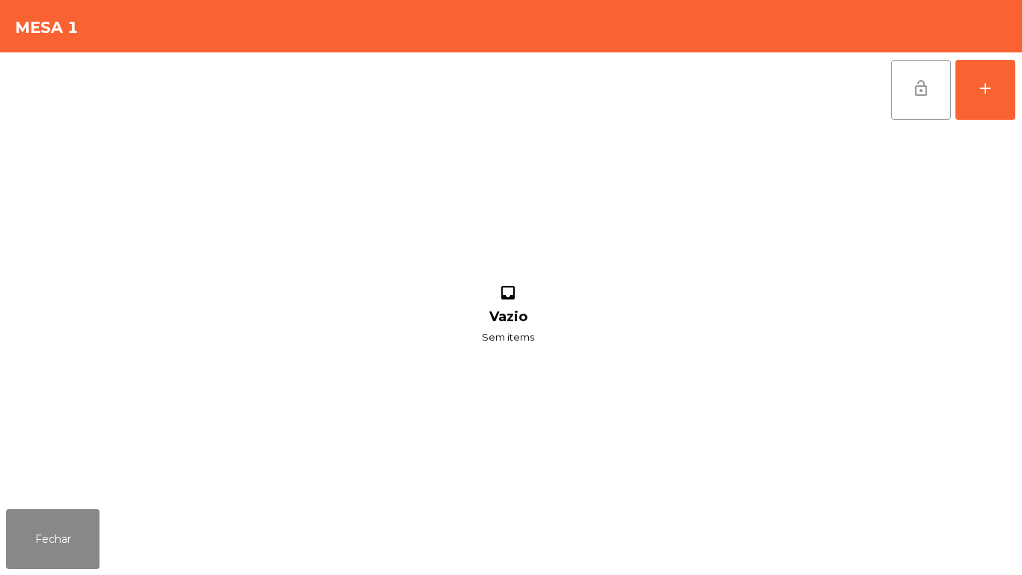
click at [906, 87] on button "lock_open" at bounding box center [921, 90] width 60 height 60
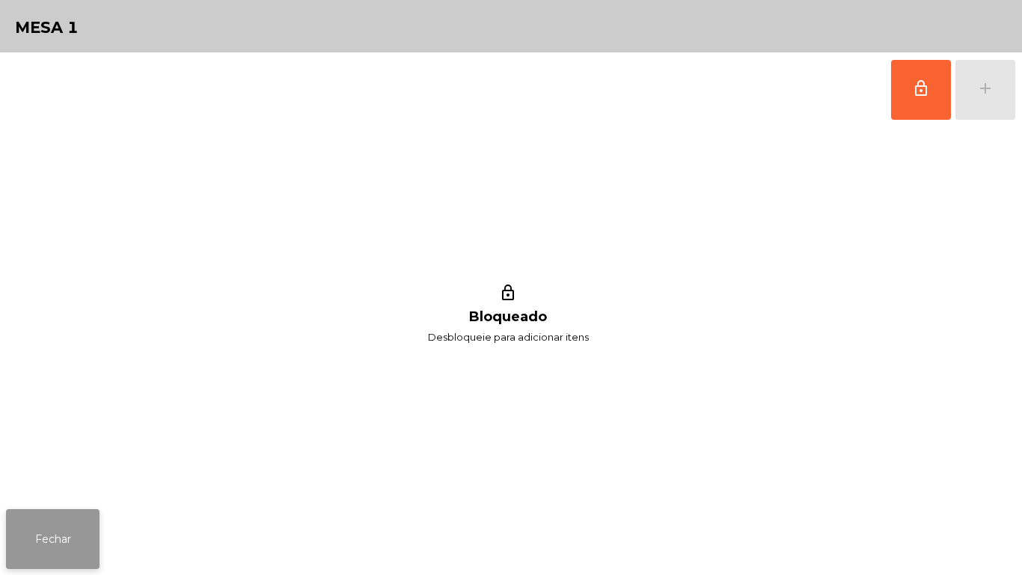
click at [95, 553] on button "Fechar" at bounding box center [53, 539] width 94 height 60
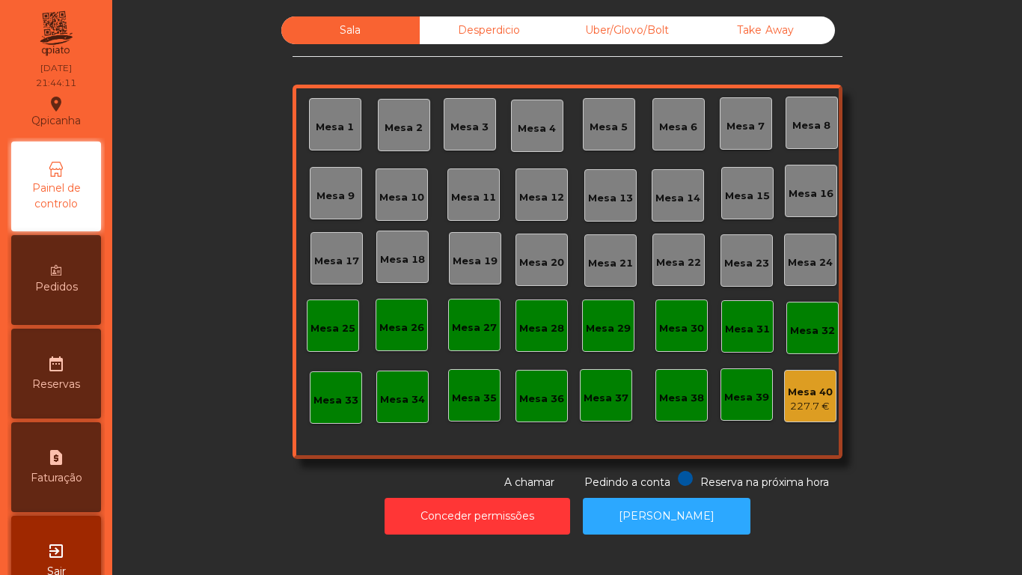
click at [339, 126] on div "Mesa 1" at bounding box center [335, 127] width 38 height 15
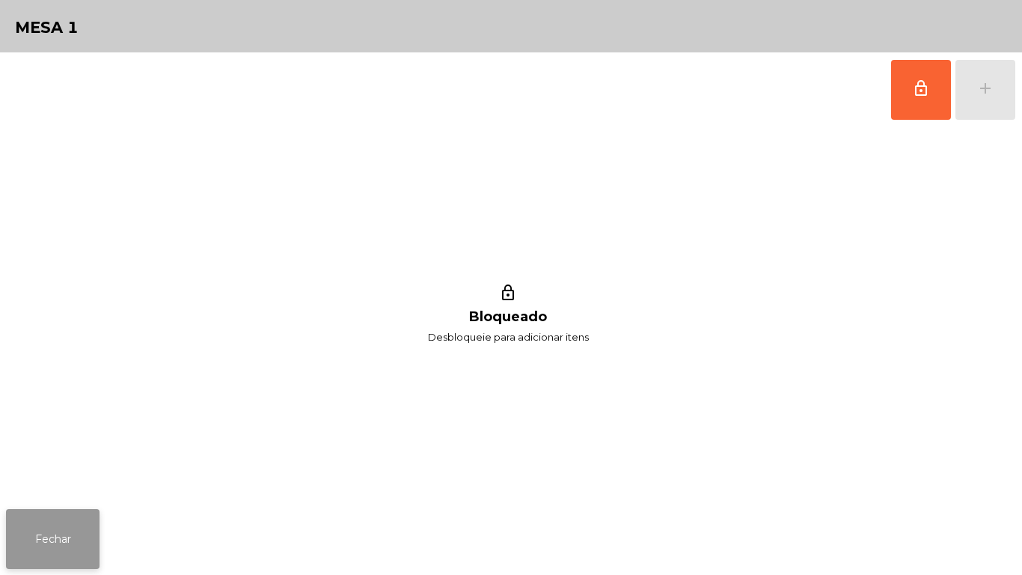
click at [56, 531] on button "Fechar" at bounding box center [53, 539] width 94 height 60
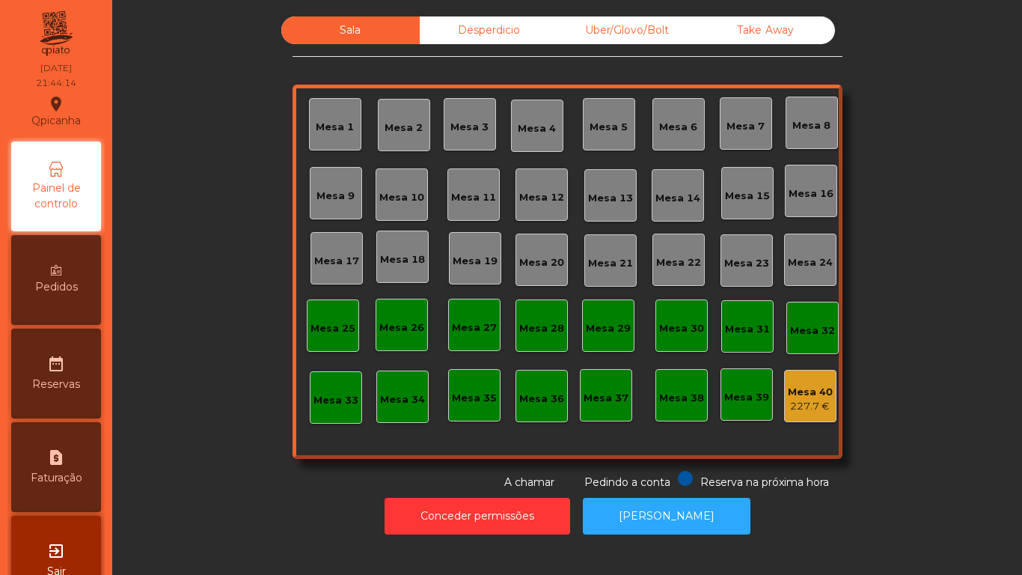
click at [403, 333] on div "Mesa 26" at bounding box center [401, 327] width 45 height 15
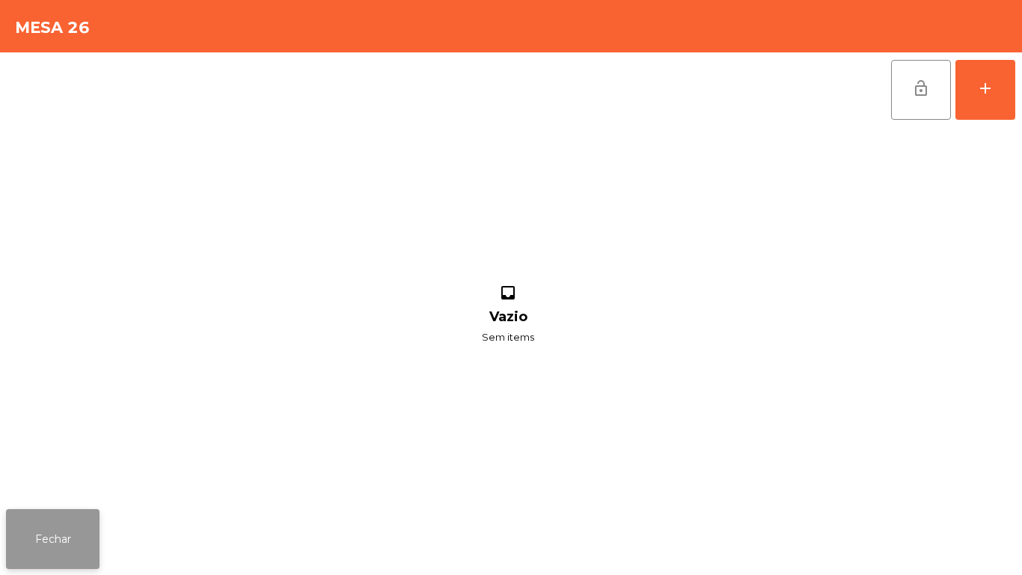
click at [72, 534] on button "Fechar" at bounding box center [53, 539] width 94 height 60
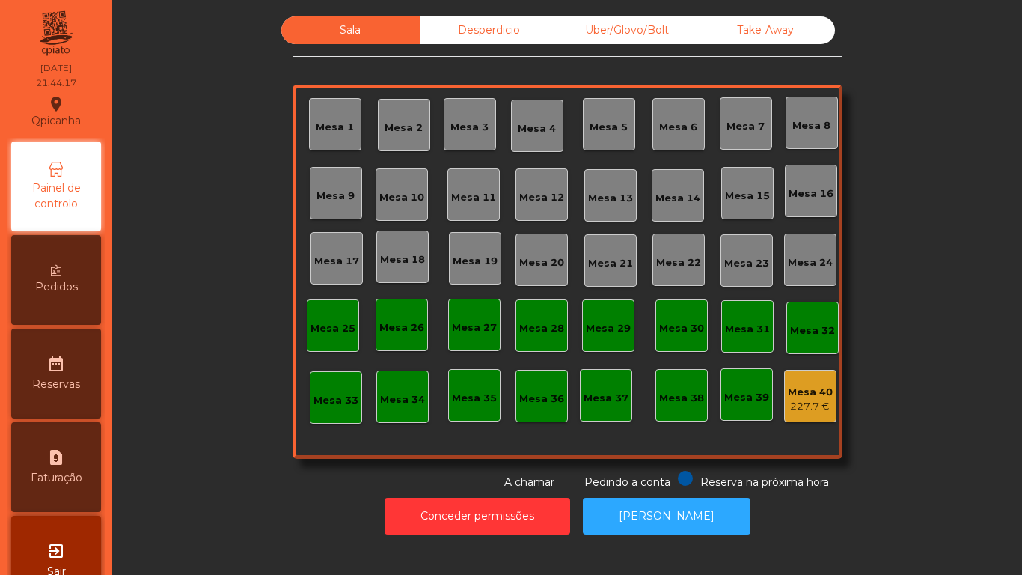
click at [54, 275] on div "Pedidos" at bounding box center [56, 280] width 90 height 90
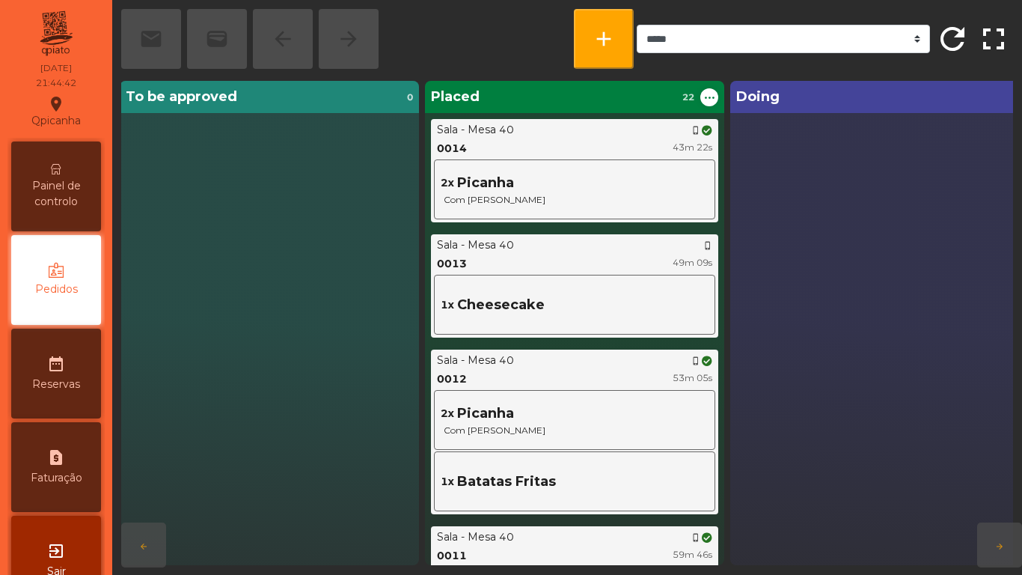
click at [73, 468] on div "request_page Faturação" at bounding box center [56, 467] width 90 height 90
select select "*"
select select "****"
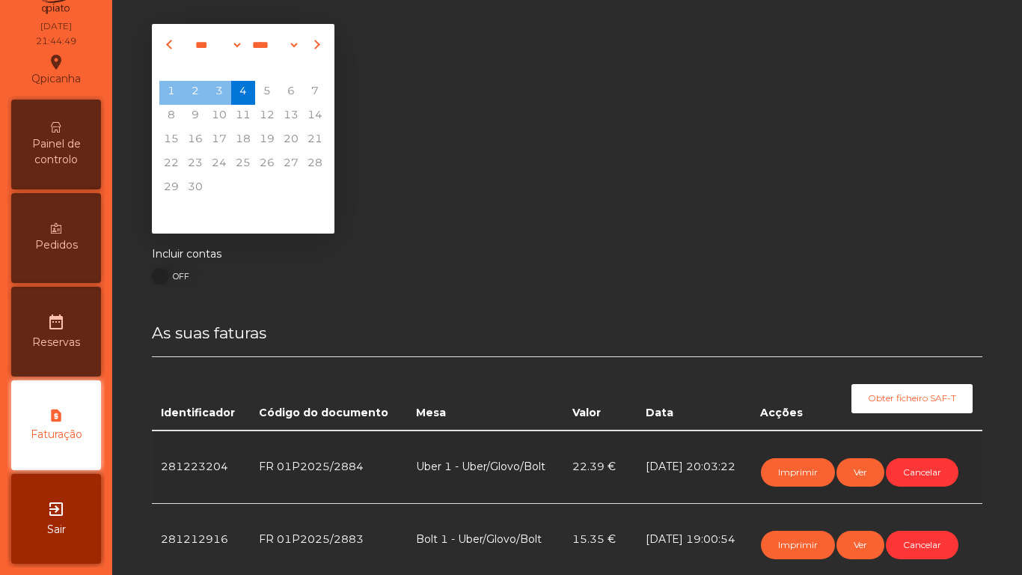
click at [64, 140] on span "Painel de controlo" at bounding box center [56, 151] width 82 height 31
